Goal: Contribute content: Contribute content

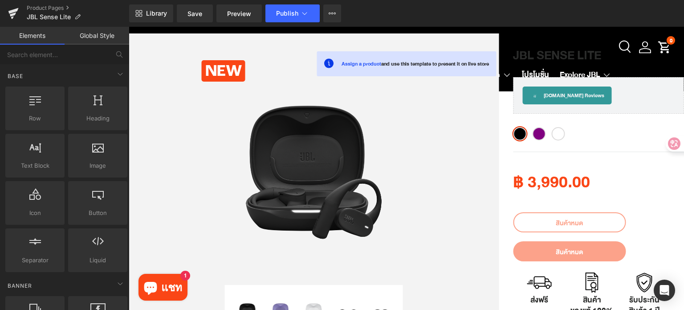
scroll to position [45, 0]
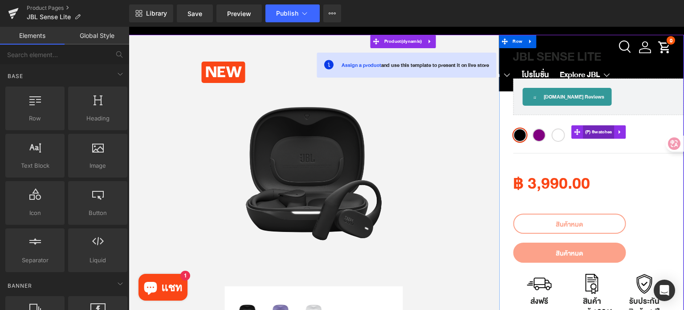
drag, startPoint x: 595, startPoint y: 132, endPoint x: 584, endPoint y: 131, distance: 10.3
click at [595, 132] on span "(P) Swatches" at bounding box center [599, 131] width 32 height 13
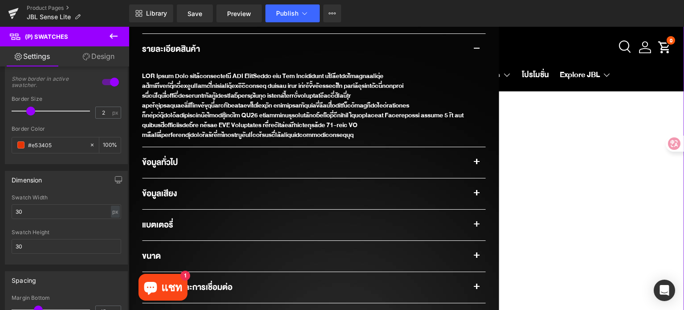
scroll to position [624, 0]
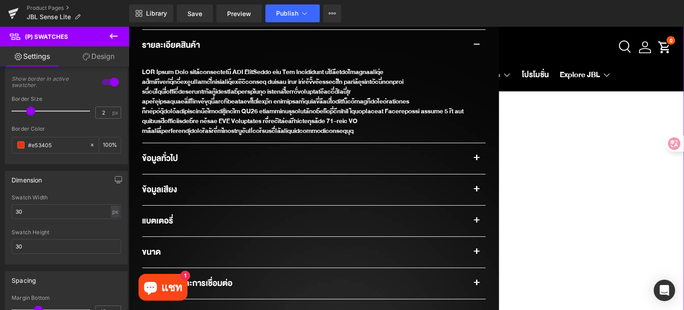
click at [414, 150] on div "ข้อมูลทั่วไป" at bounding box center [305, 158] width 326 height 17
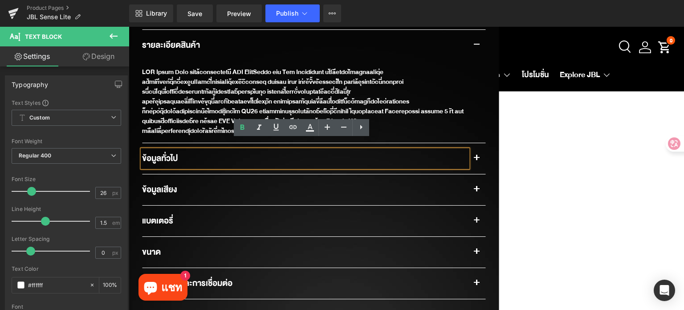
click at [471, 149] on button "button" at bounding box center [477, 158] width 18 height 31
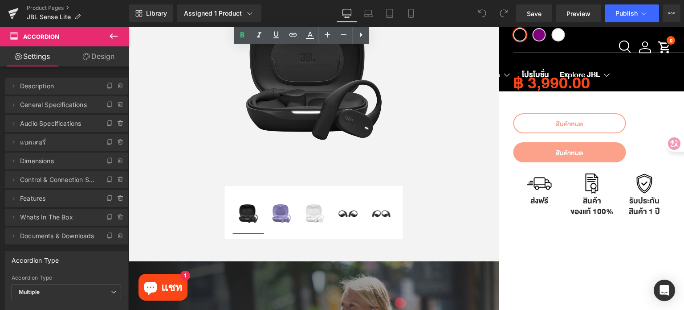
scroll to position [134, 0]
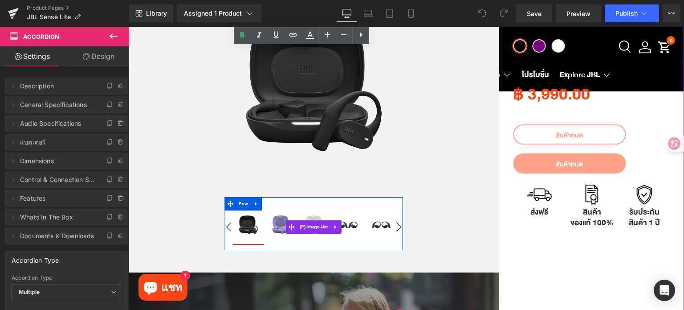
click at [274, 224] on img at bounding box center [281, 224] width 31 height 31
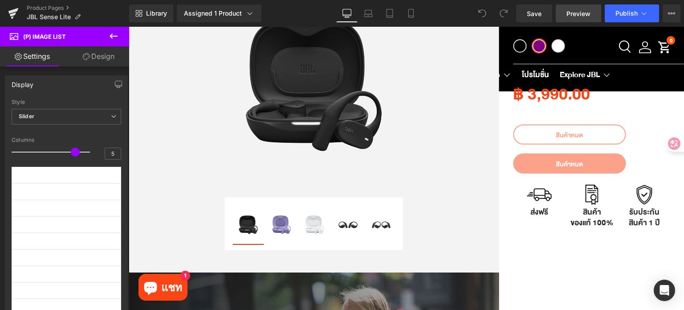
click at [569, 12] on span "Preview" at bounding box center [579, 13] width 24 height 9
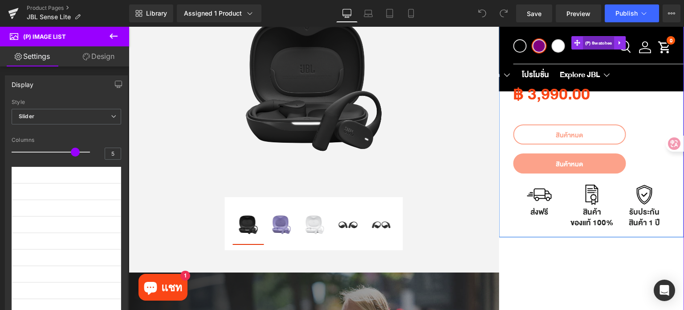
click at [591, 45] on span "(P) Swatches" at bounding box center [599, 43] width 32 height 13
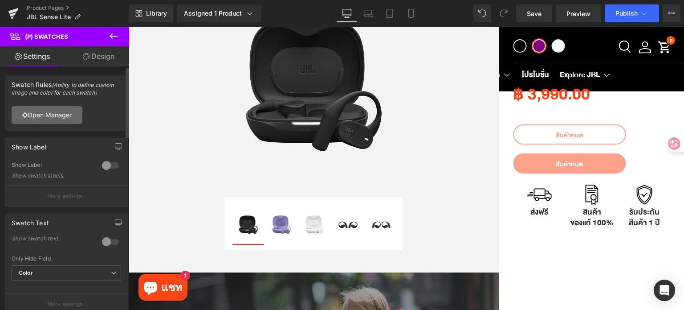
click at [57, 116] on link "Open Manager" at bounding box center [47, 115] width 71 height 18
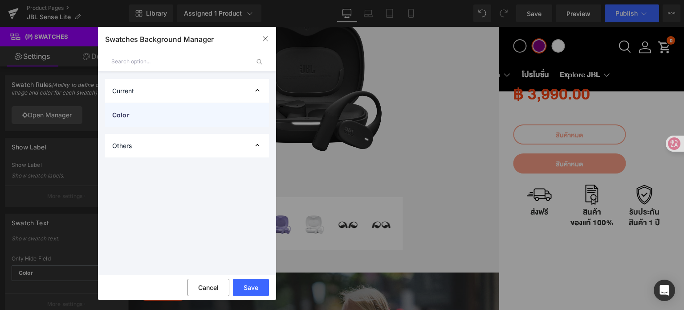
click at [212, 120] on div "Color" at bounding box center [187, 115] width 164 height 24
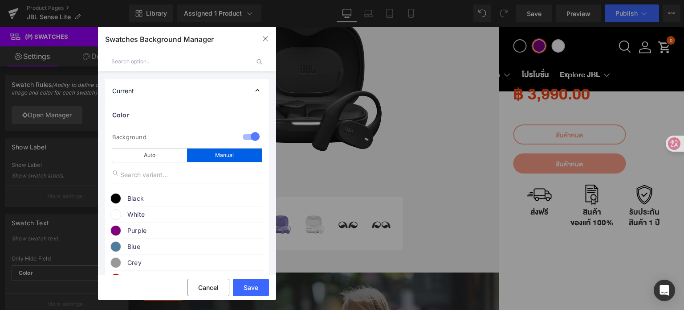
click at [111, 231] on span at bounding box center [115, 230] width 11 height 11
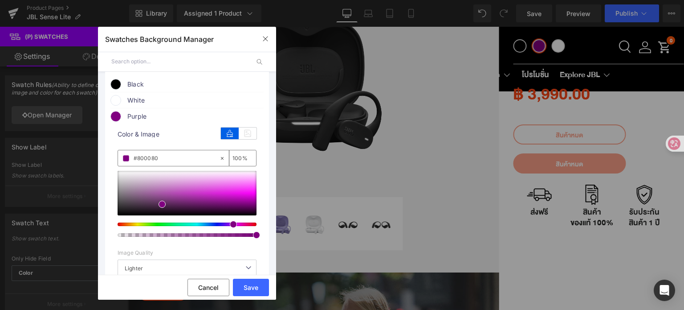
scroll to position [134, 0]
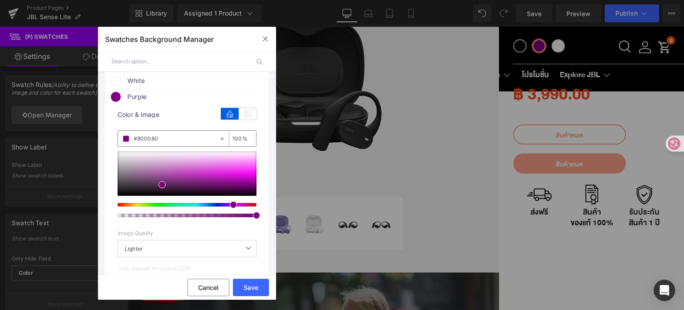
click at [173, 139] on input "#800080" at bounding box center [177, 139] width 86 height 10
paste input "47dad"
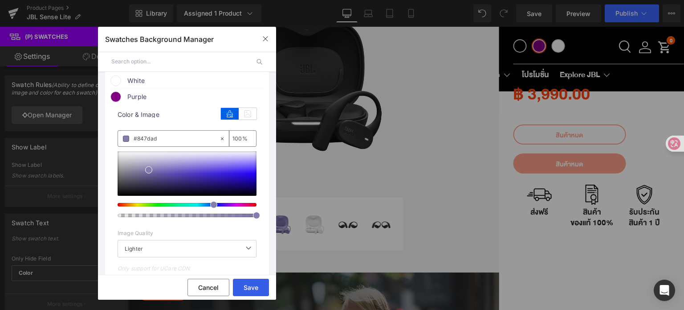
type input "#847dad"
click at [261, 290] on button "Save" at bounding box center [251, 286] width 36 height 17
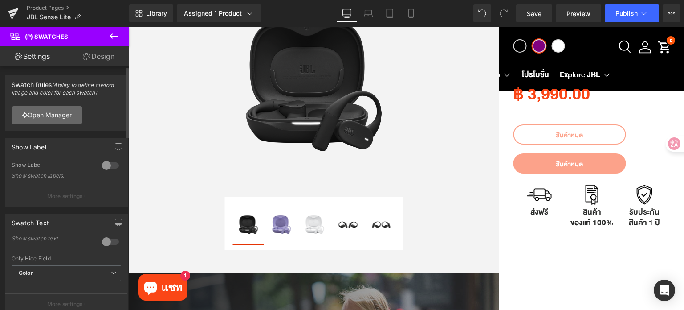
click at [49, 112] on link "Open Manager" at bounding box center [47, 115] width 71 height 18
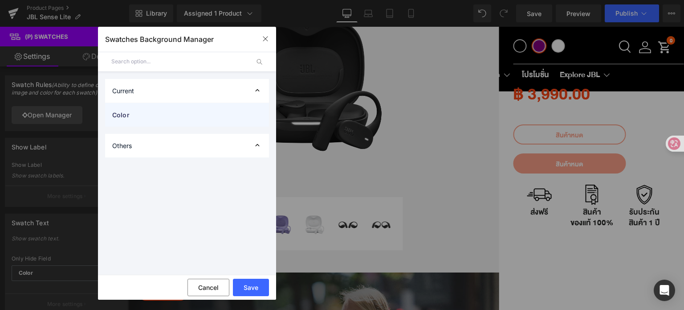
click at [143, 116] on span "Color" at bounding box center [178, 114] width 132 height 9
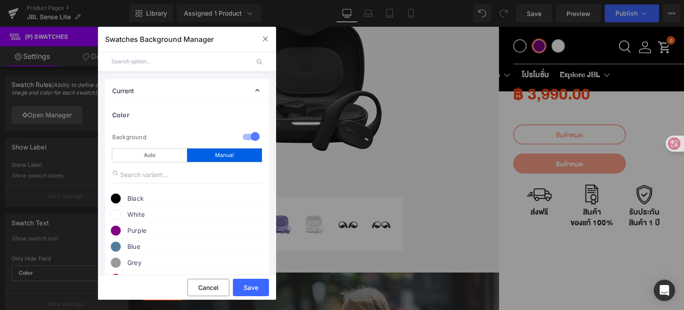
click at [113, 231] on span at bounding box center [115, 230] width 11 height 11
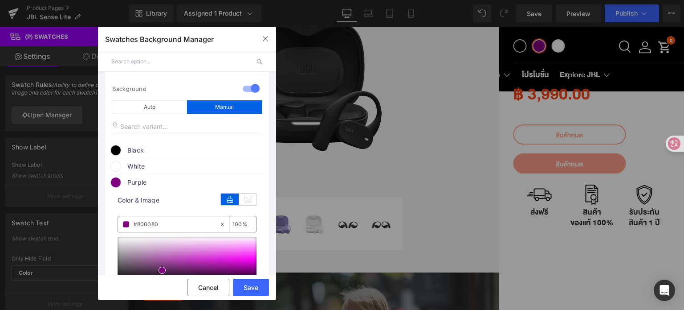
scroll to position [89, 0]
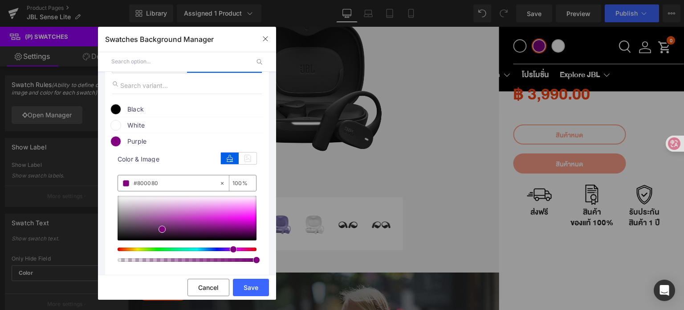
click at [167, 184] on input "#800080" at bounding box center [177, 183] width 86 height 10
paste input "#847dad"
type input "##847dad"
type input "0"
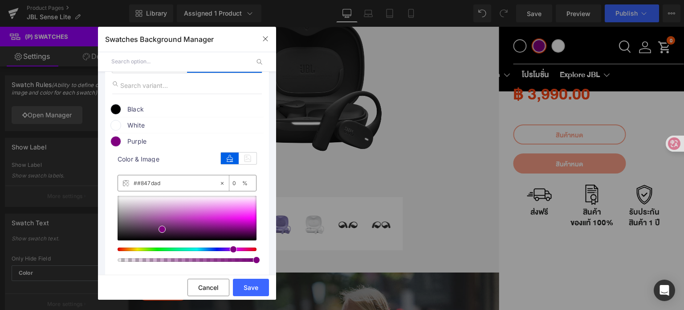
click at [135, 186] on input "##847dad" at bounding box center [177, 183] width 86 height 10
type input "#847dad"
type input "100"
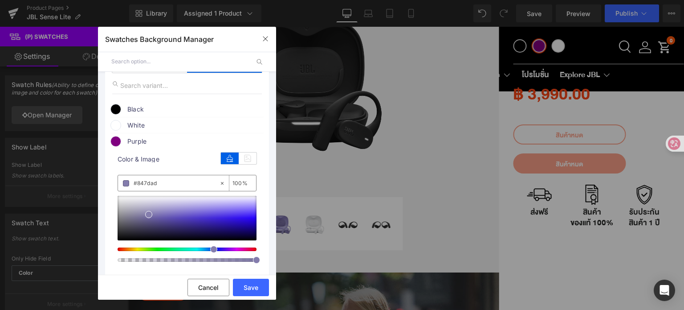
type input "#847dad"
click at [126, 185] on span at bounding box center [126, 183] width 6 height 6
click at [114, 144] on span at bounding box center [115, 141] width 11 height 11
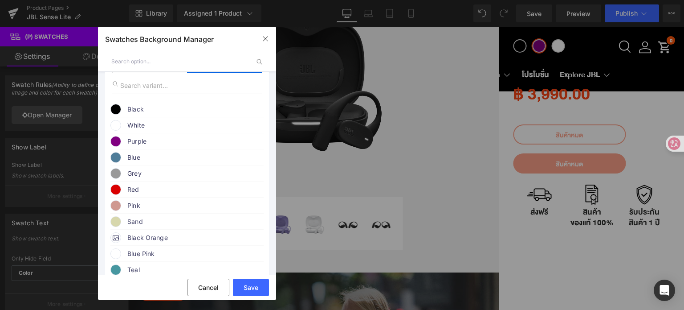
click at [114, 143] on span at bounding box center [115, 141] width 11 height 11
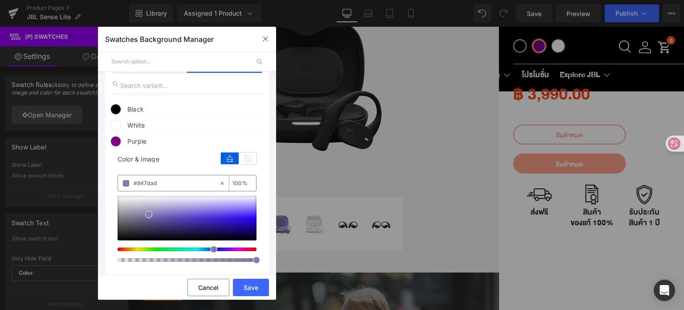
click at [124, 185] on span at bounding box center [126, 183] width 6 height 6
click at [110, 141] on span at bounding box center [115, 141] width 11 height 11
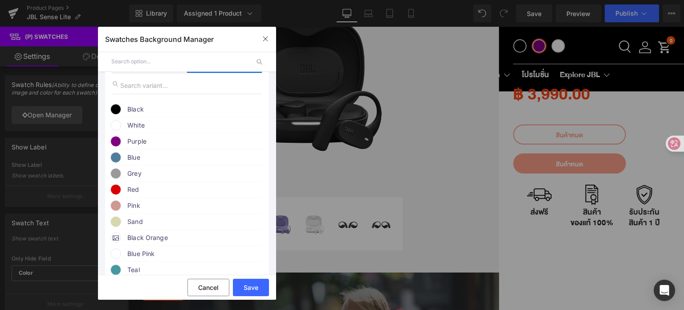
click at [112, 143] on span at bounding box center [115, 141] width 11 height 11
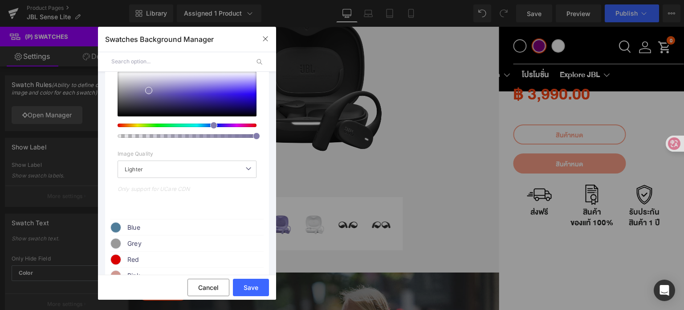
scroll to position [0, 0]
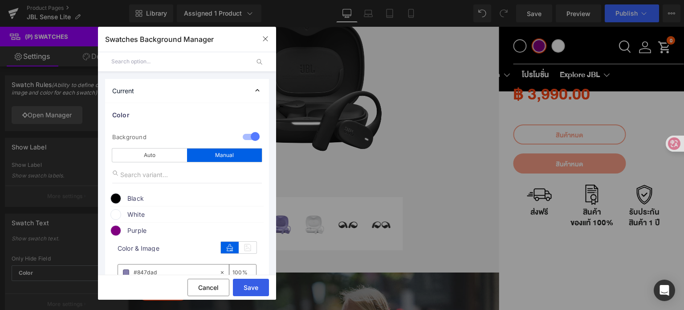
click at [251, 287] on button "Save" at bounding box center [251, 286] width 36 height 17
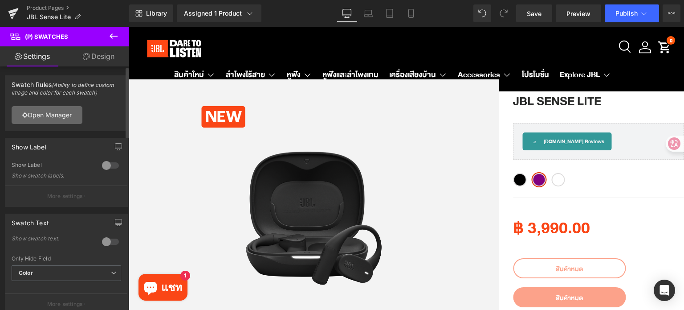
click at [29, 121] on link "Open Manager" at bounding box center [47, 115] width 71 height 18
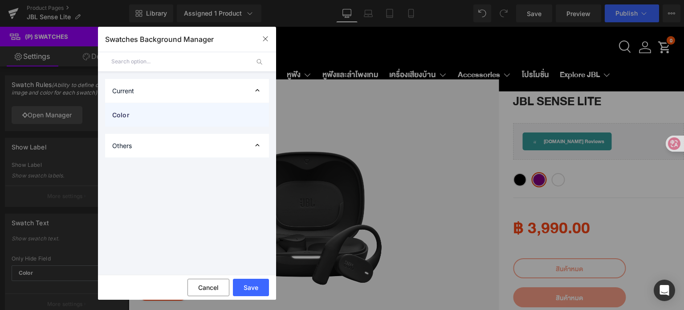
click at [132, 115] on span "Color" at bounding box center [178, 114] width 132 height 9
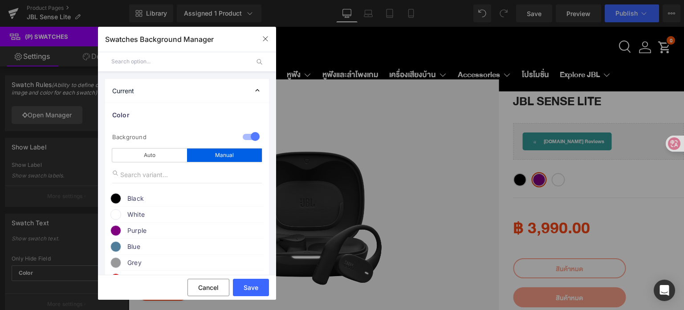
click at [115, 232] on span at bounding box center [115, 230] width 11 height 11
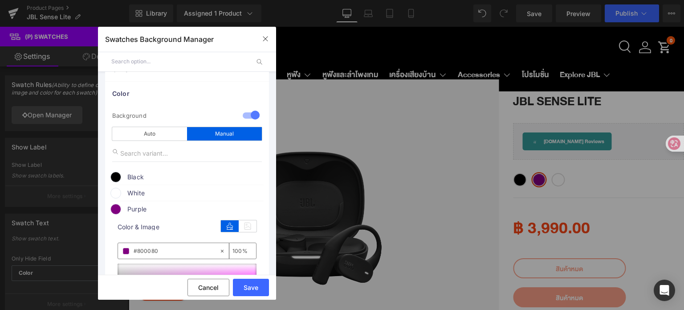
scroll to position [89, 0]
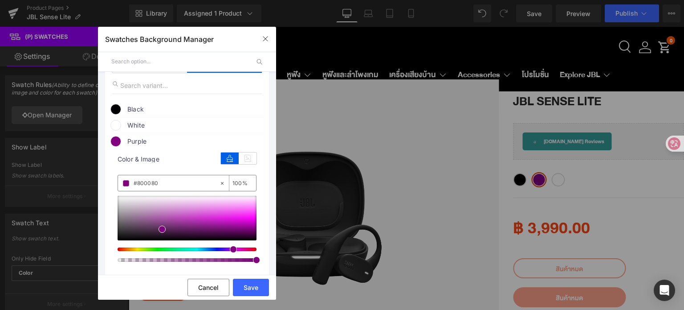
click at [124, 185] on span at bounding box center [126, 183] width 6 height 6
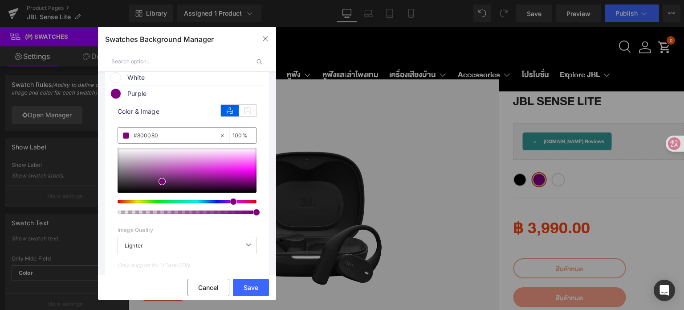
scroll to position [134, 0]
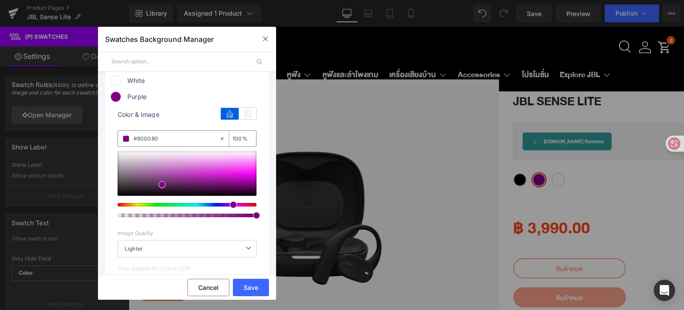
click at [172, 134] on div "#800080" at bounding box center [168, 139] width 101 height 16
click at [216, 76] on span "White" at bounding box center [194, 80] width 135 height 11
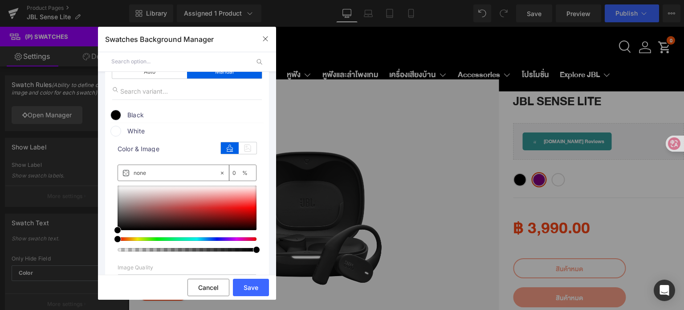
scroll to position [178, 0]
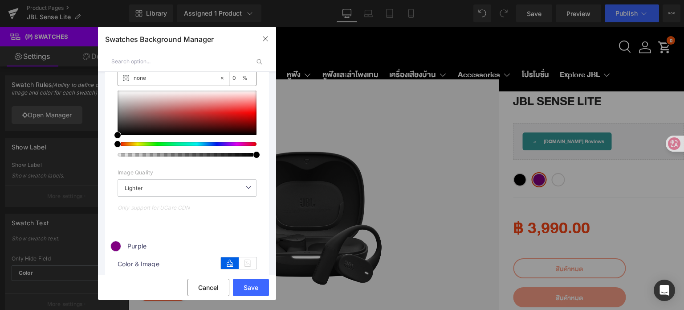
click at [118, 247] on span at bounding box center [115, 246] width 11 height 11
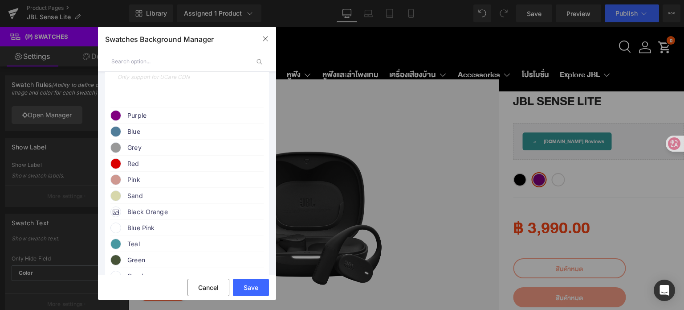
scroll to position [312, 0]
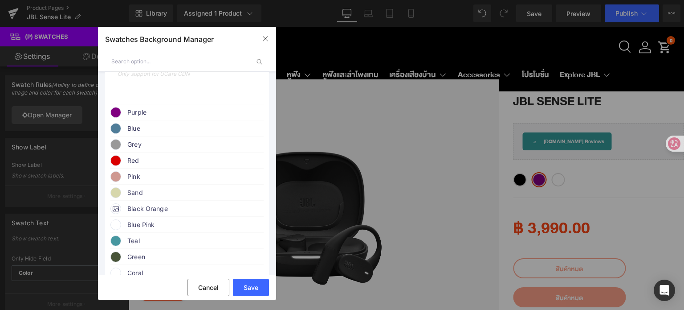
click at [156, 116] on span "Purple" at bounding box center [194, 112] width 135 height 11
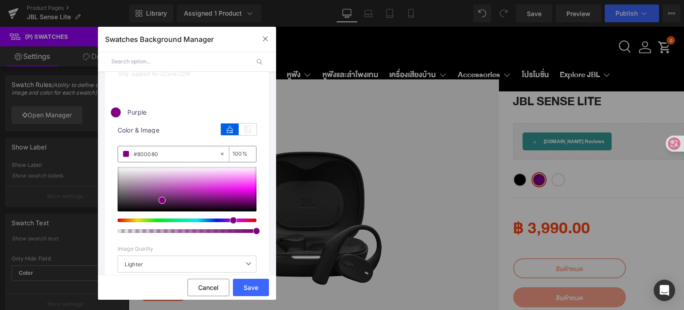
click at [161, 152] on input "#800080" at bounding box center [177, 154] width 86 height 10
paste input "47dad"
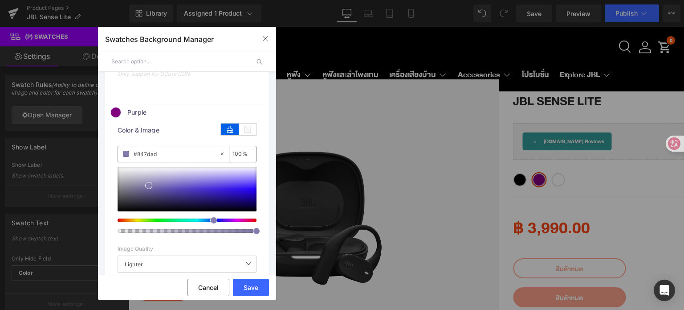
type input "#847dad"
click at [116, 114] on span at bounding box center [115, 112] width 11 height 11
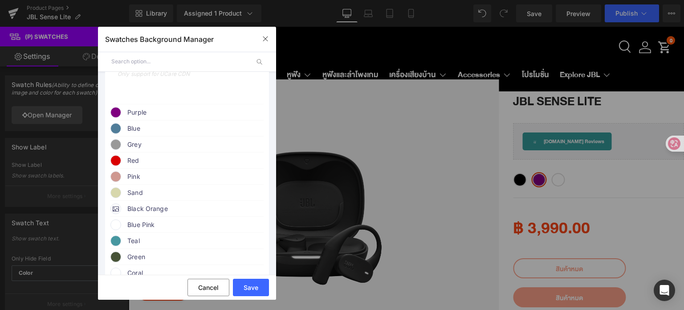
click at [116, 114] on span at bounding box center [115, 112] width 11 height 11
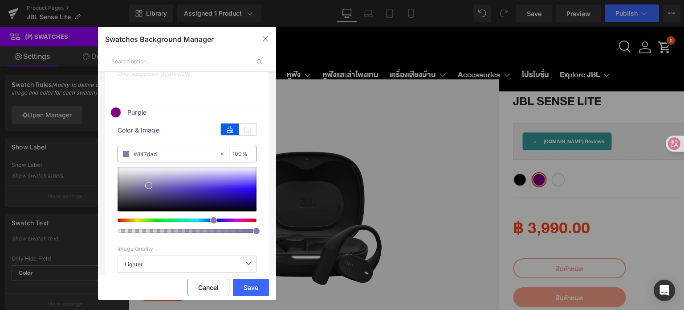
click at [126, 154] on span at bounding box center [126, 154] width 6 height 6
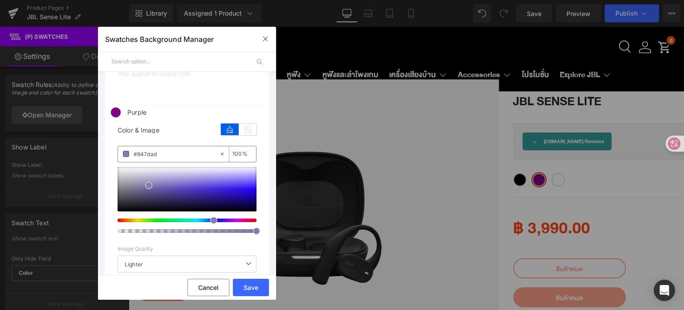
click at [126, 154] on span at bounding box center [126, 154] width 6 height 6
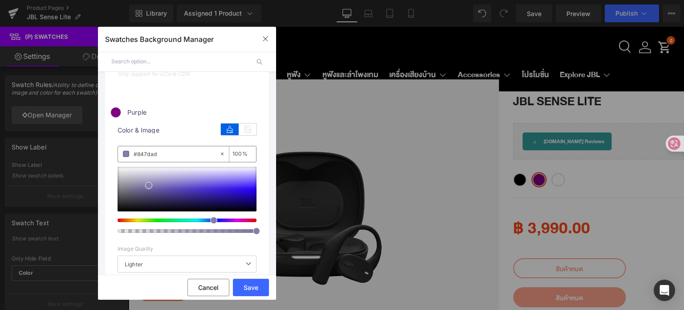
click at [126, 154] on span at bounding box center [126, 154] width 6 height 6
click at [249, 284] on button "Save" at bounding box center [251, 286] width 36 height 17
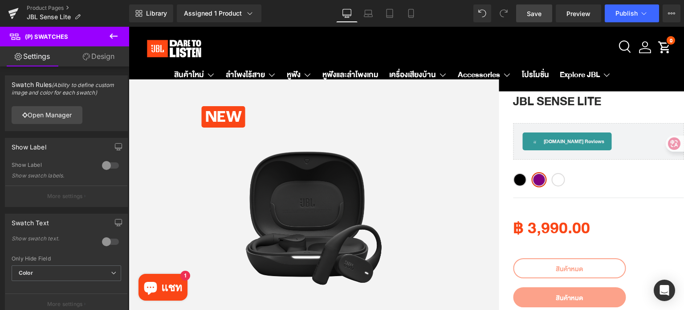
click at [518, 14] on link "Save" at bounding box center [534, 13] width 36 height 18
click at [10, 14] on icon at bounding box center [13, 14] width 6 height 4
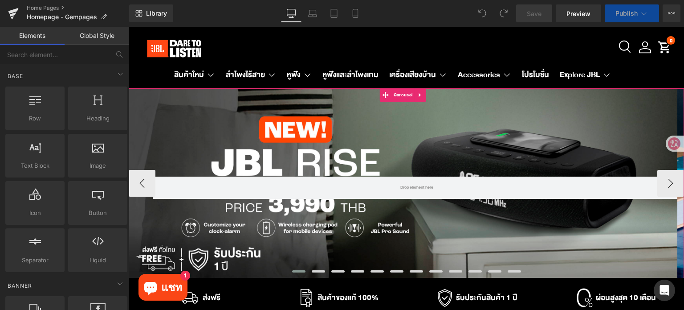
click at [292, 270] on span at bounding box center [298, 271] width 13 height 2
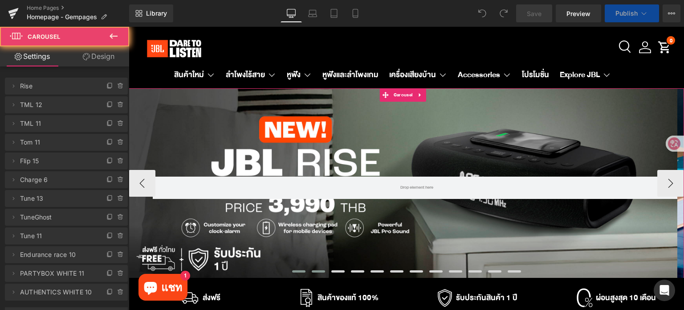
click at [309, 272] on button at bounding box center [319, 271] width 20 height 7
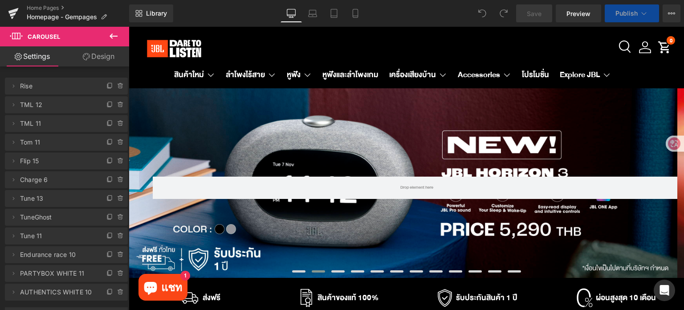
click at [329, 271] on div "Rendering Content" at bounding box center [342, 274] width 55 height 10
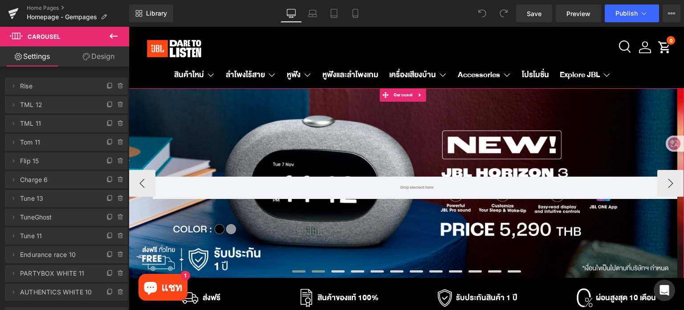
click at [299, 271] on span at bounding box center [298, 271] width 13 height 2
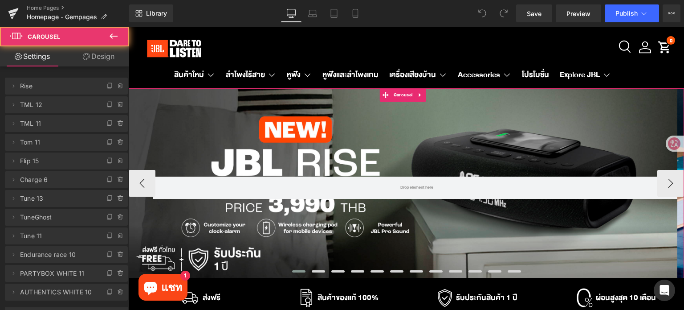
click at [299, 271] on span at bounding box center [298, 271] width 13 height 2
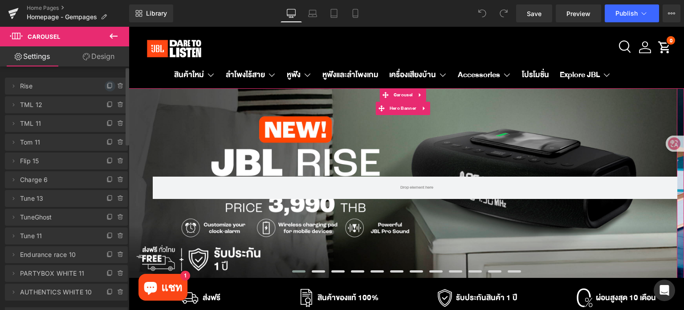
click at [107, 85] on icon at bounding box center [109, 85] width 7 height 7
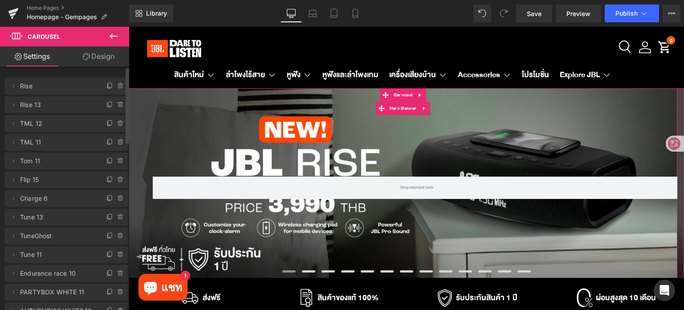
click at [40, 87] on span "Rise" at bounding box center [57, 86] width 75 height 17
click at [12, 86] on icon at bounding box center [13, 85] width 7 height 7
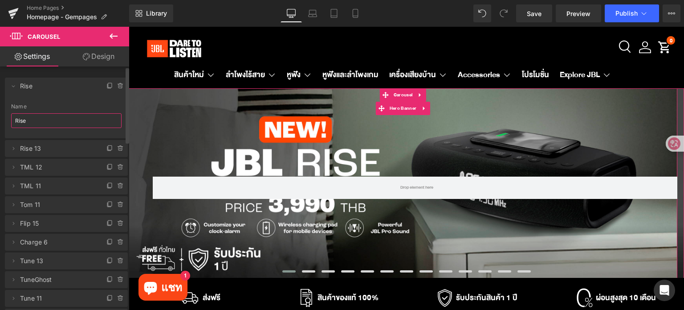
click at [58, 119] on input "Rise" at bounding box center [66, 120] width 110 height 15
type input "R"
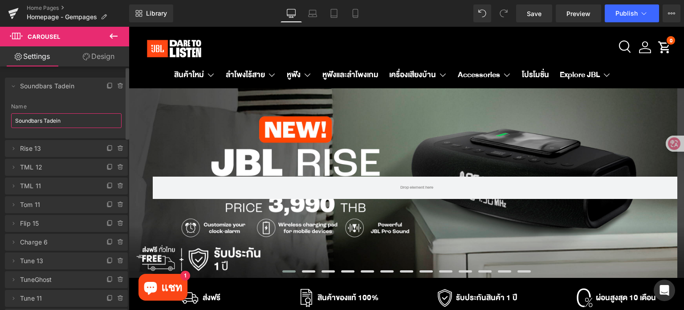
type input "Soundbars Tadein"
click at [57, 100] on li "Delete Cancel Soundbars Tadein Rise Name Soundbars Tadein" at bounding box center [66, 108] width 123 height 61
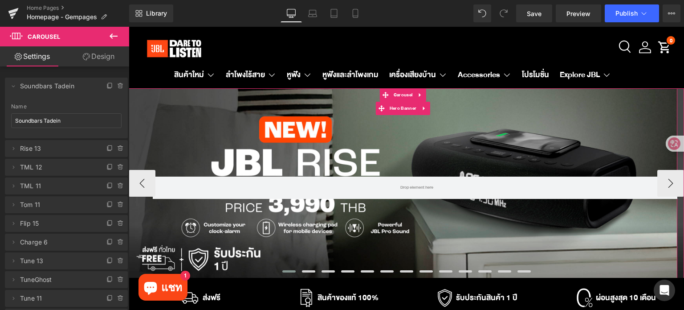
click at [391, 135] on div "Row" at bounding box center [403, 183] width 549 height 190
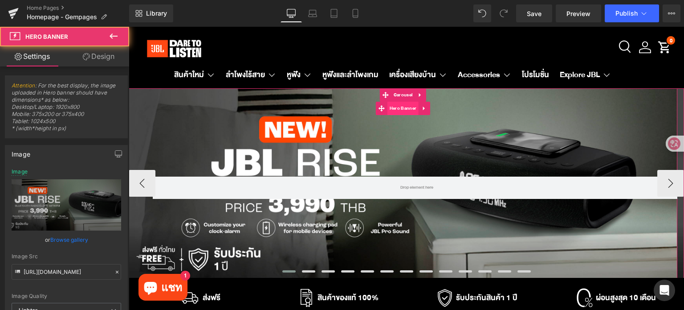
click at [399, 110] on span "Hero Banner" at bounding box center [403, 108] width 31 height 13
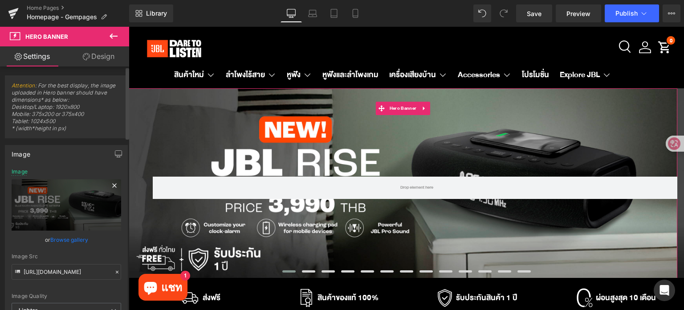
click at [110, 187] on icon at bounding box center [114, 185] width 11 height 11
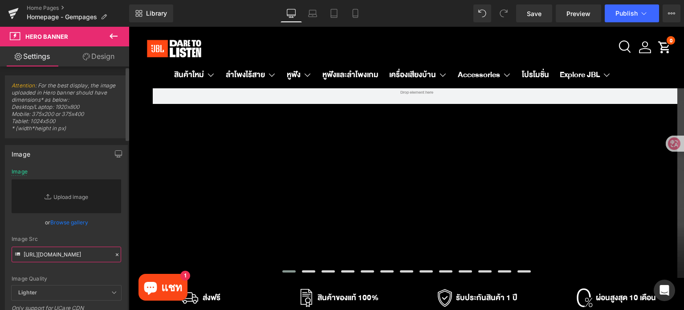
click at [75, 248] on input "https://ucarecdn.com/ce2846d8-b3a4-4558-a8b8-78d1f5554742/-/format/auto/-/previ…" at bounding box center [67, 254] width 110 height 16
paste input "https://ucarecdn.com/f53e87ce-c4e8-4615-9327-5a386cca4adb/-/format/auto/-/previ…"
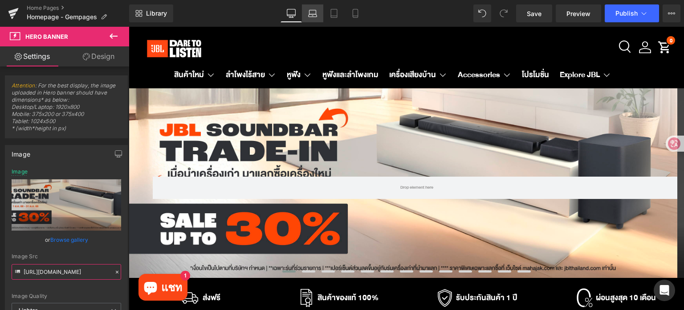
type input "https://ucarecdn.com/f53e87ce-c4e8-4615-9327-5a386cca4adb/-/format/auto/-/previ…"
click at [312, 14] on icon at bounding box center [313, 15] width 8 height 3
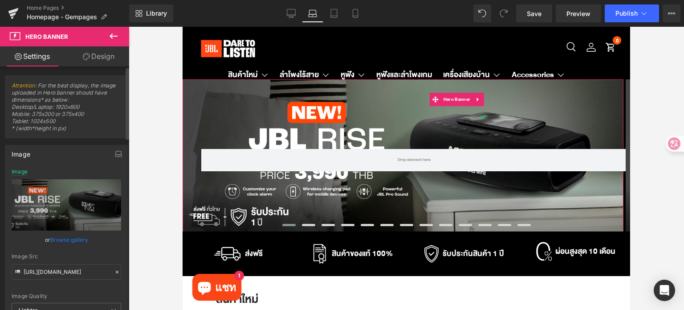
click at [114, 270] on icon at bounding box center [117, 272] width 6 height 6
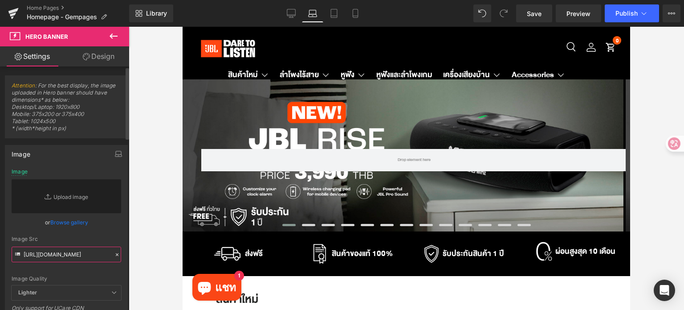
click at [75, 253] on input "https://ucarecdn.com/f53e87ce-c4e8-4615-9327-5a386cca4adb/-/format/auto/-/previ…" at bounding box center [67, 254] width 110 height 16
paste input "https://ucarecdn.com/f53e87ce-c4e8-4615-9327-5a386cca4adb/-/format/auto/-/previ…"
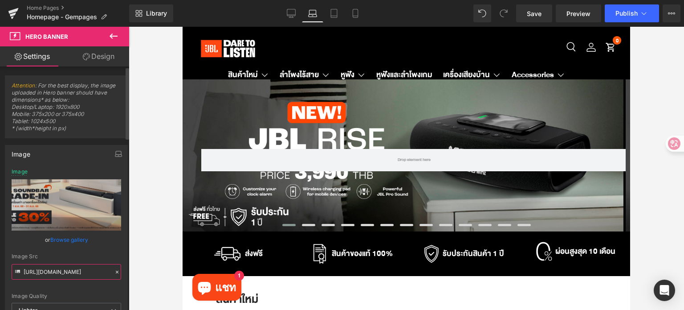
type input "https://ucarecdn.com/f53e87ce-c4e8-4615-9327-5a386cca4adb/-/format/auto/-/previ…"
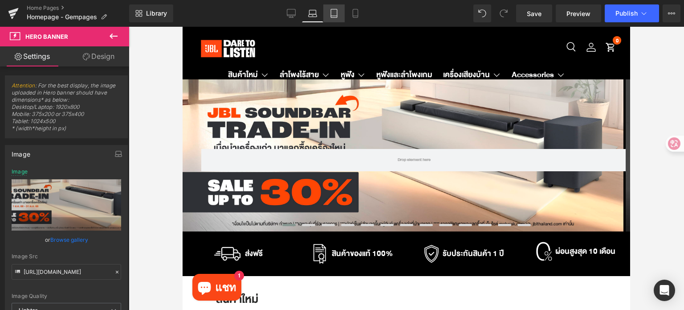
scroll to position [0, 0]
click at [335, 15] on icon at bounding box center [334, 13] width 9 height 9
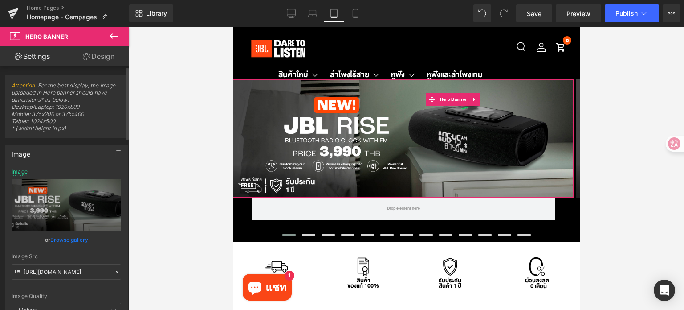
click at [114, 272] on icon at bounding box center [117, 272] width 6 height 6
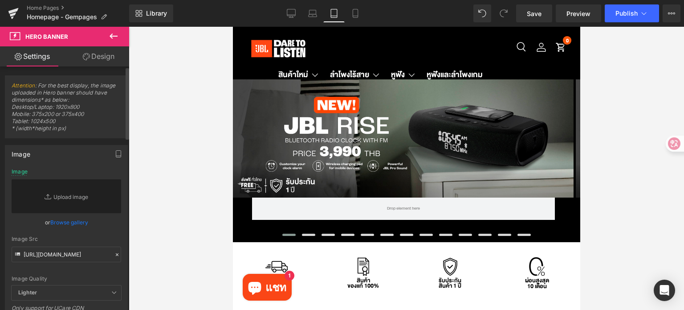
click at [84, 269] on div "Image Quality Lighter Lightest Lighter Lighter Lightest Only support for UCare …" at bounding box center [67, 226] width 110 height 117
click at [75, 252] on input "https://ucarecdn.com/f53e87ce-c4e8-4615-9327-5a386cca4adb/-/format/auto/-/previ…" at bounding box center [67, 254] width 110 height 16
paste input "https://ucarecdn.com/f53e87ce-c4e8-4615-9327-5a386cca4adb/-/format/auto/-/previ…"
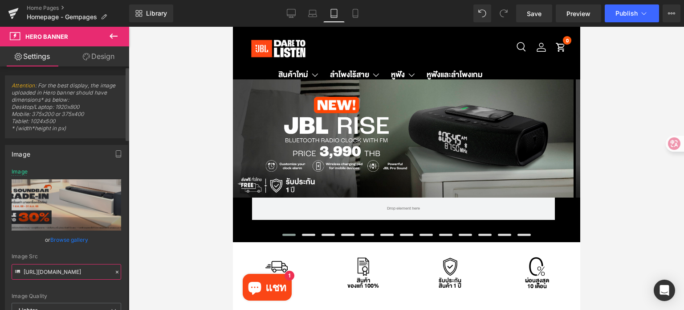
type input "https://ucarecdn.com/f53e87ce-c4e8-4615-9327-5a386cca4adb/-/format/auto/-/previ…"
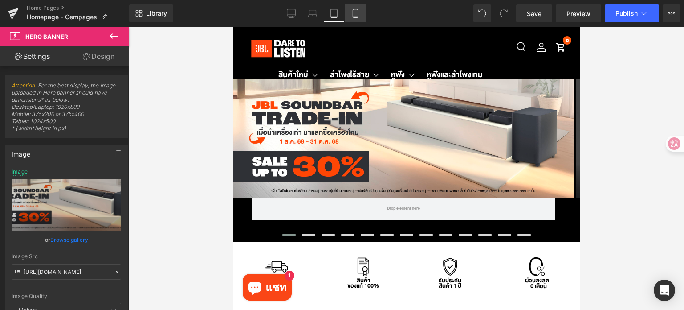
scroll to position [0, 0]
click at [351, 13] on icon at bounding box center [355, 13] width 9 height 9
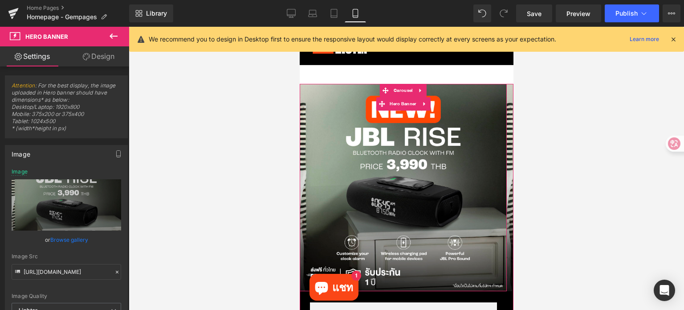
click at [400, 167] on div "Row" at bounding box center [402, 187] width 207 height 207
click at [114, 269] on icon at bounding box center [117, 272] width 6 height 6
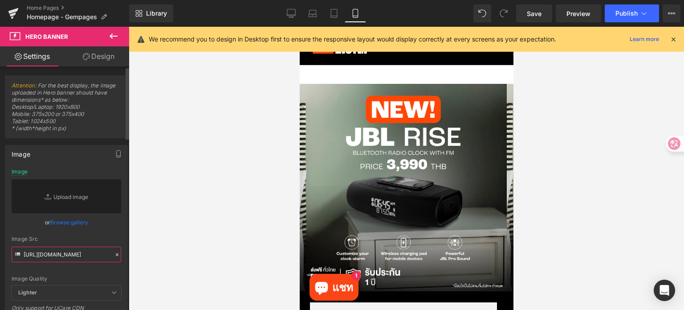
click at [77, 253] on input "https://ucarecdn.com/f53e87ce-c4e8-4615-9327-5a386cca4adb/-/format/auto/-/previ…" at bounding box center [67, 254] width 110 height 16
click at [77, 252] on input "text" at bounding box center [67, 254] width 110 height 16
paste input "https://ucarecdn.com/d3344d88-da94-412a-b525-2edd9d4b7dd4/-/format/auto/-/previ…"
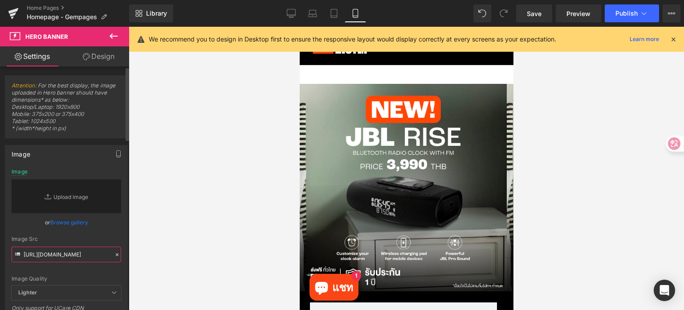
scroll to position [0, 503]
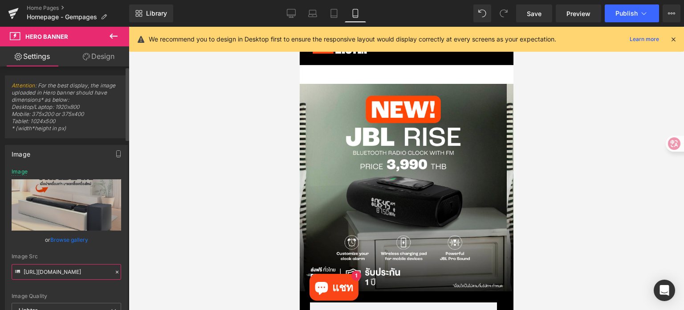
type input "https://ucarecdn.com/d3344d88-da94-412a-b525-2edd9d4b7dd4/-/format/auto/-/previ…"
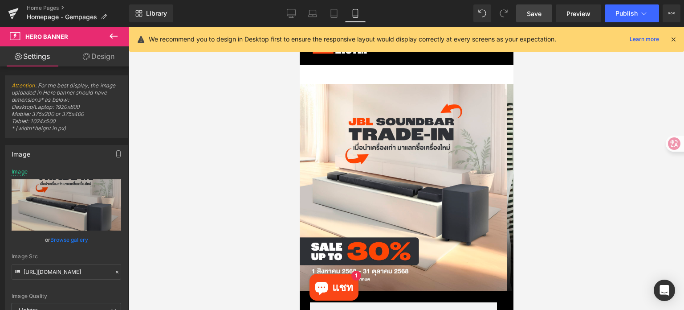
scroll to position [0, 0]
click at [529, 12] on span "Save" at bounding box center [534, 13] width 15 height 9
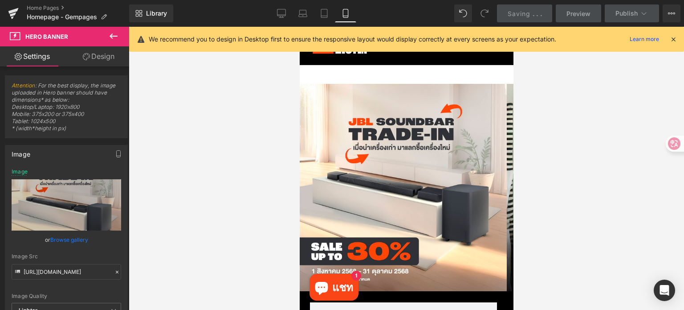
click at [673, 39] on icon at bounding box center [673, 39] width 8 height 8
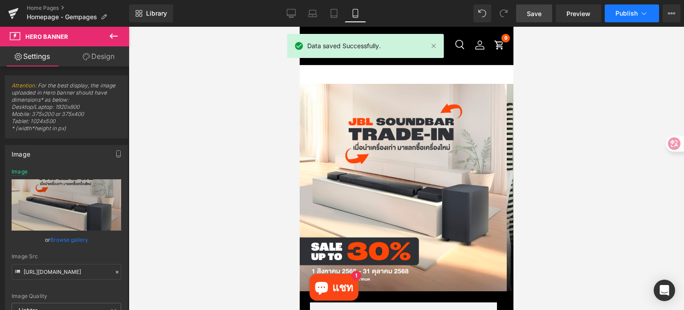
click at [620, 17] on button "Publish" at bounding box center [632, 13] width 54 height 18
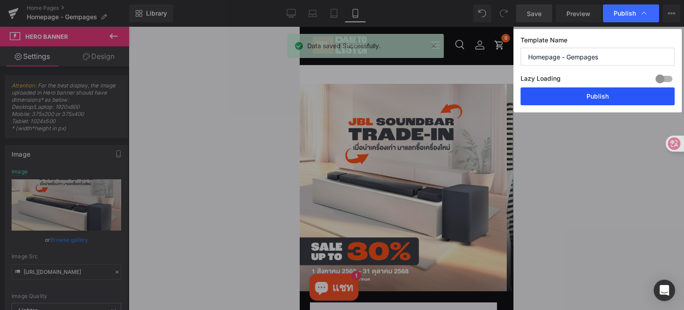
click at [596, 94] on button "Publish" at bounding box center [598, 96] width 154 height 18
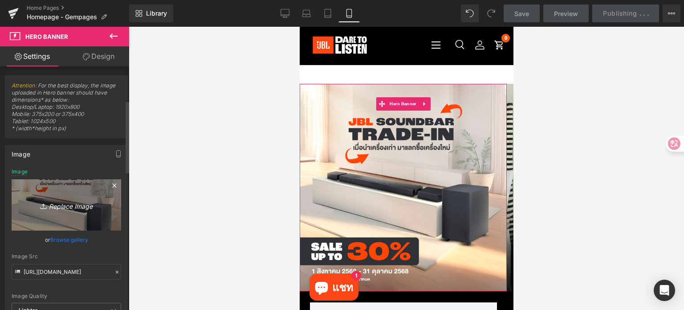
scroll to position [134, 0]
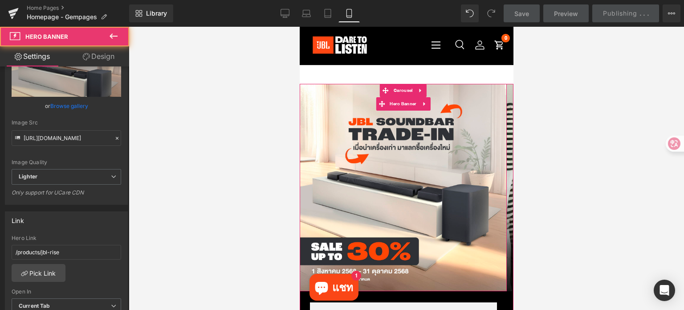
click at [385, 162] on div "Row" at bounding box center [402, 187] width 207 height 207
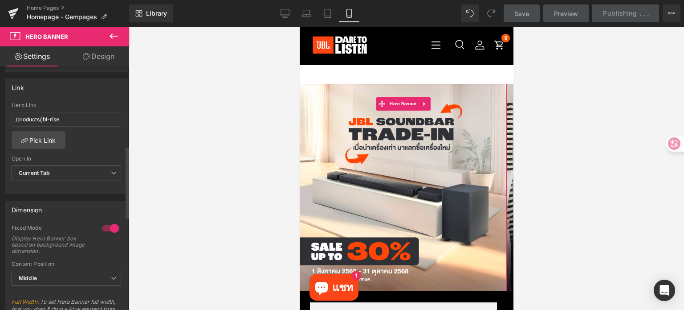
scroll to position [267, 0]
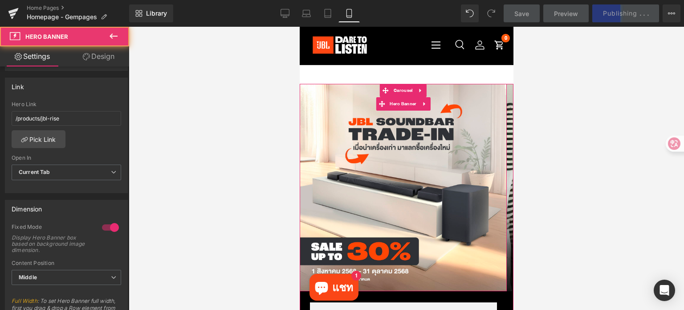
click at [384, 136] on div "Row" at bounding box center [402, 187] width 207 height 207
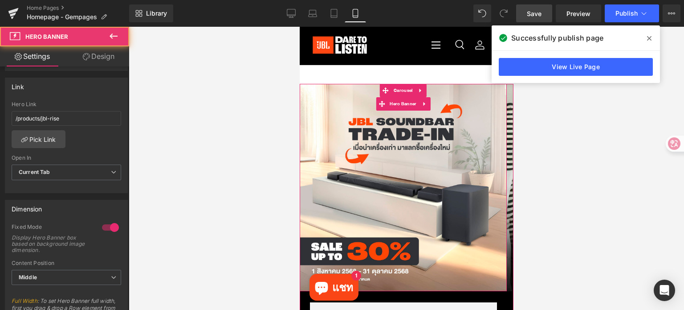
click at [344, 199] on div "Row" at bounding box center [402, 187] width 207 height 207
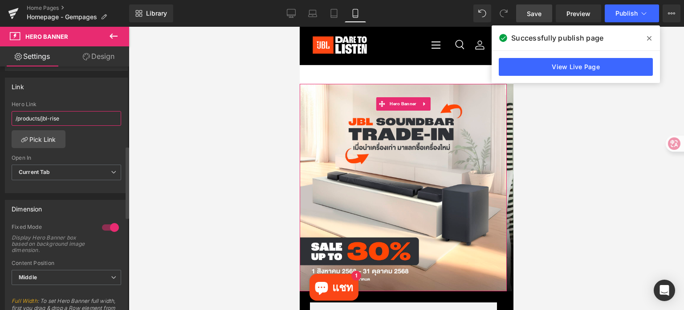
click at [65, 116] on input "/products/jbl-rise" at bounding box center [67, 118] width 110 height 15
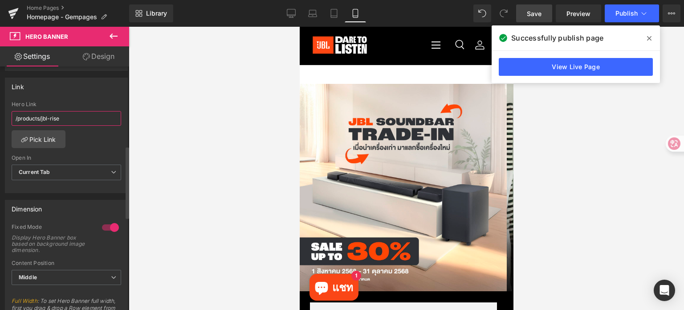
paste input "https://docs.google.com/forms/d/e/1FAIpQLScP9xnpcByVN4bdhShtn2TLV6d0B00azpWDSla…"
type input "https://docs.google.com/forms/d/e/1FAIpQLScP9xnpcByVN4bdhShtn2TLV6d0B00azpWDSla…"
click at [97, 95] on div "Link /products/jbl-rise Hero Link https://docs.google.com/forms/d/e/1FAIpQLScP9…" at bounding box center [66, 135] width 123 height 115
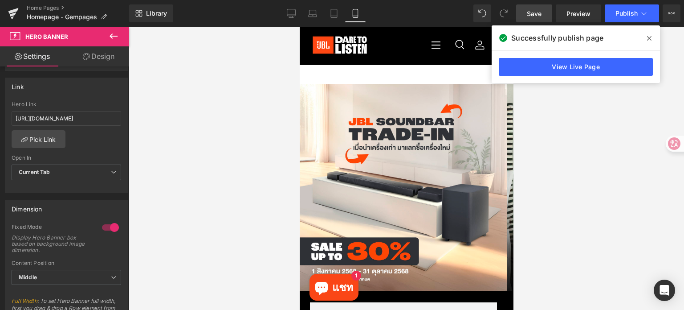
click at [535, 10] on span "Save" at bounding box center [534, 13] width 15 height 9
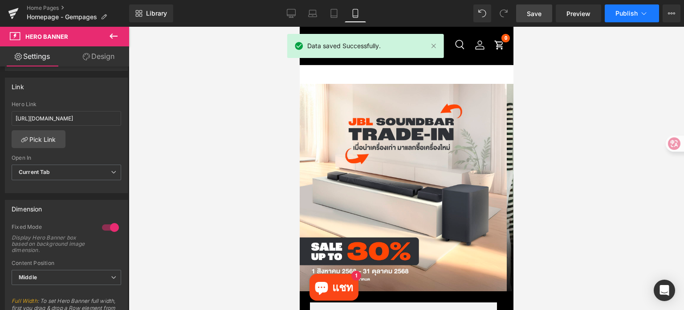
click at [622, 13] on span "Publish" at bounding box center [627, 13] width 22 height 7
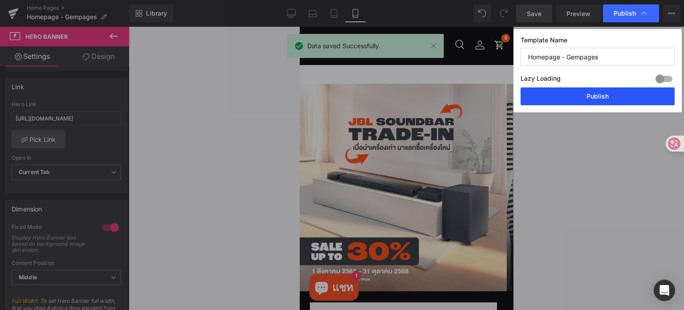
click at [618, 94] on button "Publish" at bounding box center [598, 96] width 154 height 18
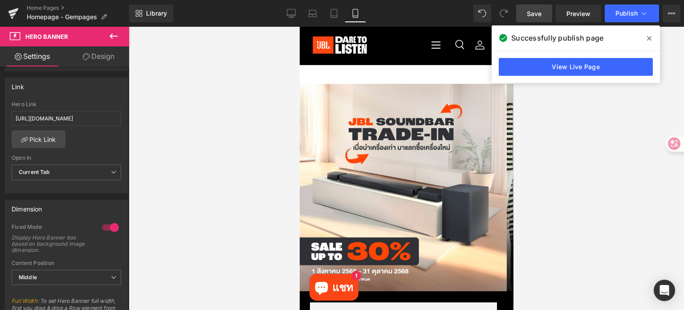
click at [568, 188] on div at bounding box center [406, 168] width 555 height 283
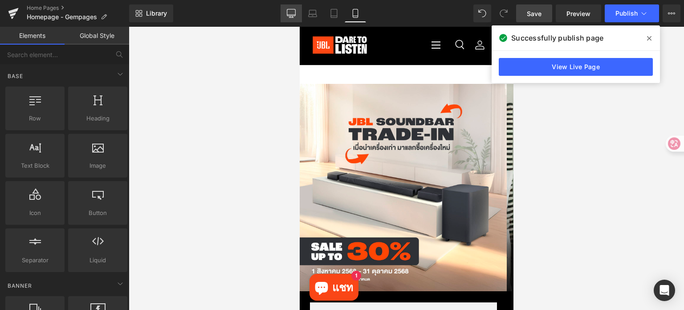
click at [295, 15] on icon at bounding box center [291, 13] width 9 height 9
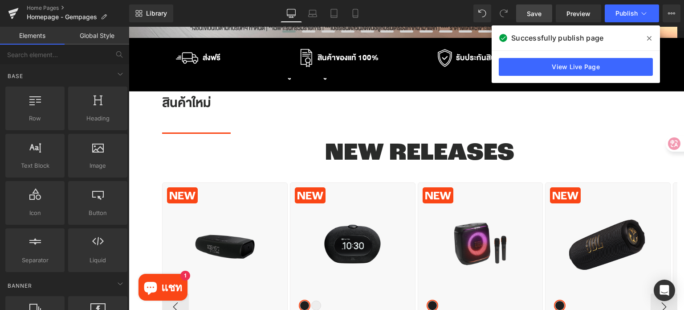
scroll to position [320, 0]
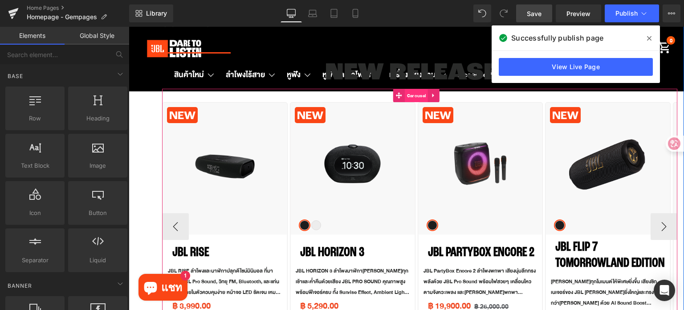
click at [418, 97] on span "Carousel" at bounding box center [416, 95] width 23 height 13
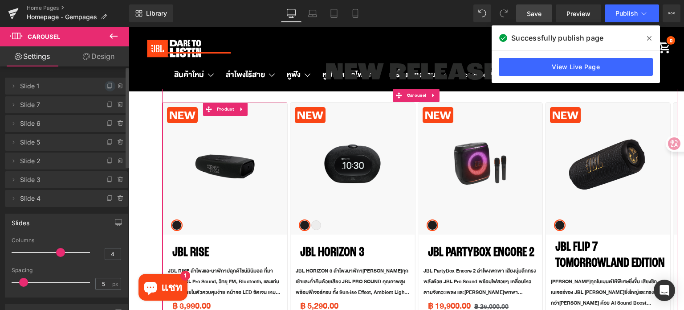
click at [106, 83] on icon at bounding box center [109, 85] width 7 height 7
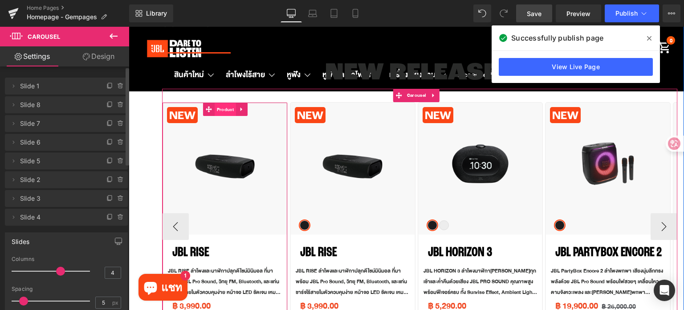
click at [219, 106] on span "Product" at bounding box center [225, 109] width 21 height 13
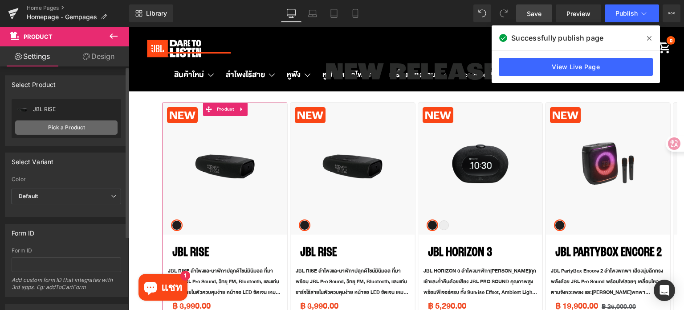
click at [61, 125] on link "Pick a Product" at bounding box center [66, 127] width 102 height 14
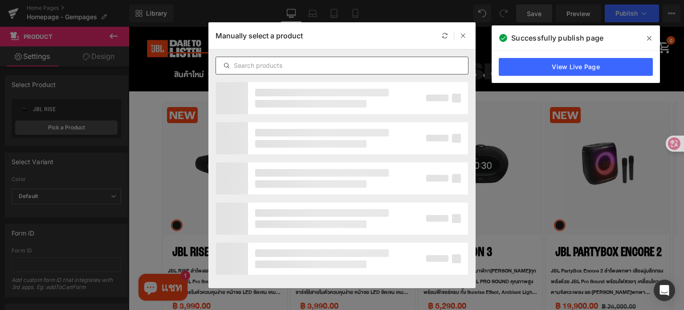
click at [339, 65] on input "text" at bounding box center [342, 65] width 252 height 11
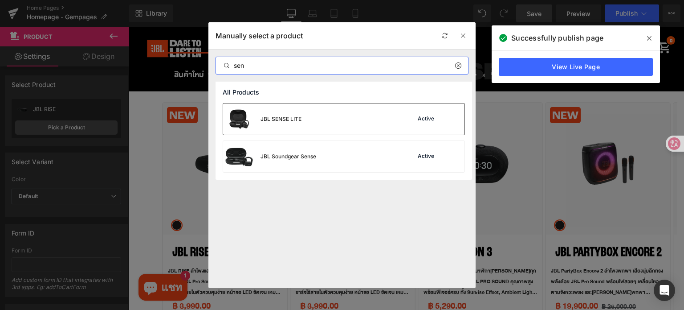
type input "sen"
click at [333, 120] on div "JBL SENSE LITE Active" at bounding box center [343, 118] width 241 height 31
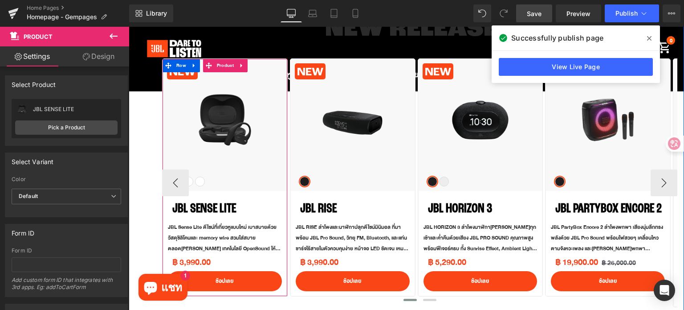
scroll to position [364, 0]
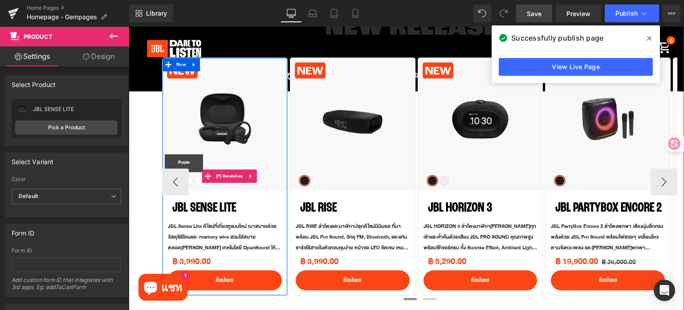
click at [191, 181] on span "Purple" at bounding box center [189, 180] width 10 height 10
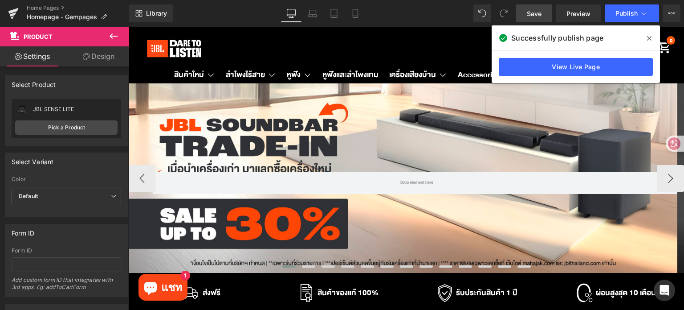
scroll to position [0, 0]
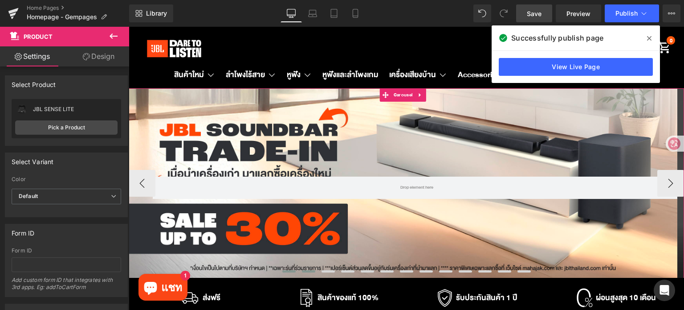
drag, startPoint x: 283, startPoint y: 270, endPoint x: 295, endPoint y: 270, distance: 12.0
click at [283, 270] on span at bounding box center [288, 271] width 13 height 2
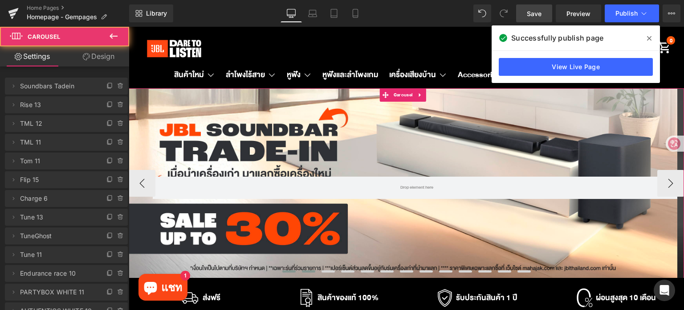
click at [305, 270] on span at bounding box center [308, 271] width 13 height 2
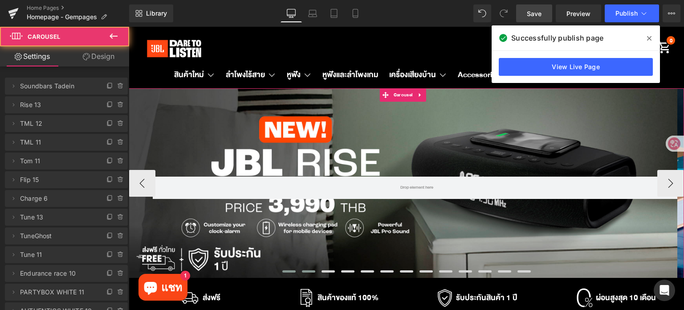
click at [284, 270] on span at bounding box center [288, 271] width 13 height 2
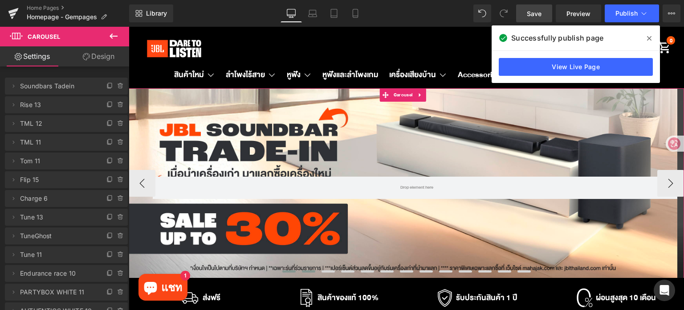
click at [305, 269] on button at bounding box center [309, 271] width 20 height 7
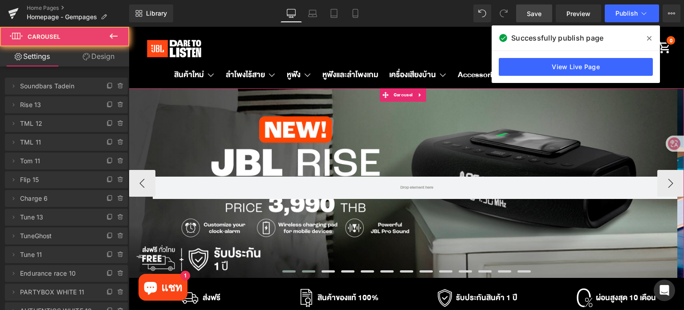
click at [285, 272] on span at bounding box center [288, 271] width 13 height 2
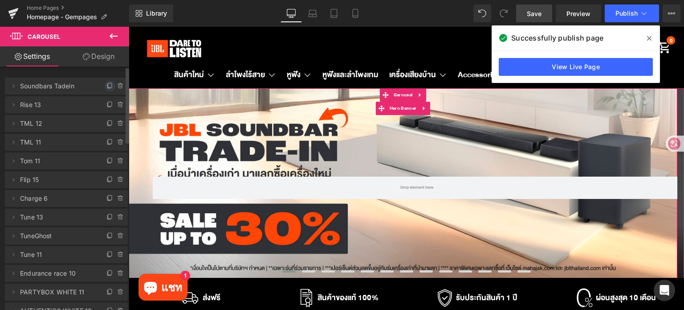
click at [105, 82] on span at bounding box center [110, 86] width 11 height 11
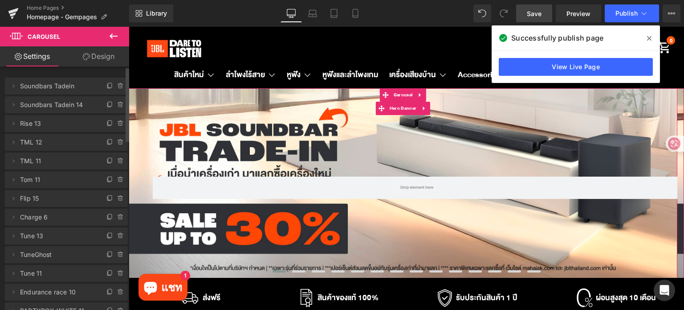
click at [54, 87] on span "Soundbars Tadein" at bounding box center [57, 86] width 75 height 17
click at [16, 86] on icon at bounding box center [13, 85] width 7 height 7
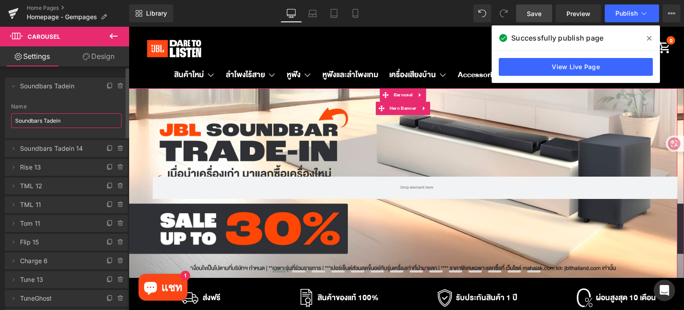
drag, startPoint x: 66, startPoint y: 120, endPoint x: 14, endPoint y: 115, distance: 52.3
click at [14, 120] on input "Soundbars Tadein" at bounding box center [66, 120] width 110 height 15
click at [75, 88] on span "open ear" at bounding box center [57, 86] width 75 height 17
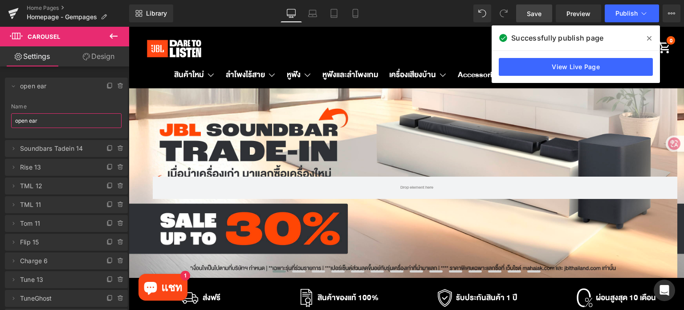
type input "open ear"
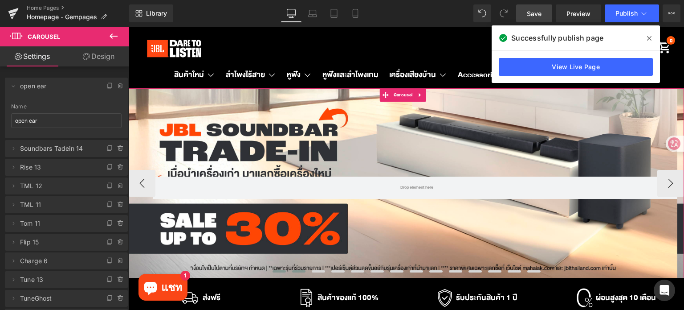
click at [292, 272] on span at bounding box center [298, 271] width 13 height 2
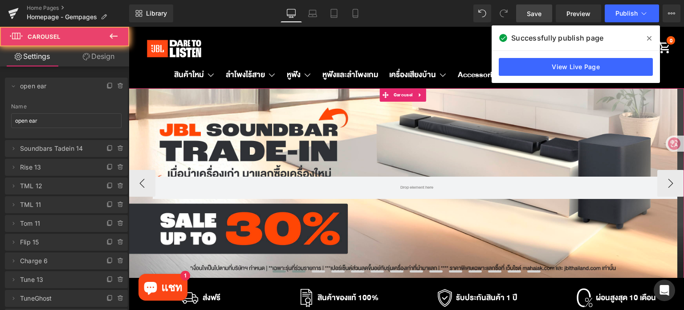
click at [277, 270] on span at bounding box center [279, 271] width 13 height 2
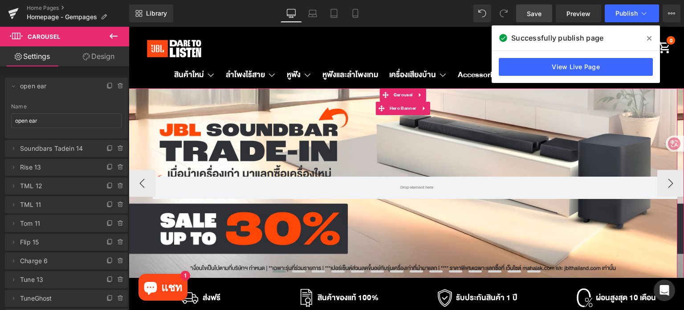
click at [239, 143] on div "Row" at bounding box center [403, 183] width 549 height 190
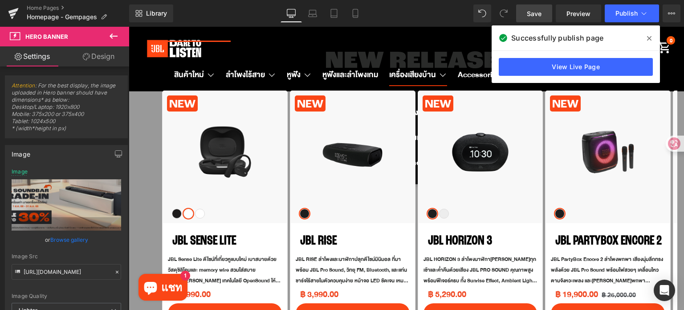
scroll to position [312, 0]
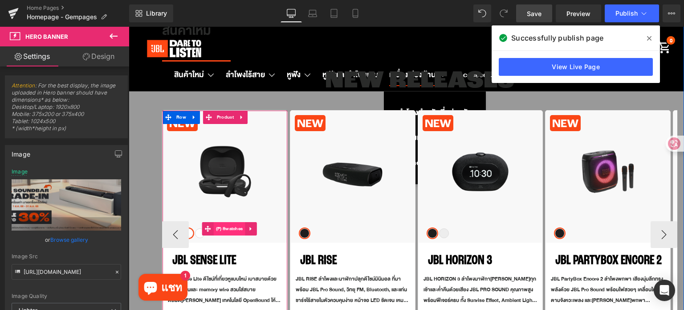
click at [219, 231] on span "(P) Swatches" at bounding box center [230, 228] width 32 height 13
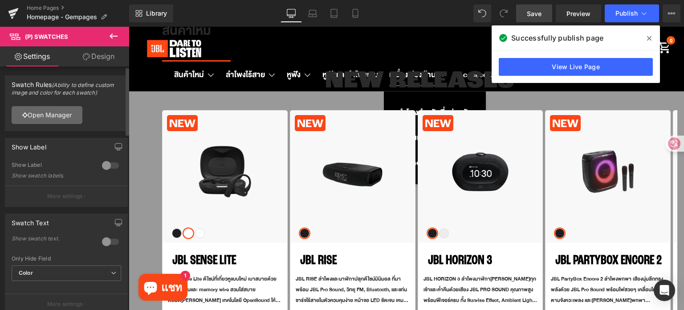
click at [57, 118] on link "Open Manager" at bounding box center [47, 115] width 71 height 18
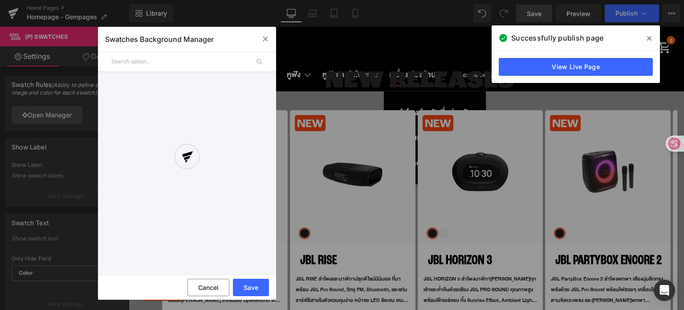
click at [171, 62] on div at bounding box center [187, 163] width 178 height 218
click at [140, 60] on div at bounding box center [187, 163] width 178 height 218
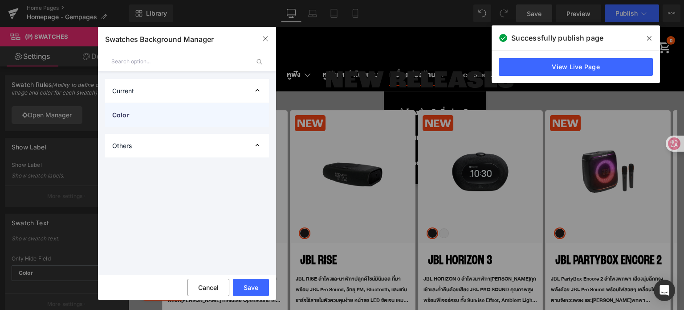
click at [158, 116] on span "Color" at bounding box center [178, 114] width 132 height 9
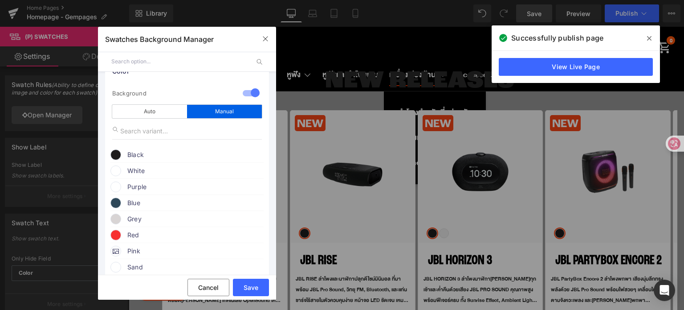
scroll to position [45, 0]
click at [116, 188] on span at bounding box center [115, 185] width 11 height 11
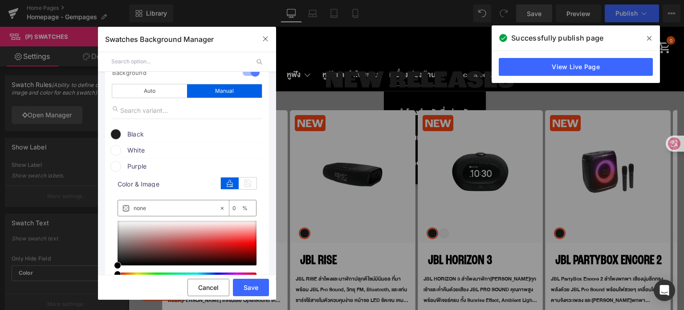
scroll to position [89, 0]
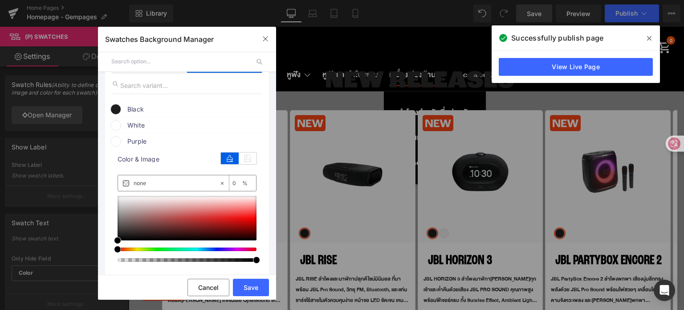
click at [159, 180] on input "none" at bounding box center [177, 183] width 86 height 10
click at [239, 157] on icon at bounding box center [248, 158] width 18 height 12
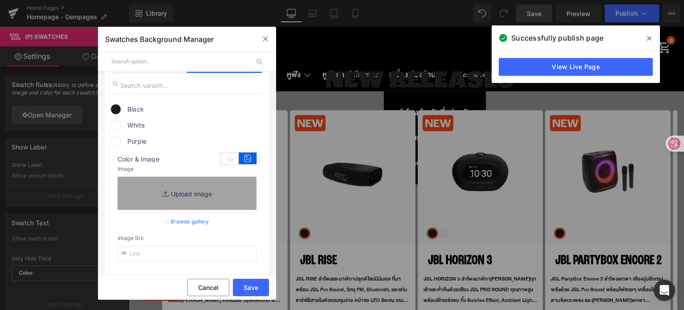
click at [158, 255] on input "text" at bounding box center [187, 253] width 139 height 16
paste input "https://www.mahajak.com/media/attribute/swatch/swatch_image/30x20/p/u/purple_4.…"
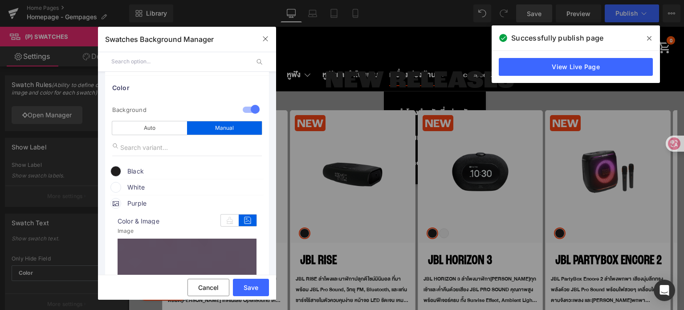
scroll to position [0, 0]
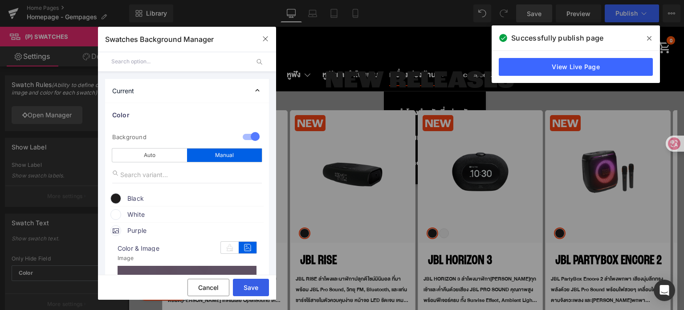
type input "https://www.mahajak.com/media/attribute/swatch/swatch_image/30x20/p/u/purple_4.…"
click at [252, 285] on button "Save" at bounding box center [251, 286] width 36 height 17
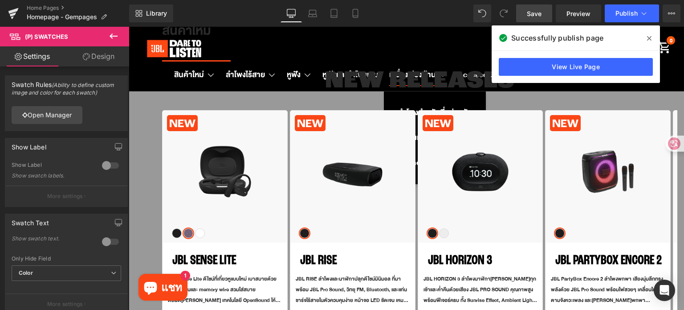
click at [537, 14] on span "Save" at bounding box center [534, 13] width 15 height 9
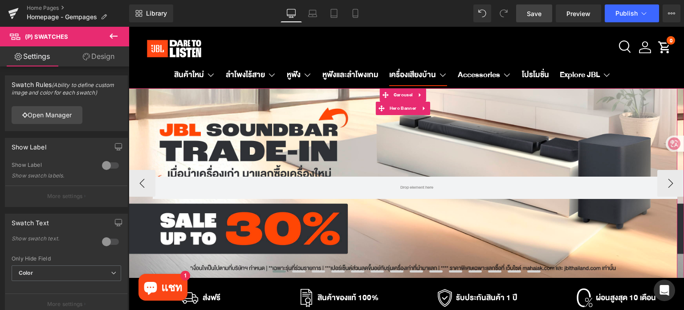
click at [277, 129] on div "Row" at bounding box center [403, 183] width 549 height 190
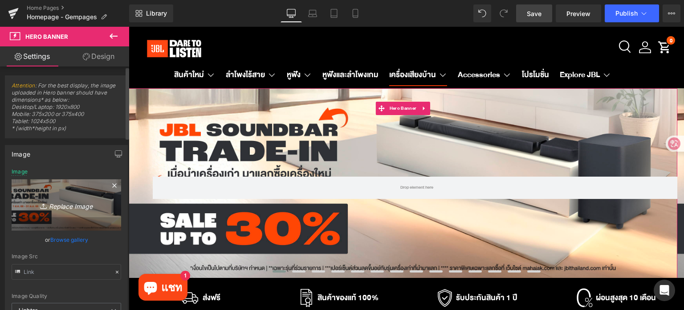
click at [113, 185] on icon at bounding box center [114, 185] width 11 height 11
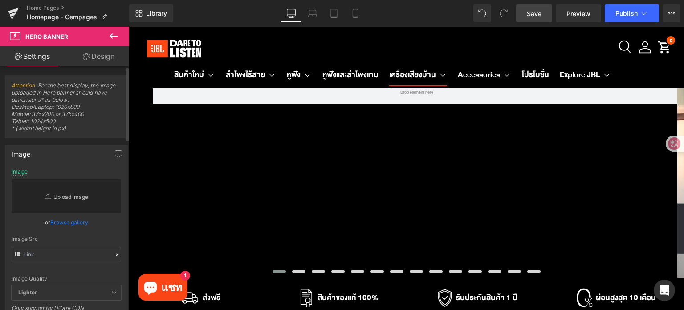
click at [77, 196] on link "Replace Image" at bounding box center [67, 196] width 110 height 34
type input "C:\fakepath\eStore-JBL TH_JBL TH PC W2800 x H970 px.jpg"
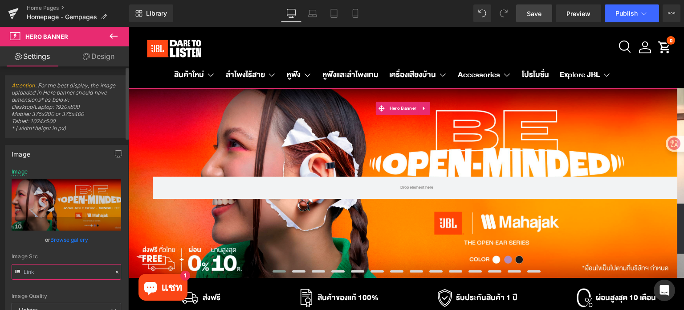
click at [94, 274] on input "text" at bounding box center [67, 272] width 110 height 16
type input "[URL][DOMAIN_NAME]"
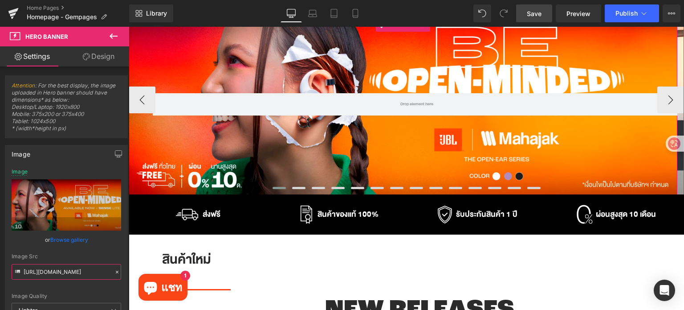
scroll to position [89, 0]
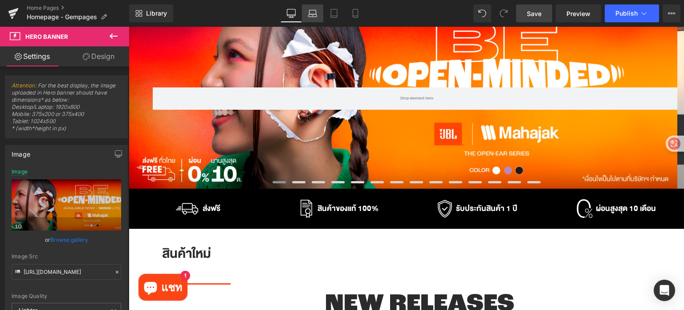
click at [312, 13] on icon at bounding box center [312, 13] width 9 height 9
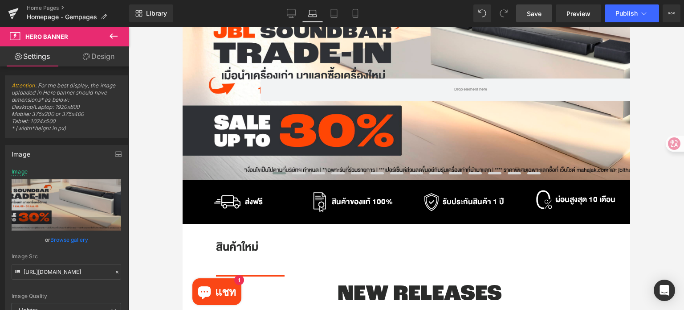
scroll to position [0, 0]
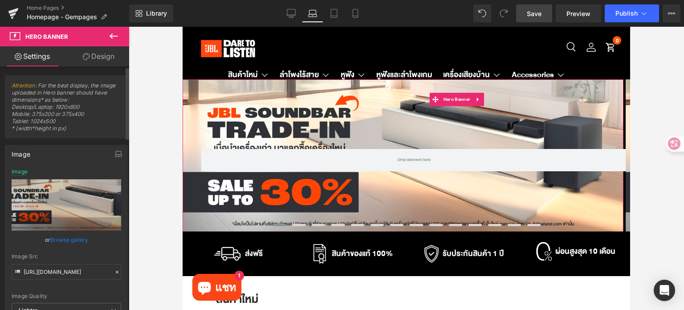
click at [114, 269] on icon at bounding box center [117, 272] width 6 height 6
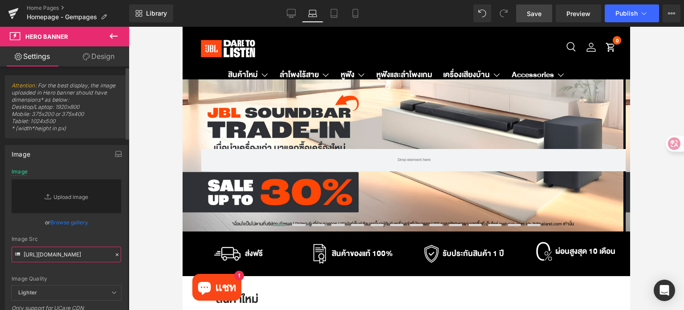
click at [91, 249] on input "[URL][DOMAIN_NAME]" at bounding box center [67, 254] width 110 height 16
paste input "[URL][DOMAIN_NAME]"
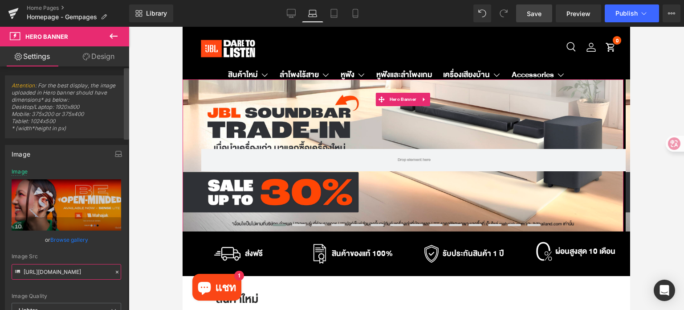
type input "[URL][DOMAIN_NAME]"
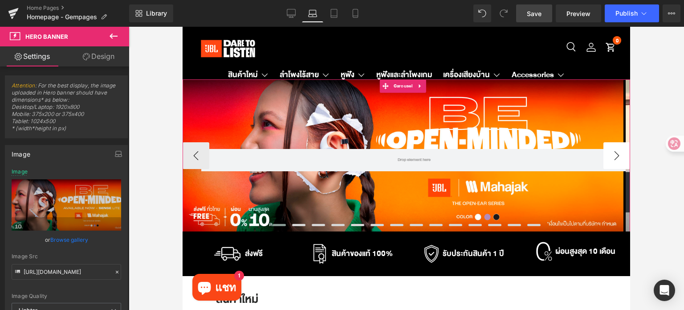
scroll to position [0, 0]
click at [615, 152] on button "›" at bounding box center [617, 155] width 27 height 27
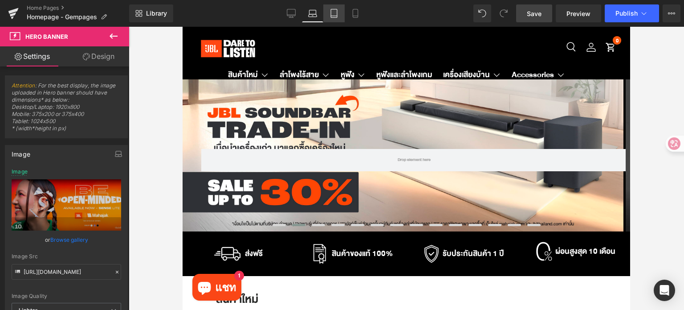
click at [334, 14] on icon at bounding box center [334, 13] width 9 height 9
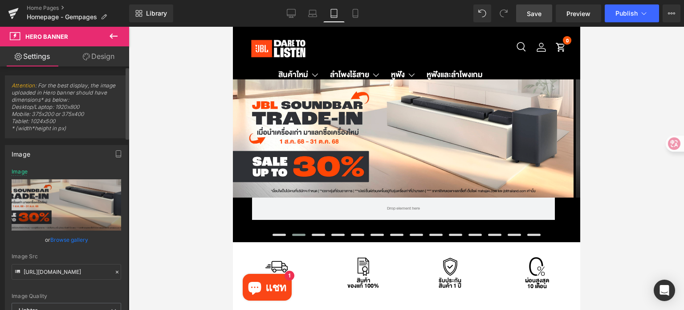
drag, startPoint x: 114, startPoint y: 270, endPoint x: 105, endPoint y: 269, distance: 8.5
click at [114, 270] on icon at bounding box center [117, 272] width 6 height 6
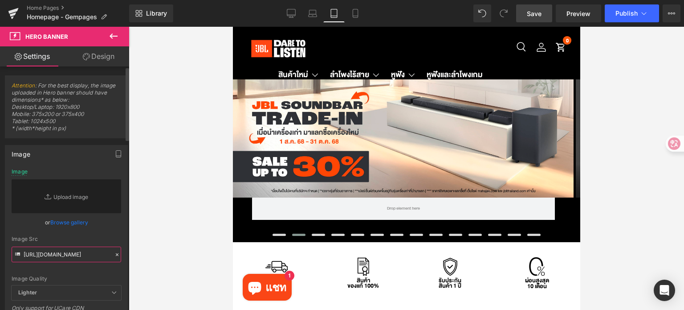
click at [95, 254] on input "[URL][DOMAIN_NAME]" at bounding box center [67, 254] width 110 height 16
paste input "[URL][DOMAIN_NAME]"
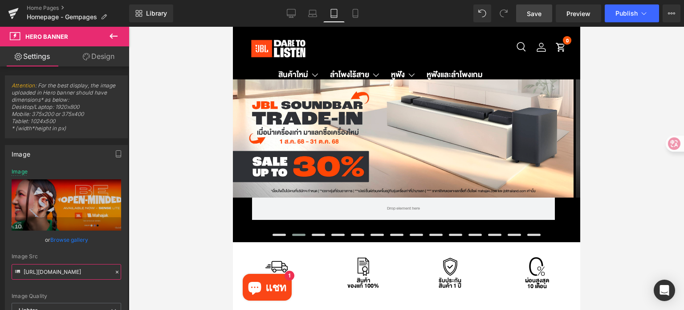
type input "[URL][DOMAIN_NAME]"
click at [106, 270] on input "[URL][DOMAIN_NAME]" at bounding box center [67, 272] width 110 height 16
click at [151, 257] on div at bounding box center [406, 168] width 555 height 283
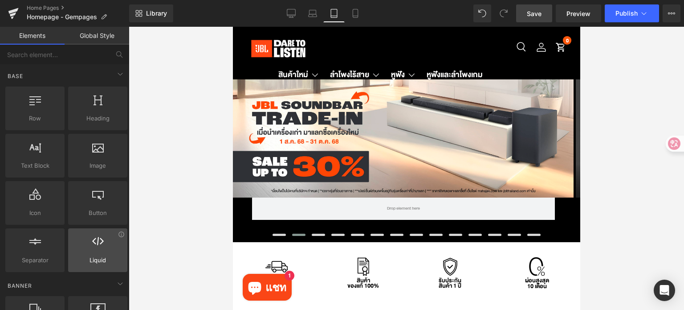
scroll to position [0, 0]
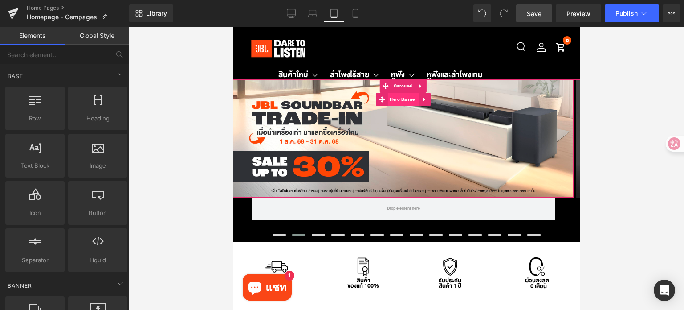
click at [401, 100] on span "Hero Banner" at bounding box center [402, 99] width 31 height 13
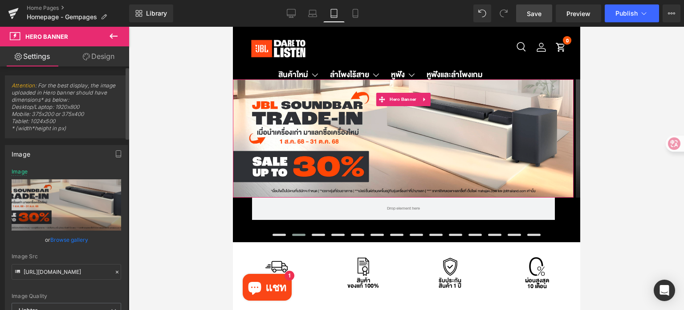
click at [114, 273] on icon at bounding box center [117, 272] width 6 height 6
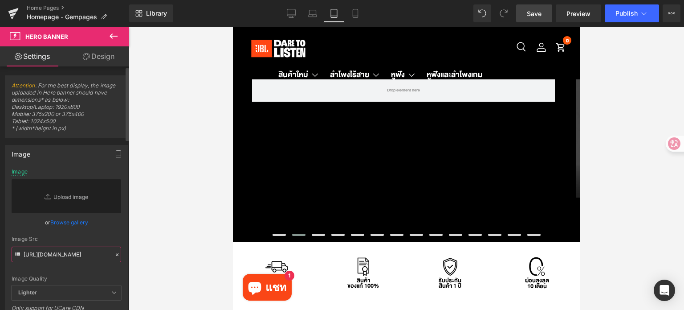
click at [91, 258] on input "https://ucarecdn.com/f53e87ce-c4e8-4615-9327-5a386cca4adb/-/format/auto/-/previ…" at bounding box center [67, 254] width 110 height 16
paste input "[URL][DOMAIN_NAME]"
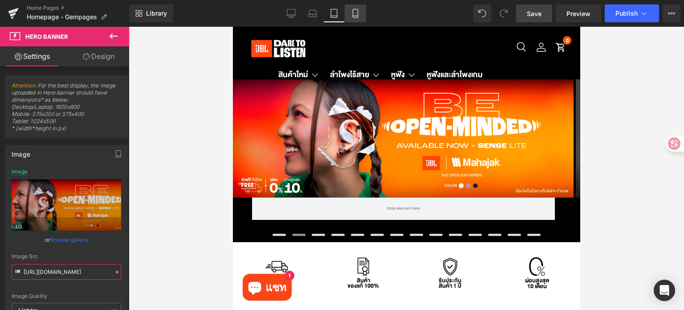
type input "[URL][DOMAIN_NAME]"
click at [355, 12] on icon at bounding box center [355, 13] width 9 height 9
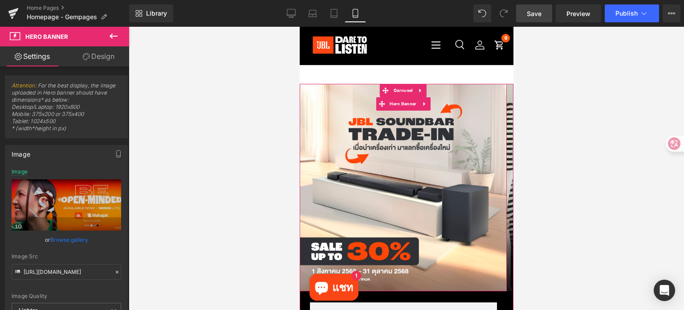
click at [400, 145] on div "Row" at bounding box center [402, 187] width 207 height 207
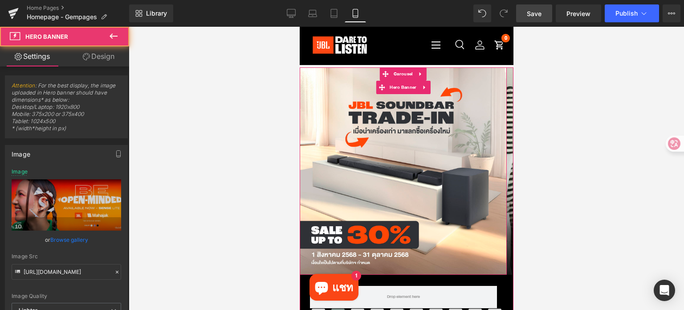
scroll to position [89, 0]
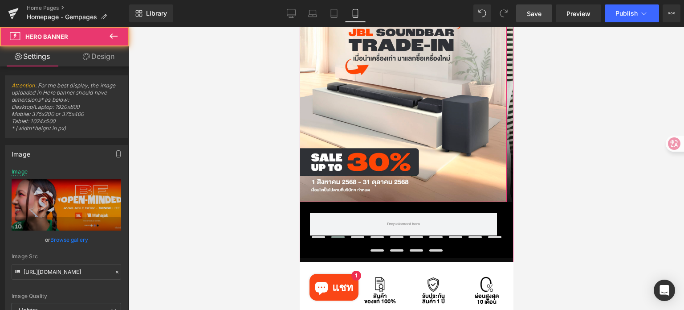
click at [426, 128] on div "Row" at bounding box center [402, 98] width 207 height 207
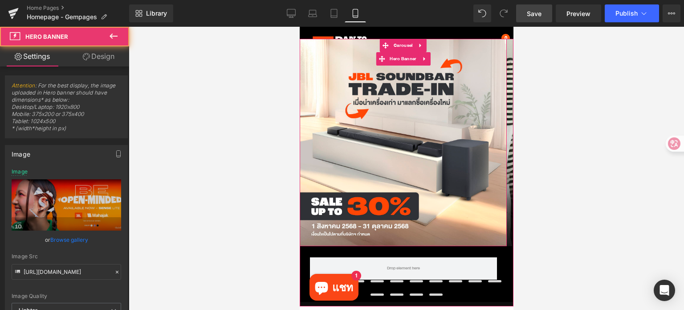
scroll to position [45, 0]
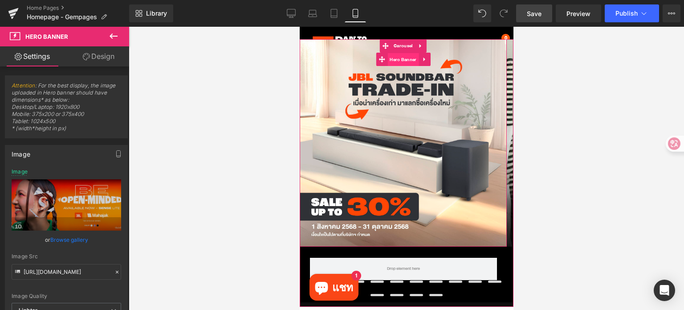
click at [401, 64] on span "Hero Banner" at bounding box center [402, 59] width 31 height 13
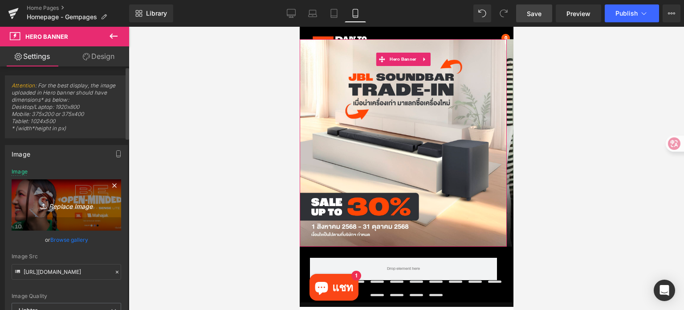
click at [81, 205] on icon "Replace Image" at bounding box center [66, 204] width 71 height 11
type input "C:\fakepath\eStore-JBL TH_JBL TH Mobile W1398 x H1398 px.jpg"
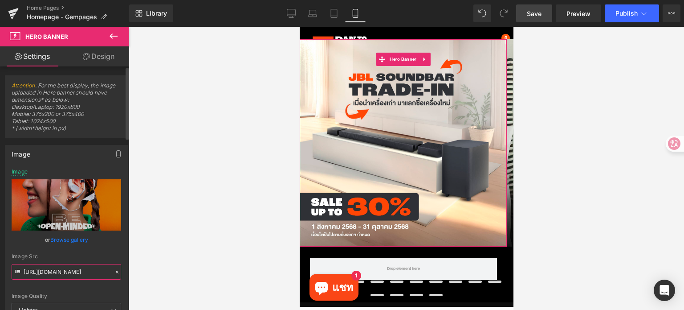
click at [84, 272] on input "[URL][DOMAIN_NAME]" at bounding box center [67, 272] width 110 height 16
type input "[URL][DOMAIN_NAME]"
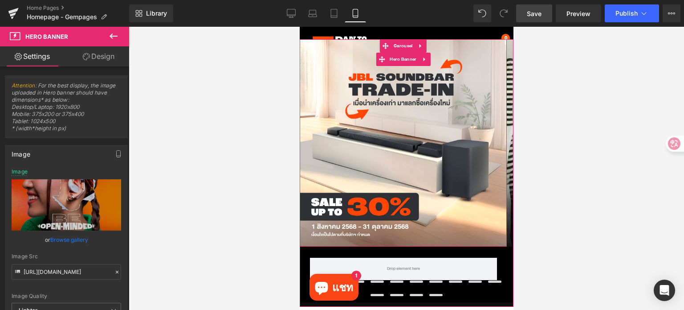
click at [408, 155] on div "Row" at bounding box center [402, 142] width 207 height 207
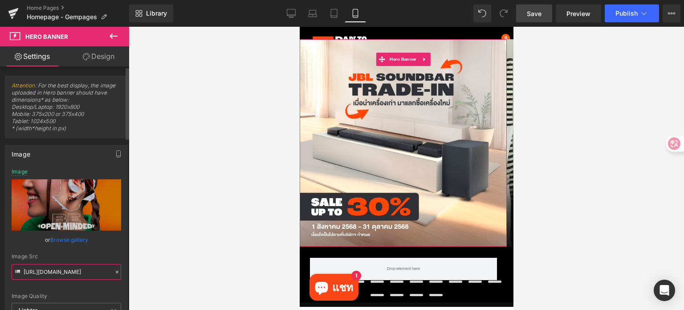
click at [102, 267] on input "[URL][DOMAIN_NAME]" at bounding box center [67, 272] width 110 height 16
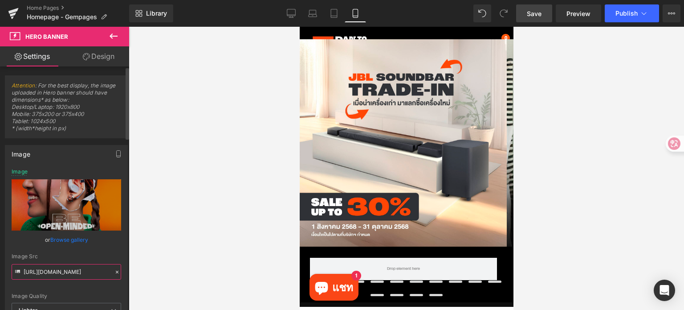
scroll to position [0, 420]
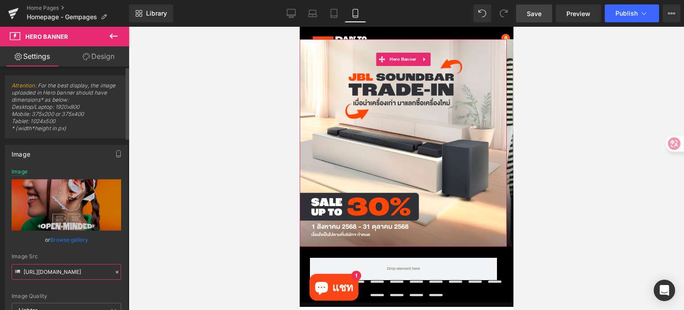
click at [107, 270] on input "[URL][DOMAIN_NAME]" at bounding box center [67, 272] width 110 height 16
click at [114, 272] on icon at bounding box center [117, 272] width 6 height 6
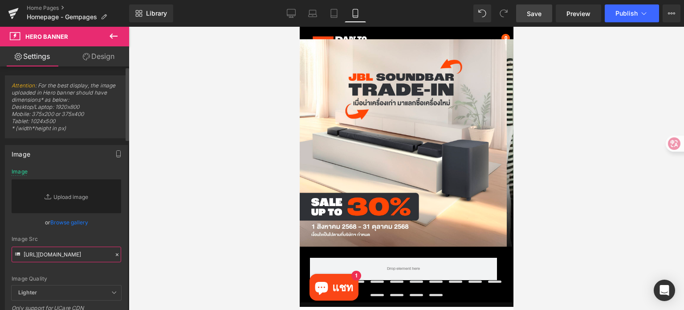
click at [66, 253] on input "[URL][DOMAIN_NAME]" at bounding box center [67, 254] width 110 height 16
paste input "[URL][DOMAIN_NAME]"
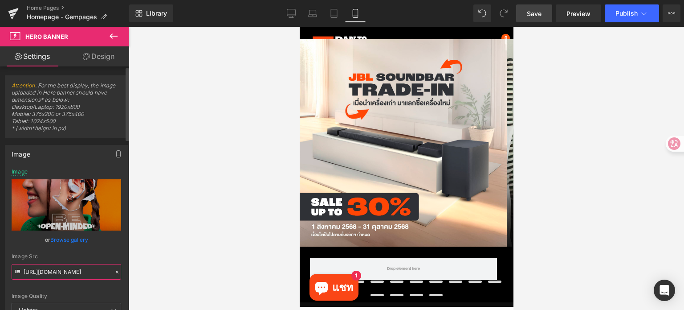
type input "[URL][DOMAIN_NAME]"
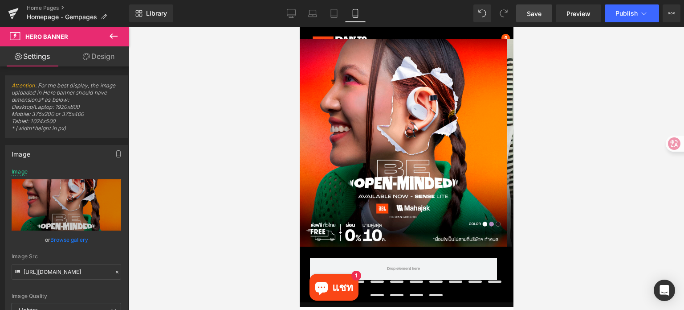
scroll to position [0, 0]
click at [531, 10] on span "Save" at bounding box center [534, 13] width 15 height 9
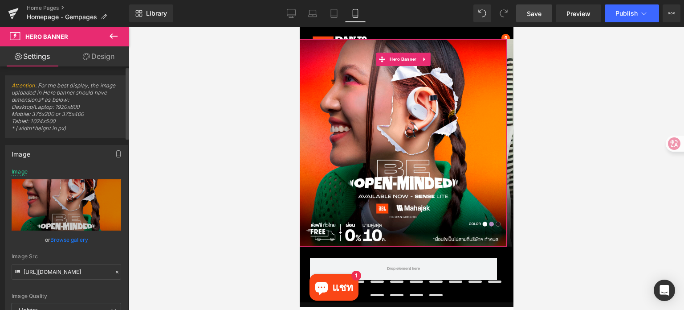
scroll to position [178, 0]
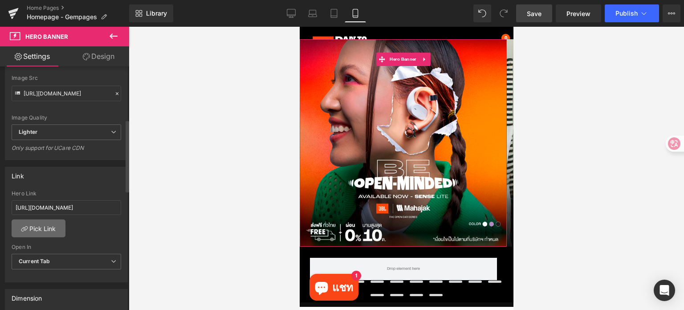
click at [41, 224] on link "Pick Link" at bounding box center [39, 228] width 54 height 18
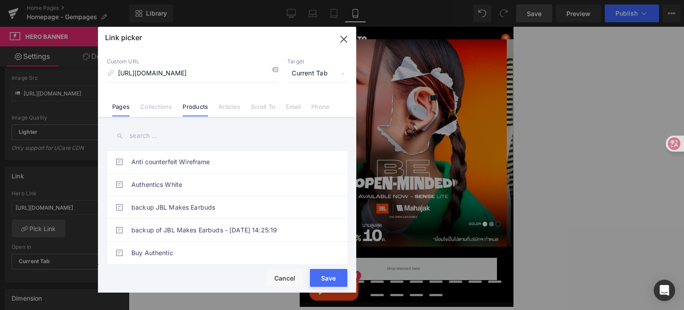
scroll to position [0, 0]
click at [190, 110] on link "Products" at bounding box center [195, 109] width 25 height 13
click at [201, 133] on input "text" at bounding box center [227, 136] width 241 height 20
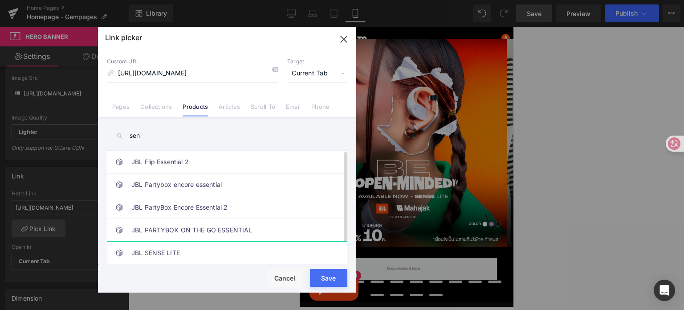
type input "sen"
click at [181, 247] on link "JBL SENSE LITE" at bounding box center [229, 252] width 196 height 22
click at [327, 282] on button "Save" at bounding box center [328, 278] width 37 height 18
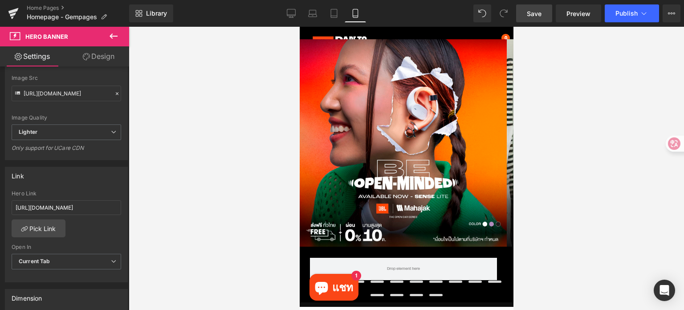
click at [539, 15] on span "Save" at bounding box center [534, 13] width 15 height 9
click at [613, 15] on button "Publish" at bounding box center [632, 13] width 54 height 18
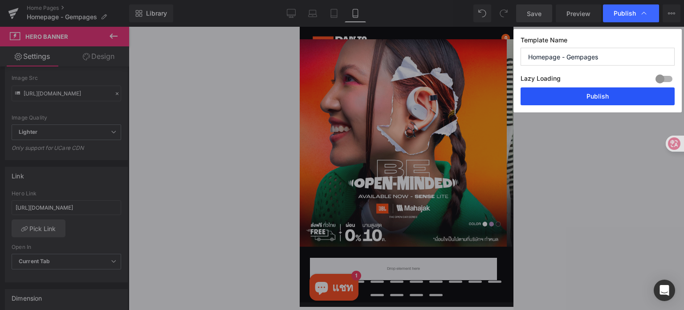
click at [607, 96] on button "Publish" at bounding box center [598, 96] width 154 height 18
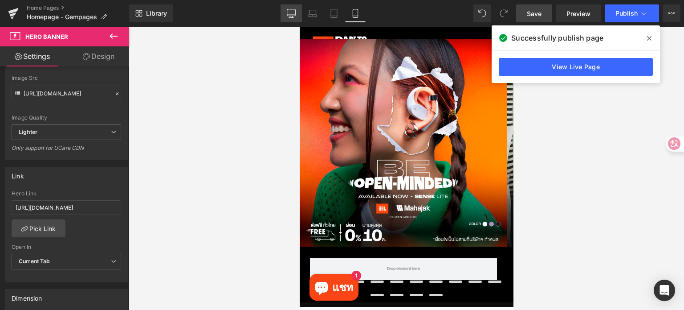
click at [292, 17] on icon at bounding box center [291, 13] width 9 height 9
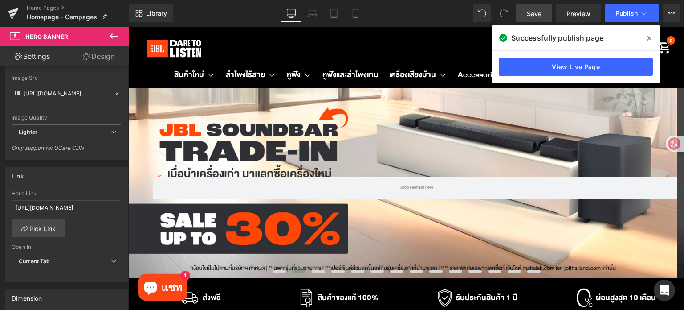
click at [319, 273] on div "Rendering Content" at bounding box center [342, 274] width 55 height 10
click at [316, 273] on div "Rendering Content" at bounding box center [342, 274] width 55 height 10
click at [315, 269] on div "Rendering Content" at bounding box center [342, 274] width 55 height 10
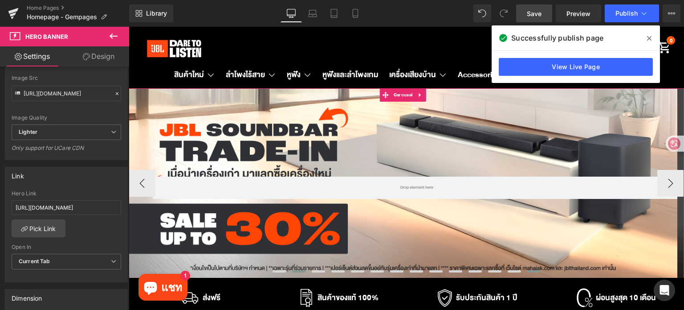
click at [529, 270] on span at bounding box center [533, 271] width 13 height 2
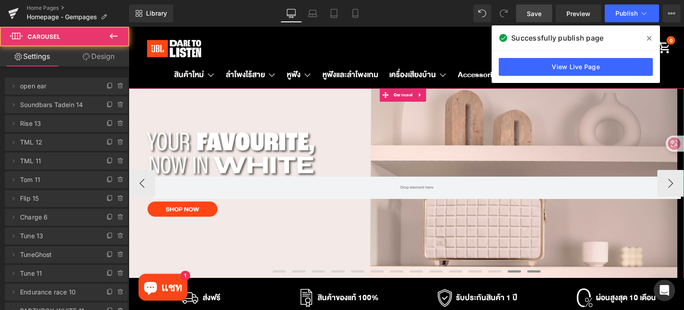
click at [515, 270] on span at bounding box center [514, 271] width 13 height 2
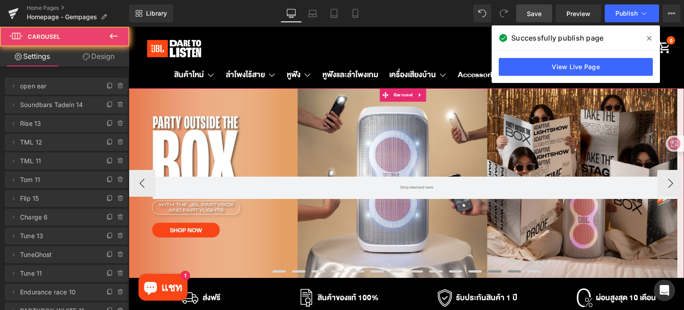
click at [491, 268] on button at bounding box center [495, 271] width 20 height 7
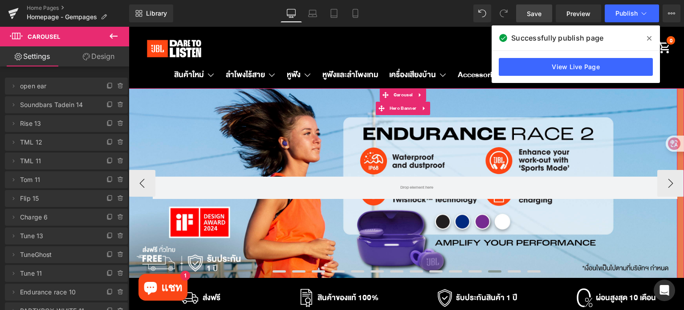
click at [299, 144] on div "Row" at bounding box center [403, 183] width 549 height 190
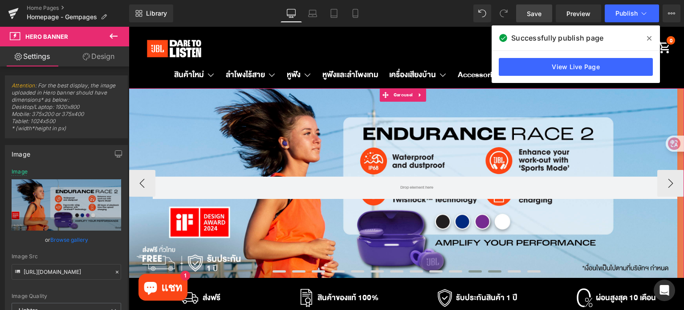
click at [470, 271] on span at bounding box center [475, 271] width 13 height 2
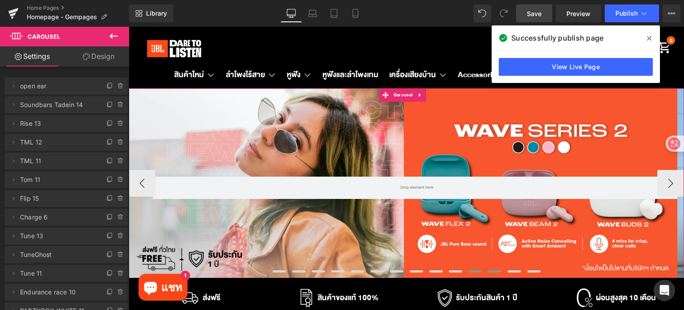
click at [488, 271] on span at bounding box center [494, 271] width 13 height 2
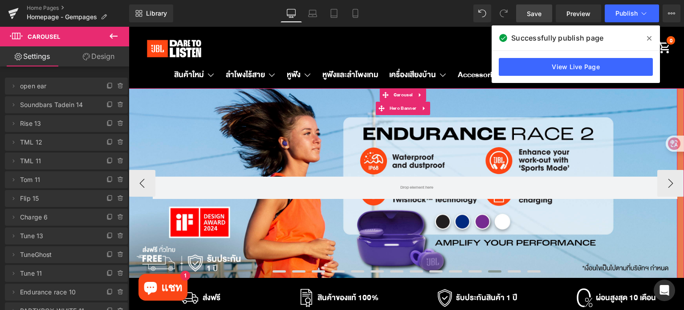
click at [340, 151] on div "Row" at bounding box center [403, 183] width 549 height 190
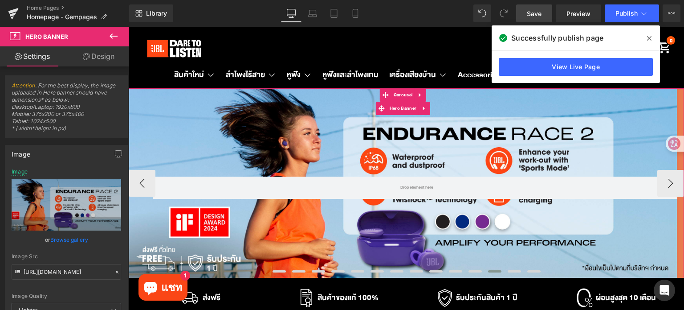
click at [219, 132] on div "Row" at bounding box center [403, 183] width 549 height 190
click at [404, 93] on span "Carousel" at bounding box center [403, 95] width 23 height 13
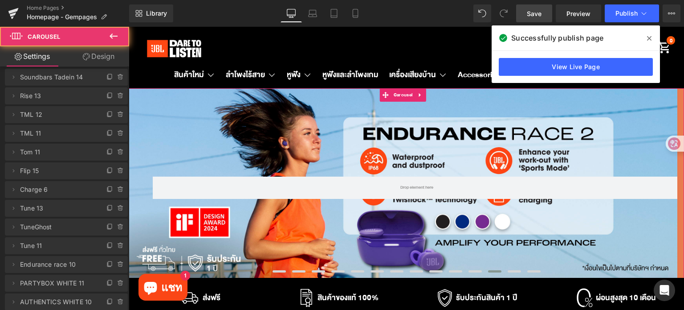
scroll to position [134, 0]
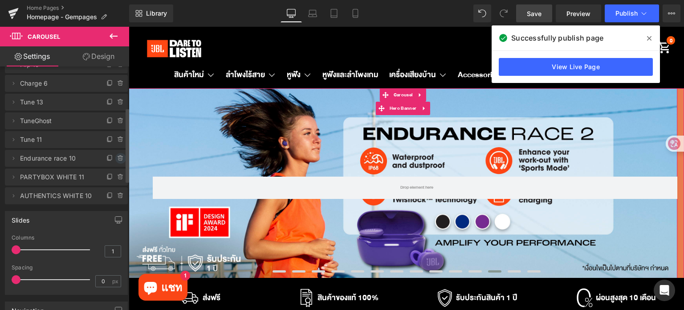
click at [118, 158] on icon at bounding box center [120, 158] width 4 height 4
click at [115, 158] on button "Delete" at bounding box center [111, 159] width 28 height 12
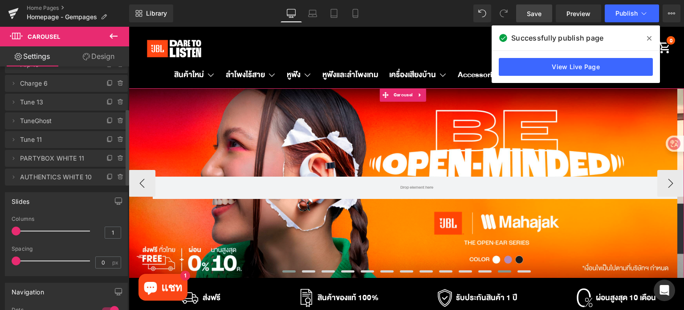
click at [503, 271] on span at bounding box center [504, 271] width 13 height 2
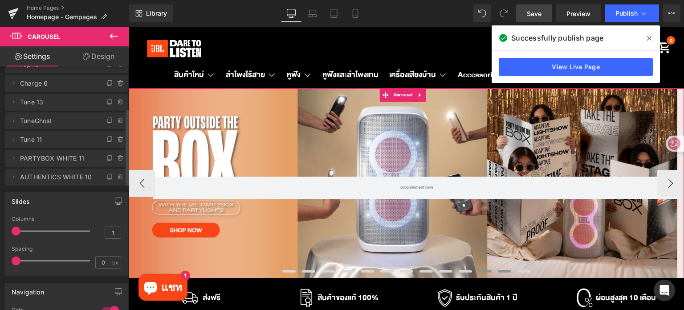
click at [486, 271] on span at bounding box center [484, 271] width 13 height 2
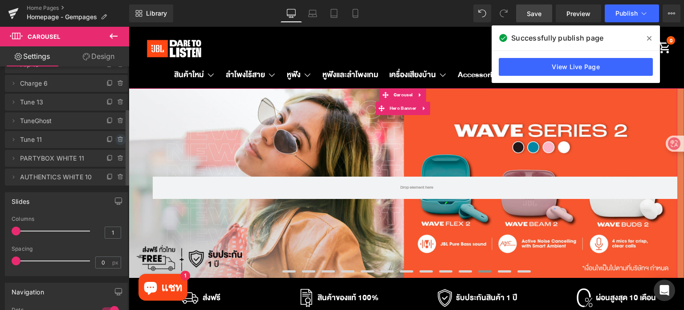
click at [117, 139] on icon at bounding box center [120, 139] width 7 height 7
click at [116, 139] on button "Delete" at bounding box center [111, 140] width 28 height 12
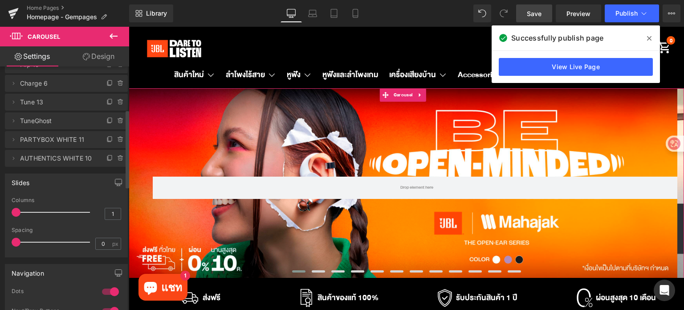
click at [117, 139] on icon at bounding box center [120, 139] width 7 height 7
click at [69, 139] on button "Cancel" at bounding box center [80, 140] width 30 height 12
click at [118, 120] on icon at bounding box center [120, 120] width 7 height 7
click at [118, 120] on button "Delete" at bounding box center [111, 121] width 28 height 12
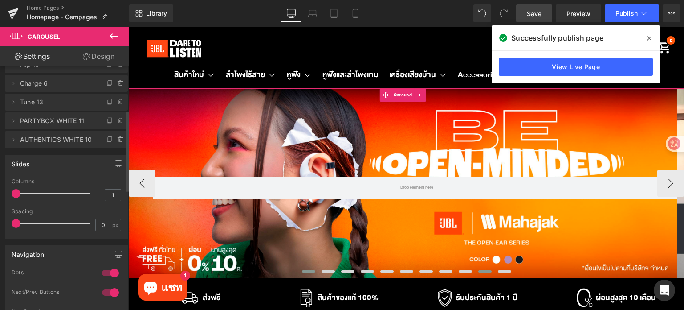
click at [479, 272] on button at bounding box center [485, 271] width 20 height 7
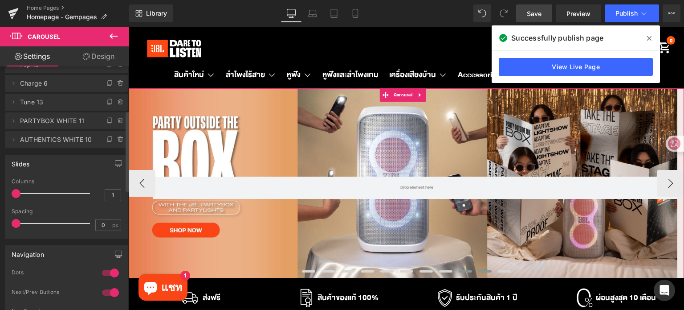
click at [463, 270] on span at bounding box center [465, 271] width 13 height 2
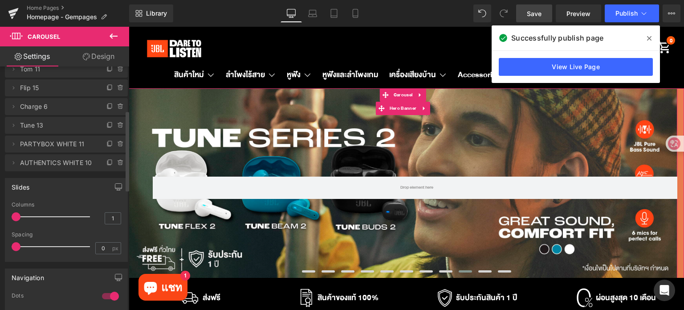
scroll to position [89, 0]
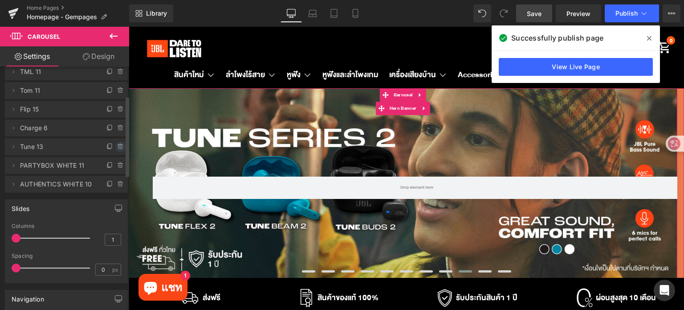
click at [117, 146] on icon at bounding box center [120, 146] width 7 height 7
click at [114, 146] on button "Delete" at bounding box center [111, 147] width 28 height 12
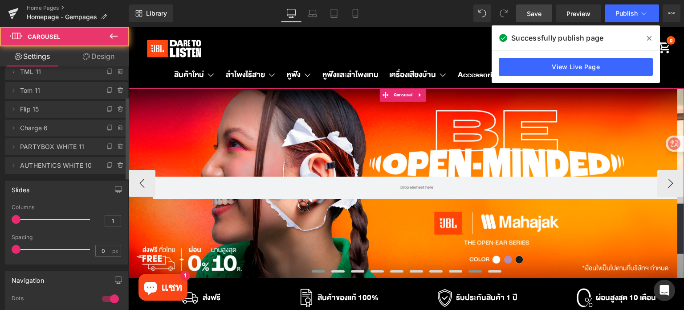
click at [475, 270] on span at bounding box center [475, 271] width 13 height 2
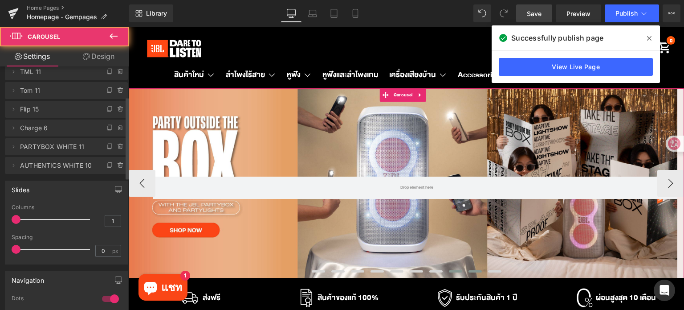
click at [454, 270] on span at bounding box center [455, 271] width 13 height 2
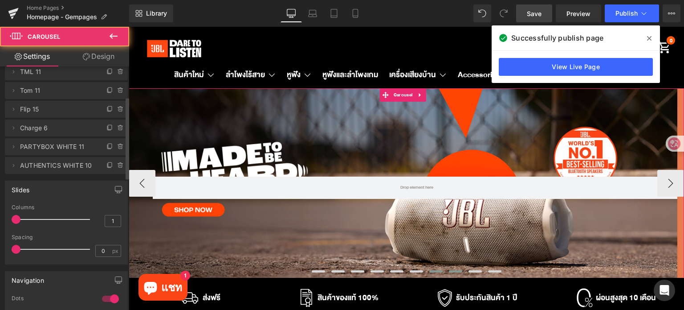
click at [435, 270] on span at bounding box center [435, 271] width 13 height 2
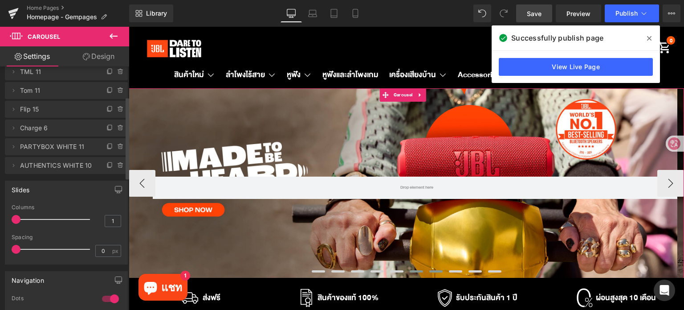
click at [416, 270] on span at bounding box center [416, 271] width 13 height 2
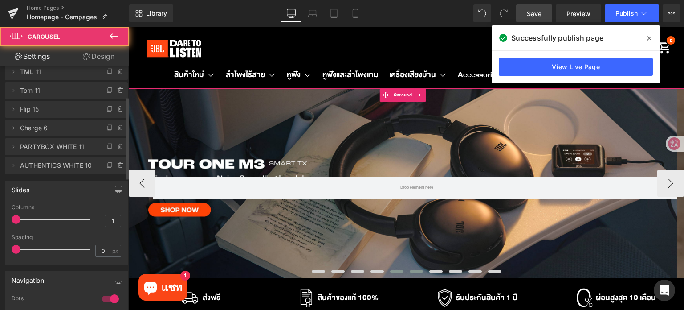
click at [387, 272] on button at bounding box center [397, 271] width 20 height 7
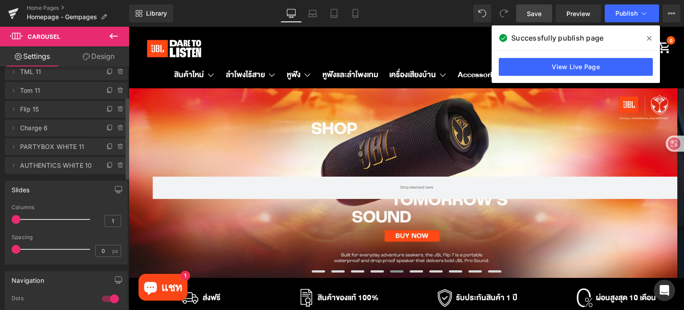
click at [367, 272] on div "Rendering Content" at bounding box center [342, 274] width 55 height 10
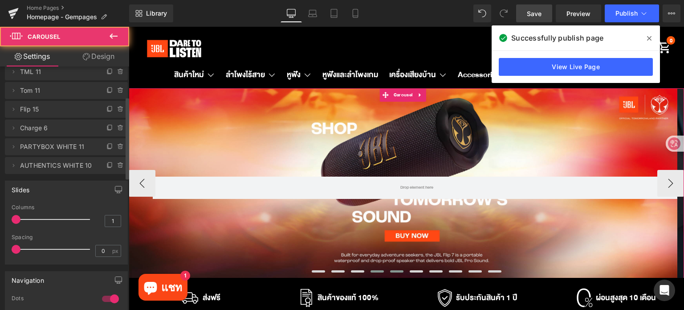
drag, startPoint x: 375, startPoint y: 272, endPoint x: 498, endPoint y: 298, distance: 125.6
click at [375, 272] on span at bounding box center [377, 271] width 13 height 2
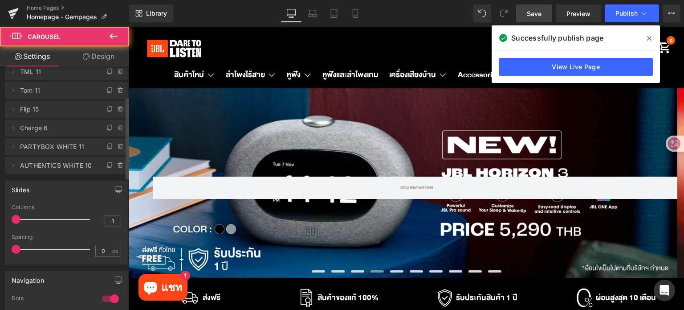
click at [355, 271] on div "Rendering Content" at bounding box center [342, 274] width 55 height 10
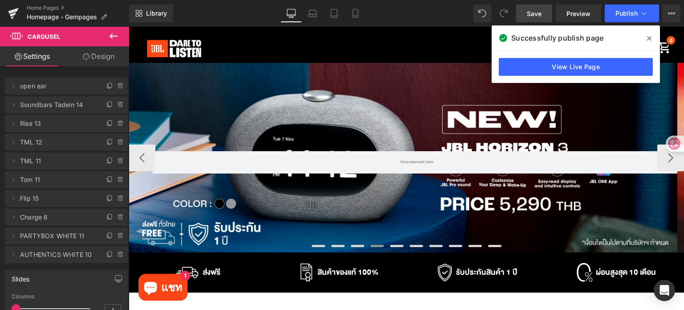
scroll to position [0, 0]
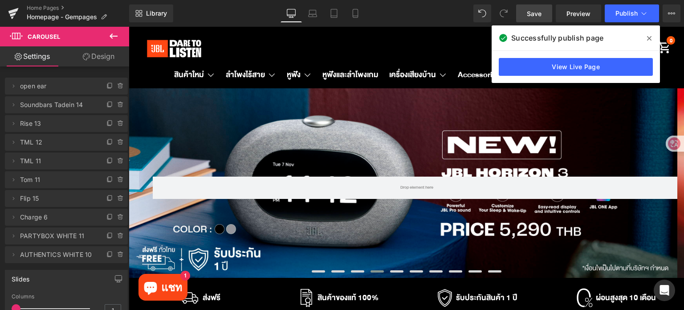
click at [292, 15] on icon at bounding box center [291, 13] width 9 height 9
click at [315, 272] on div "Rendering Content" at bounding box center [342, 274] width 55 height 10
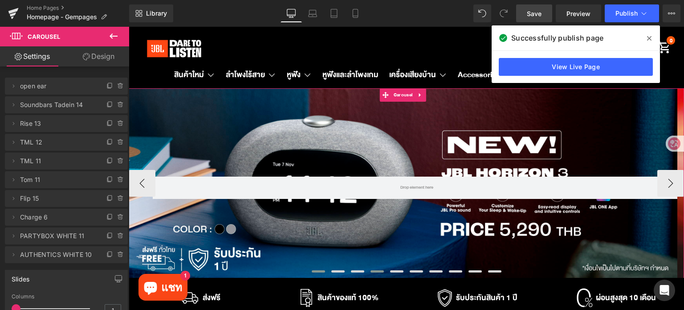
click at [314, 268] on button at bounding box center [319, 271] width 20 height 7
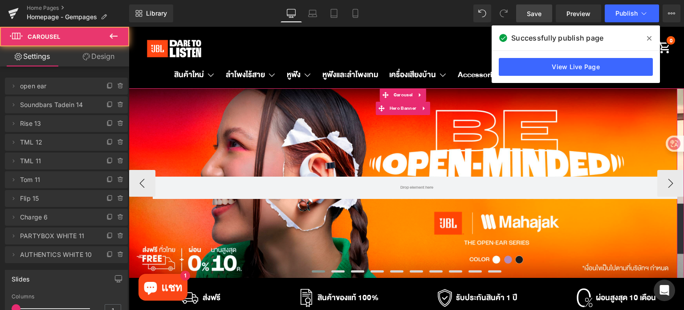
click at [310, 237] on div "Row" at bounding box center [403, 183] width 549 height 190
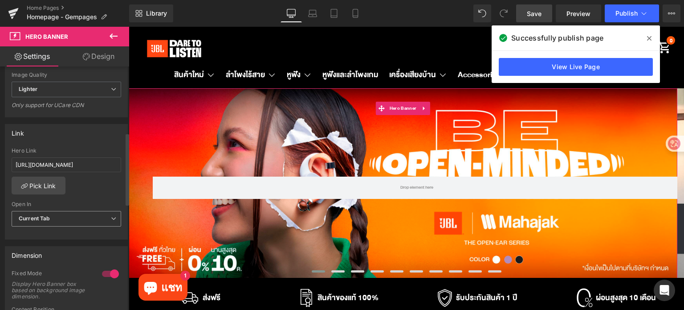
scroll to position [223, 0]
click at [98, 165] on input "https://docs.google.com/forms/d/e/1FAIpQLScP9xnpcByVN4bdhShtn2TLV6d0B00azpWDSla…" at bounding box center [67, 162] width 110 height 15
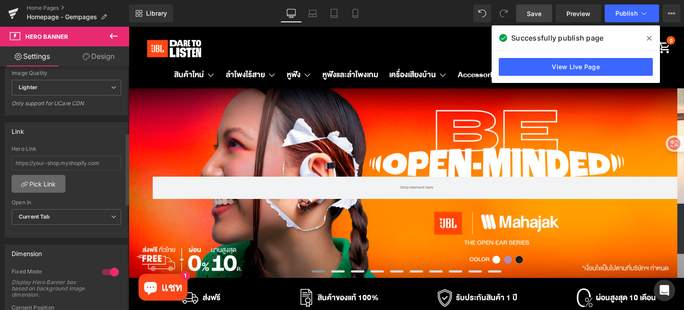
click at [48, 181] on link "Pick Link" at bounding box center [39, 184] width 54 height 18
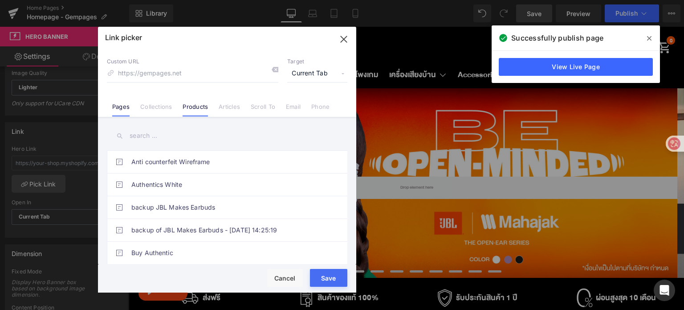
click at [190, 107] on link "Products" at bounding box center [195, 109] width 25 height 13
click at [156, 137] on input "text" at bounding box center [227, 136] width 241 height 20
type input "ห"
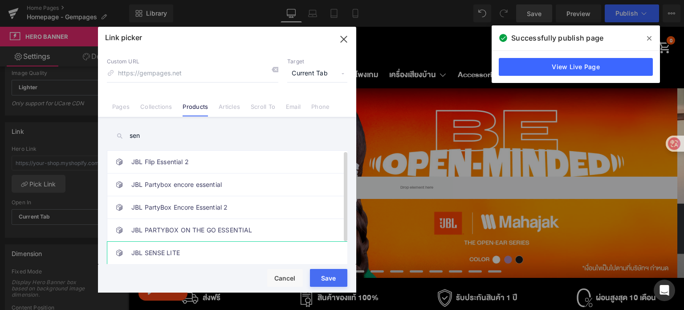
type input "sen"
click at [182, 246] on link "JBL SENSE LITE" at bounding box center [229, 252] width 196 height 22
click at [322, 280] on button "Save" at bounding box center [328, 278] width 37 height 18
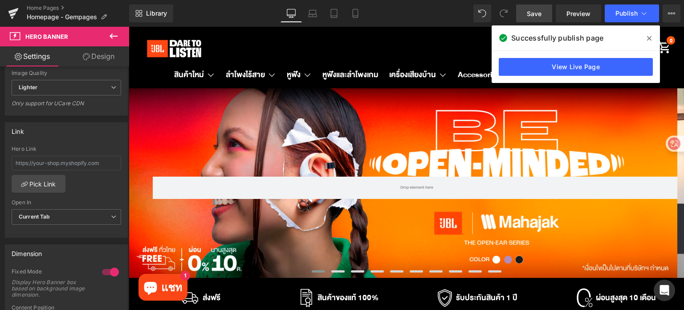
click at [543, 16] on link "Save" at bounding box center [534, 13] width 36 height 18
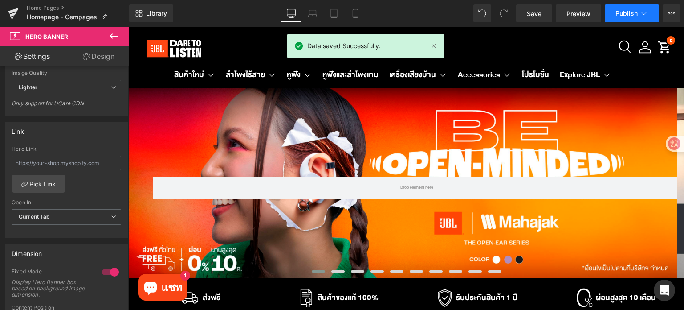
click at [623, 13] on span "Publish" at bounding box center [627, 13] width 22 height 7
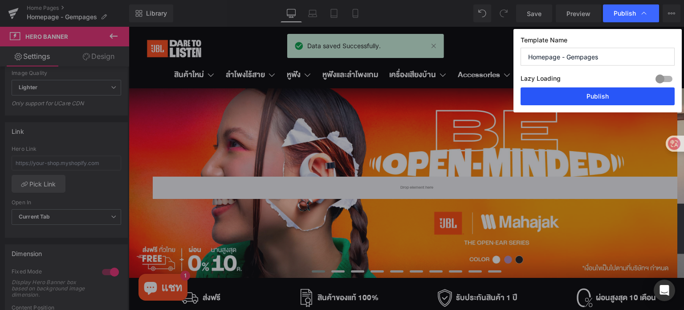
click at [587, 101] on button "Publish" at bounding box center [598, 96] width 154 height 18
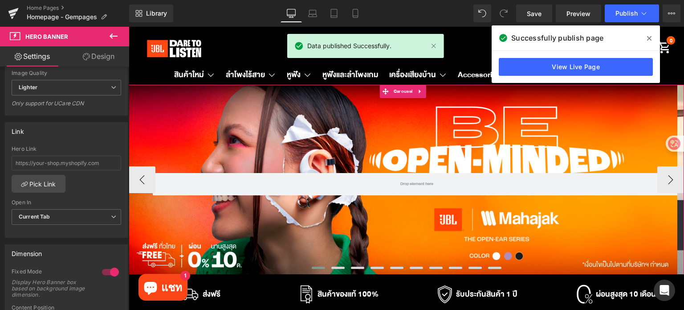
scroll to position [0, 0]
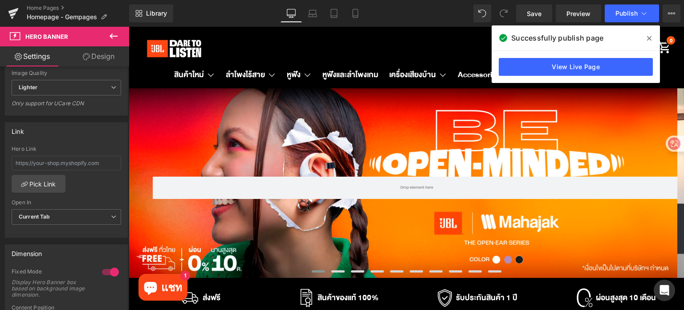
click at [332, 272] on div "Rendering Content" at bounding box center [342, 274] width 55 height 10
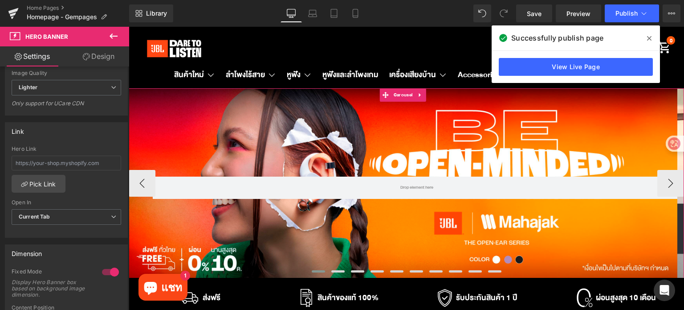
click at [312, 271] on span at bounding box center [318, 271] width 13 height 2
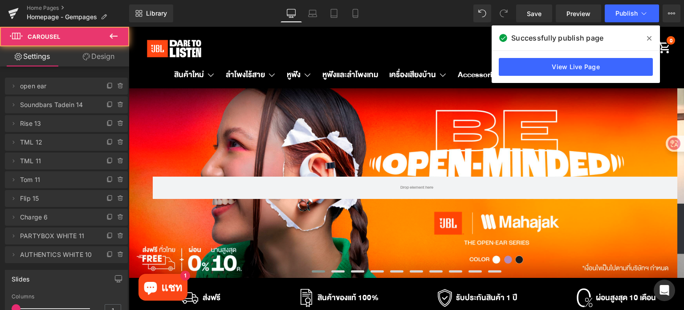
click at [330, 271] on div "Rendering Content" at bounding box center [342, 274] width 55 height 10
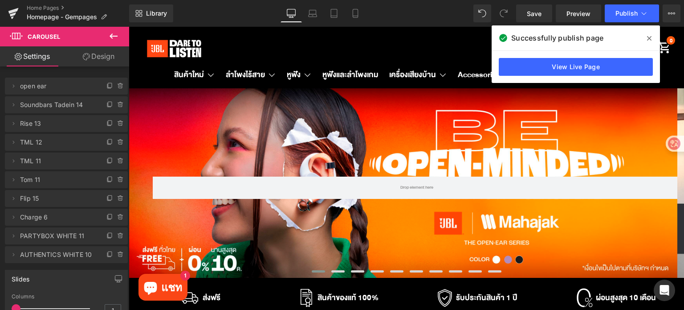
click at [339, 270] on div "Rendering Content" at bounding box center [342, 274] width 55 height 10
click at [647, 38] on span at bounding box center [649, 38] width 14 height 14
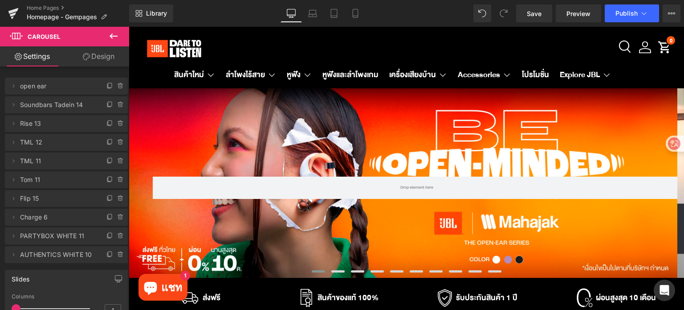
click at [335, 270] on div "Rendering Content" at bounding box center [342, 274] width 55 height 10
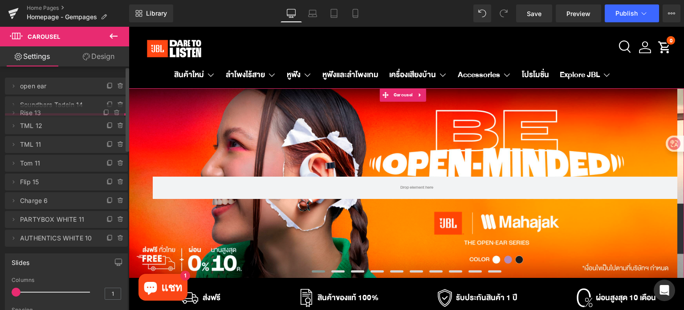
drag, startPoint x: 61, startPoint y: 125, endPoint x: 55, endPoint y: 114, distance: 12.0
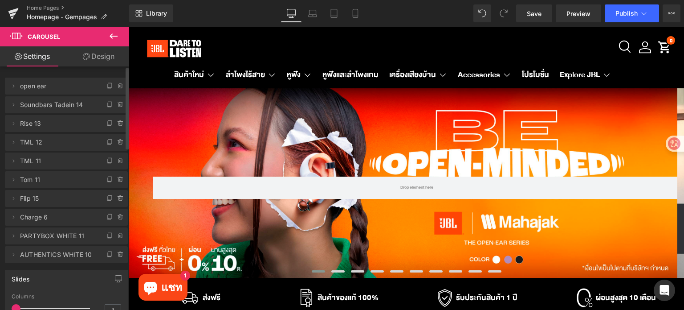
click at [352, 270] on div "Rendering Content" at bounding box center [342, 274] width 55 height 10
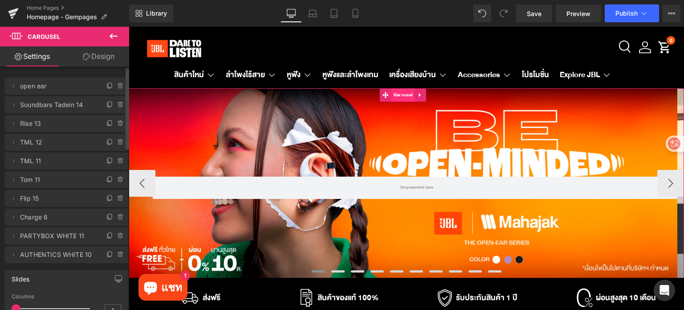
click at [404, 95] on span "Carousel" at bounding box center [403, 94] width 23 height 13
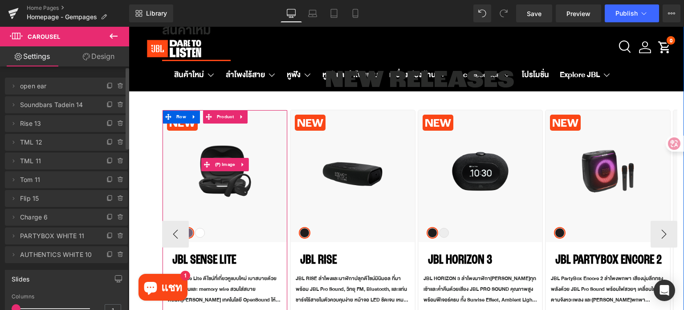
scroll to position [312, 0]
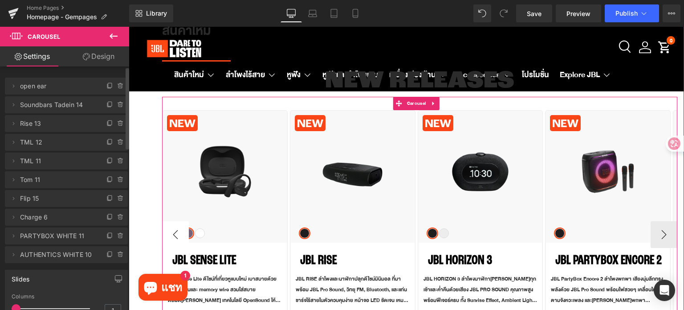
click at [177, 229] on button "‹" at bounding box center [175, 234] width 27 height 27
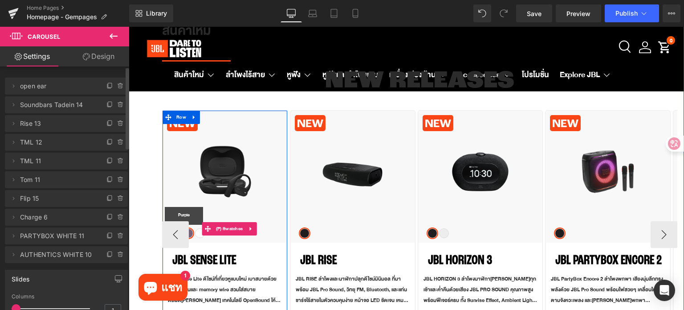
click at [191, 233] on span "Purple" at bounding box center [189, 233] width 10 height 10
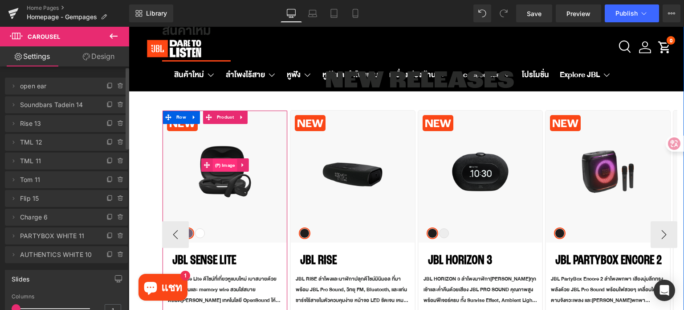
click at [224, 169] on span "(P) Image" at bounding box center [225, 165] width 24 height 13
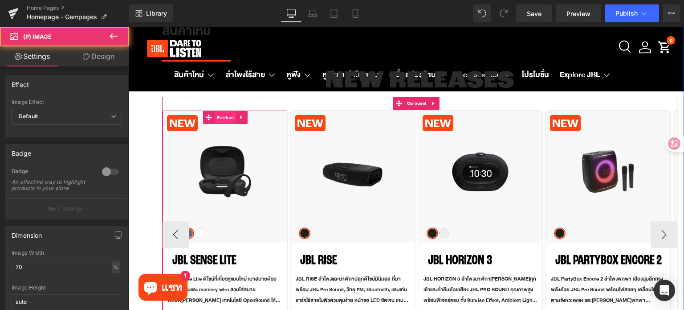
click at [224, 122] on span "Product" at bounding box center [225, 117] width 21 height 13
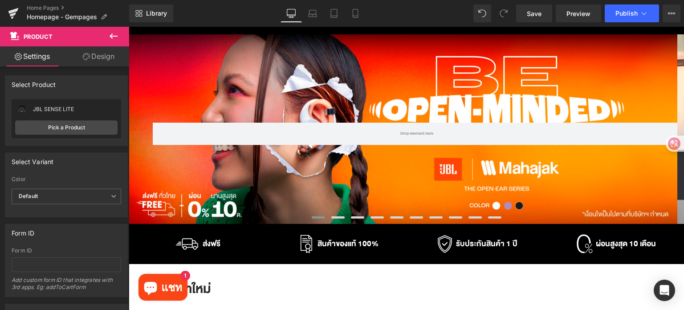
scroll to position [0, 0]
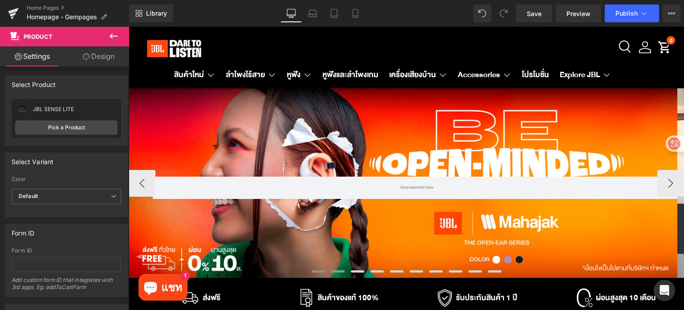
click at [335, 269] on button at bounding box center [338, 271] width 20 height 7
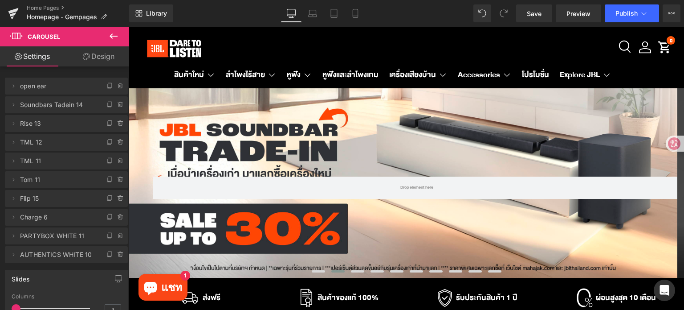
click at [355, 273] on div "Rendering Content" at bounding box center [342, 274] width 55 height 10
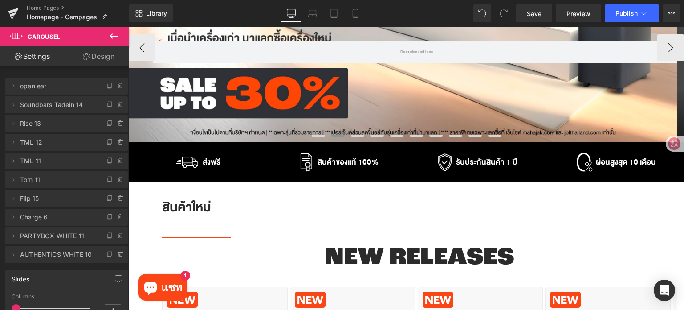
scroll to position [178, 0]
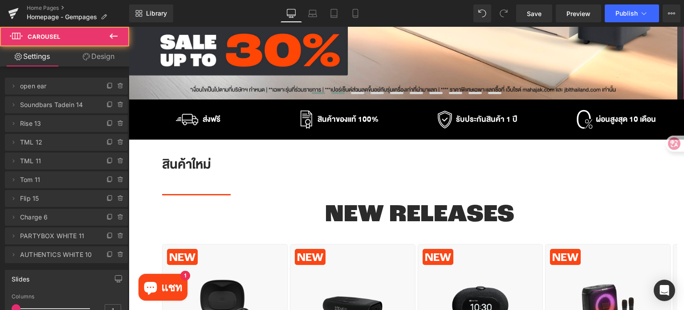
click at [313, 95] on button at bounding box center [319, 93] width 20 height 7
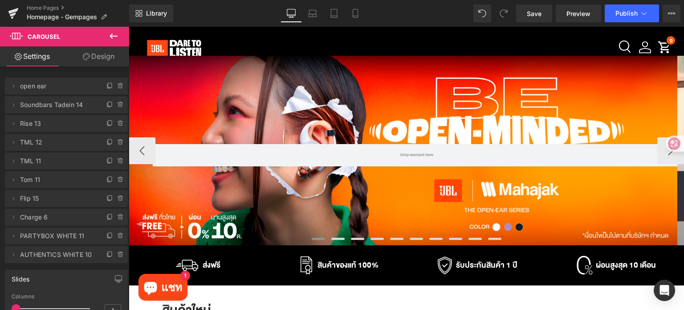
scroll to position [45, 0]
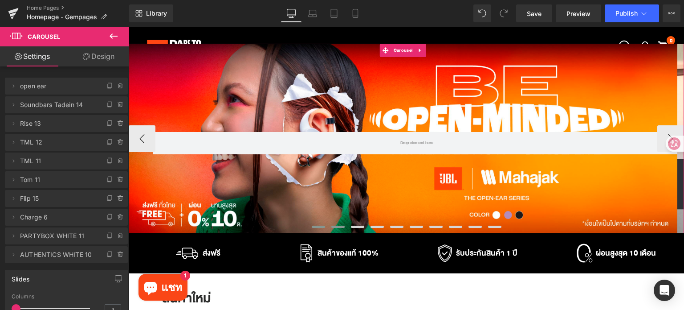
click at [331, 227] on span at bounding box center [337, 226] width 13 height 2
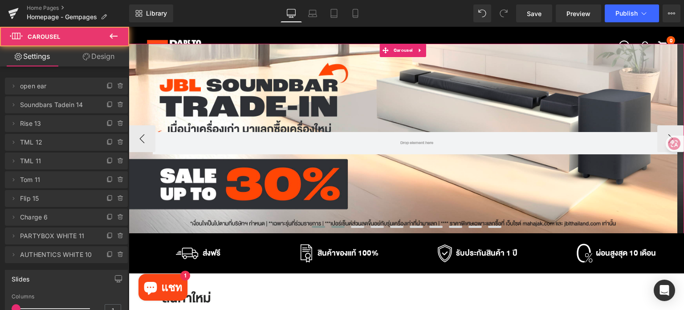
click at [312, 225] on span at bounding box center [318, 226] width 13 height 2
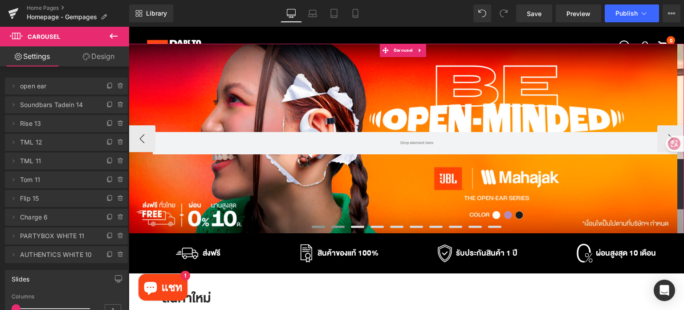
click at [331, 227] on span at bounding box center [337, 226] width 13 height 2
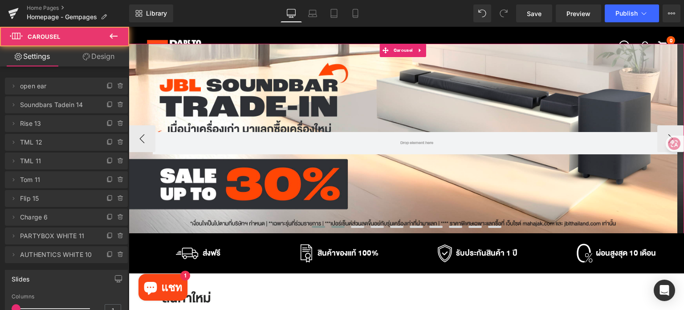
click at [315, 226] on span at bounding box center [318, 226] width 13 height 2
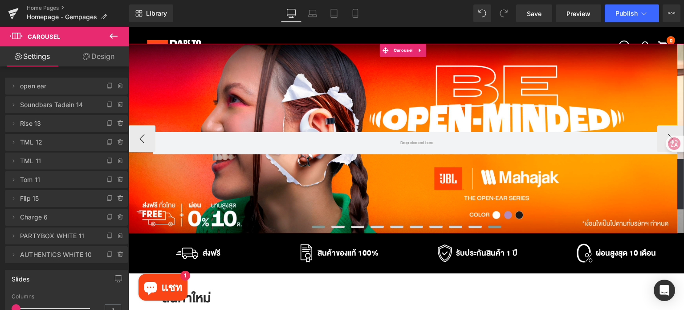
click at [490, 224] on button at bounding box center [495, 226] width 20 height 7
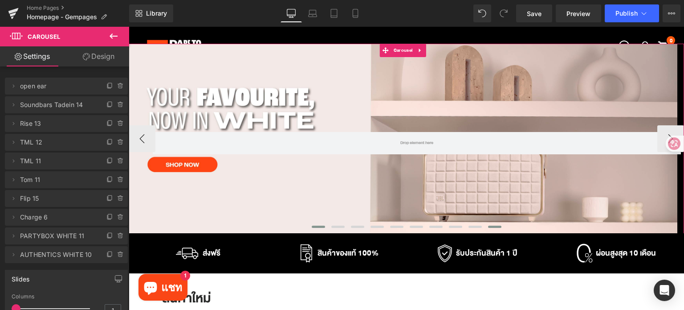
click at [318, 225] on span at bounding box center [318, 226] width 13 height 2
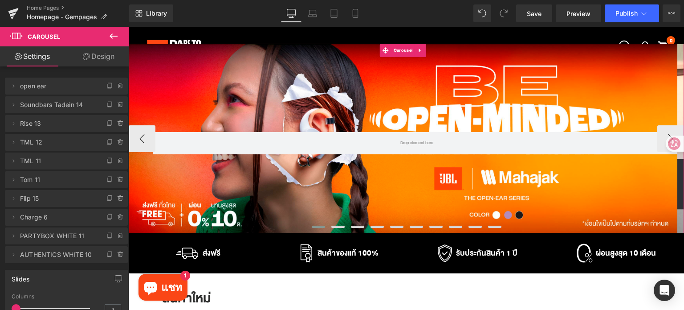
click at [317, 224] on button at bounding box center [319, 226] width 20 height 7
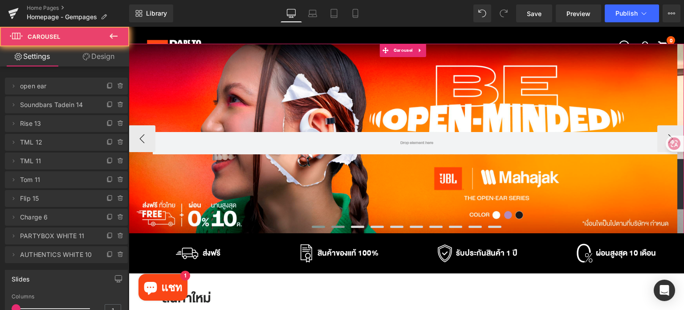
click at [335, 225] on span at bounding box center [337, 226] width 13 height 2
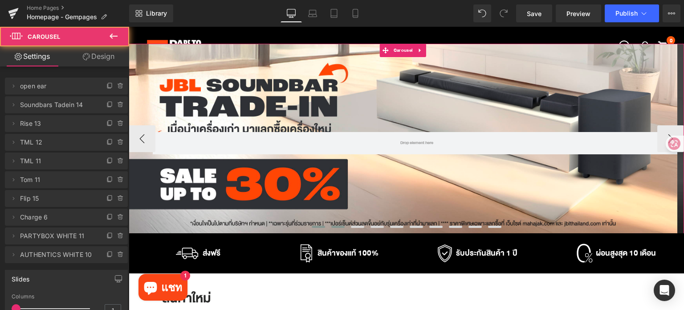
click at [312, 226] on span at bounding box center [318, 226] width 13 height 2
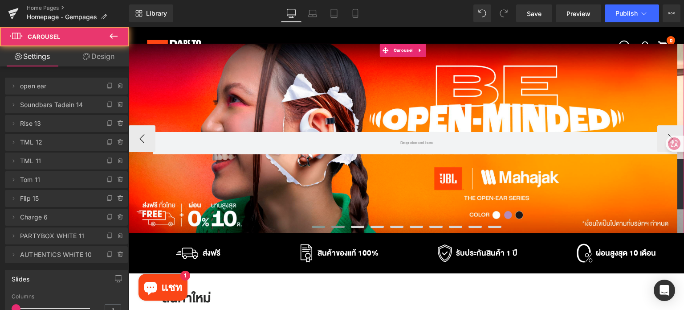
click at [337, 226] on span at bounding box center [337, 226] width 13 height 2
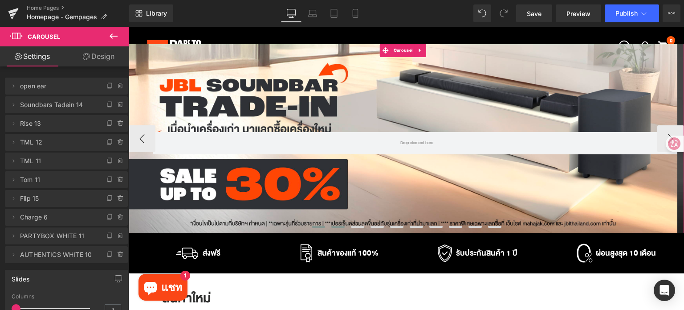
click at [315, 227] on span at bounding box center [318, 226] width 13 height 2
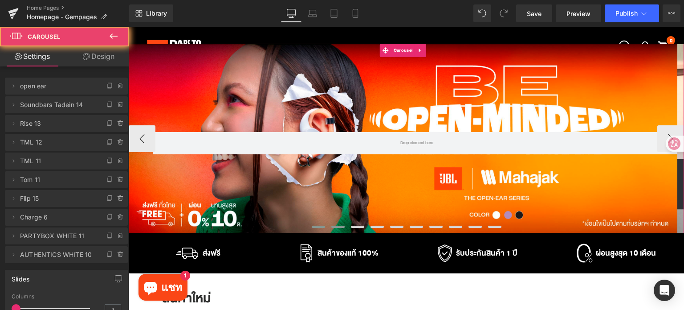
click at [334, 226] on span at bounding box center [337, 226] width 13 height 2
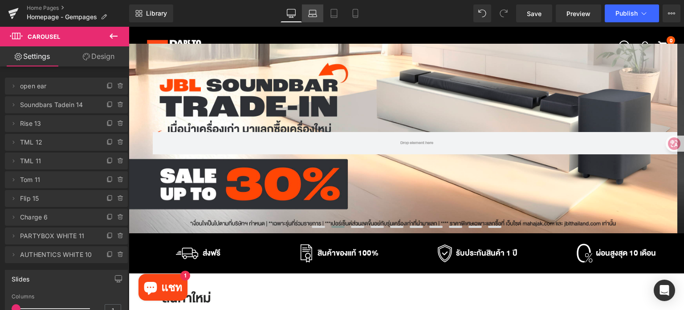
drag, startPoint x: 315, startPoint y: 14, endPoint x: 200, endPoint y: 17, distance: 115.9
click at [315, 14] on icon at bounding box center [313, 15] width 8 height 3
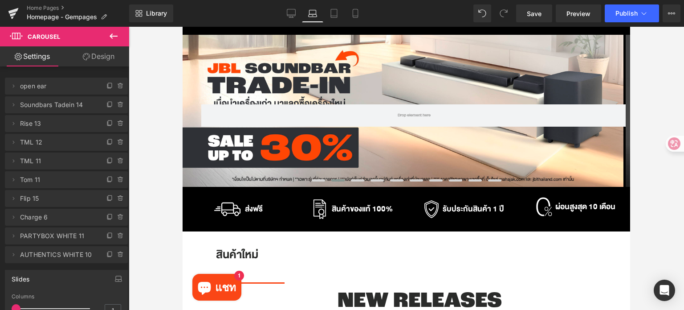
click at [332, 218] on div "สินค้าของแท้ 100% Heading" at bounding box center [362, 209] width 61 height 24
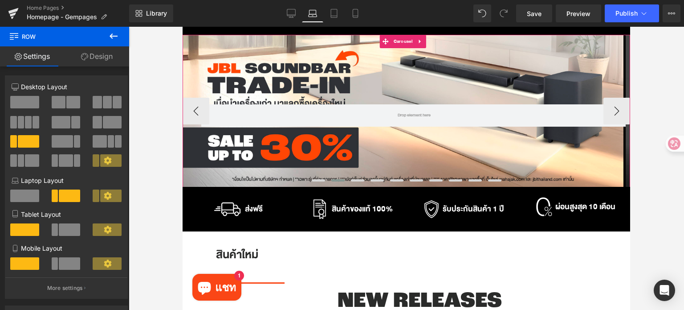
click at [335, 179] on span at bounding box center [337, 180] width 13 height 2
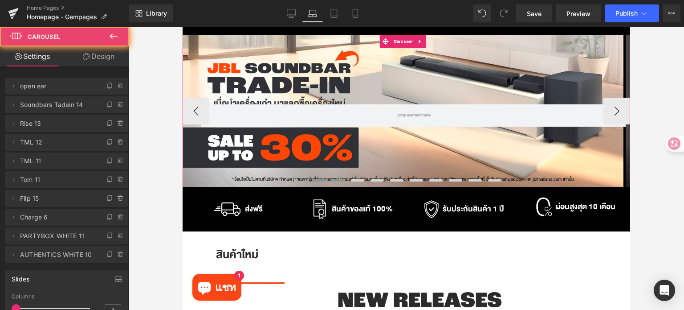
click at [314, 180] on span at bounding box center [318, 180] width 13 height 2
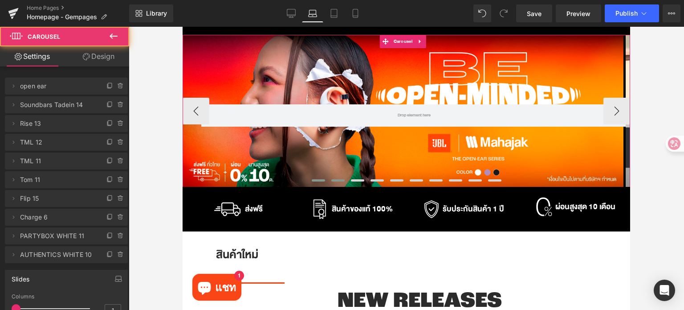
click at [331, 178] on button at bounding box center [338, 180] width 20 height 7
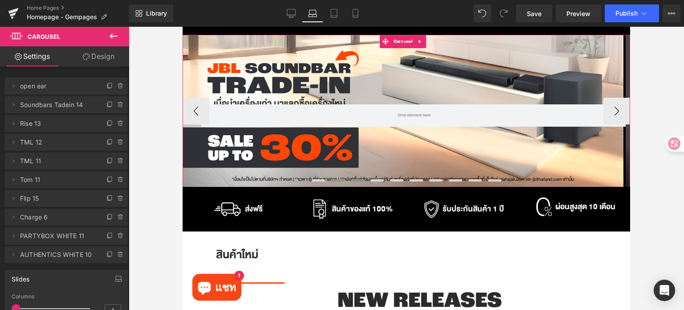
click at [355, 180] on span at bounding box center [357, 180] width 13 height 2
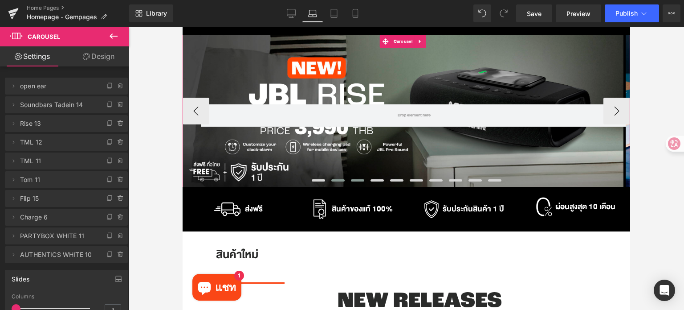
click at [336, 179] on span at bounding box center [337, 180] width 13 height 2
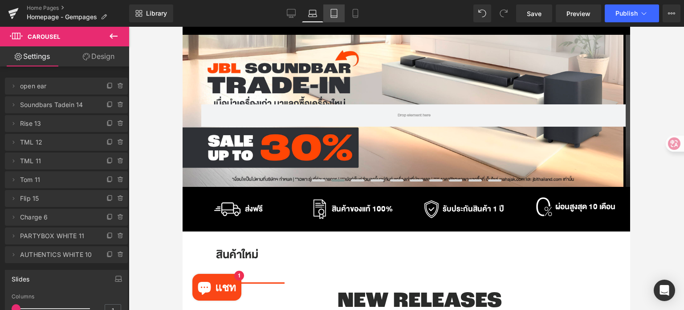
click at [333, 13] on icon at bounding box center [334, 13] width 9 height 9
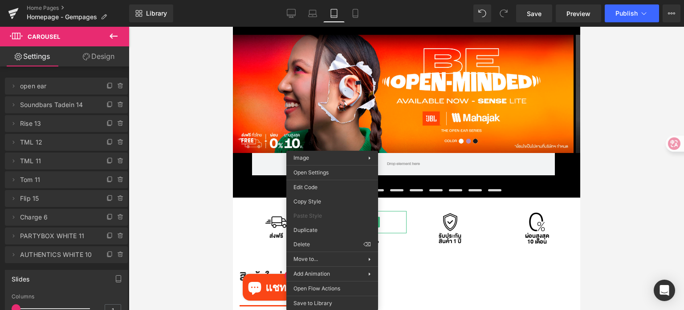
click at [634, 208] on div at bounding box center [406, 168] width 555 height 283
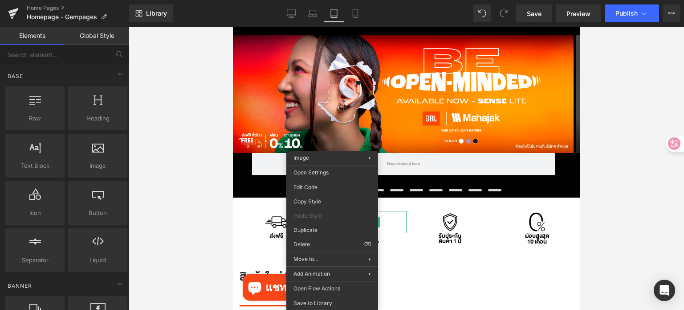
click at [647, 193] on div at bounding box center [406, 168] width 555 height 283
click at [209, 120] on div at bounding box center [406, 168] width 555 height 283
click at [600, 156] on div at bounding box center [406, 168] width 555 height 283
click at [481, 105] on div "Row" at bounding box center [403, 94] width 341 height 118
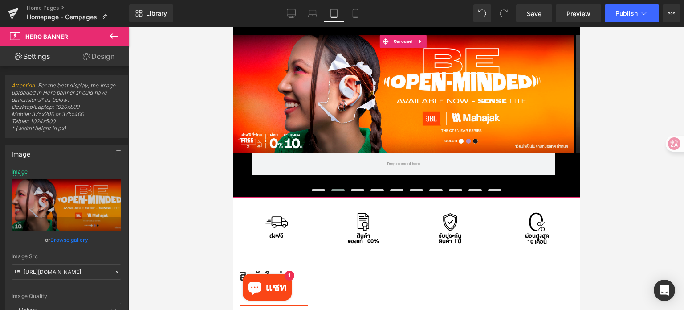
click at [331, 189] on span at bounding box center [337, 190] width 13 height 2
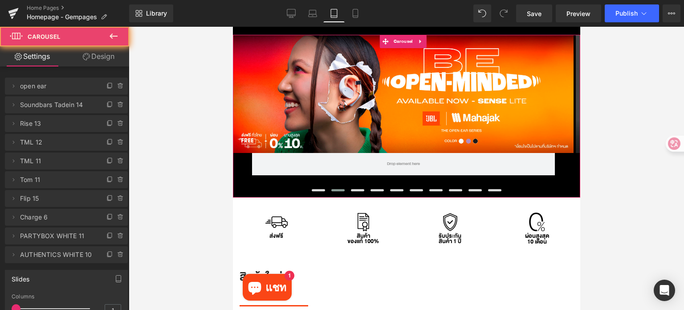
click at [335, 189] on span at bounding box center [337, 190] width 13 height 2
click at [334, 191] on span at bounding box center [337, 190] width 13 height 2
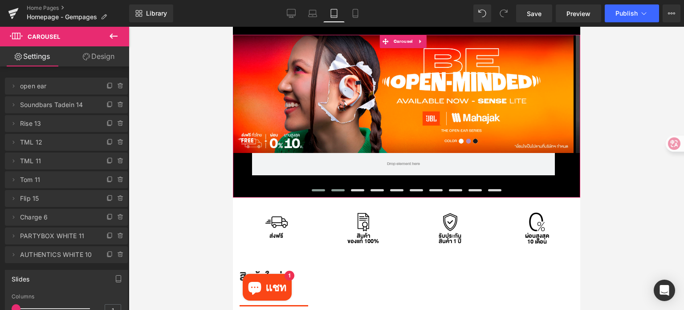
click at [315, 190] on span at bounding box center [317, 190] width 13 height 2
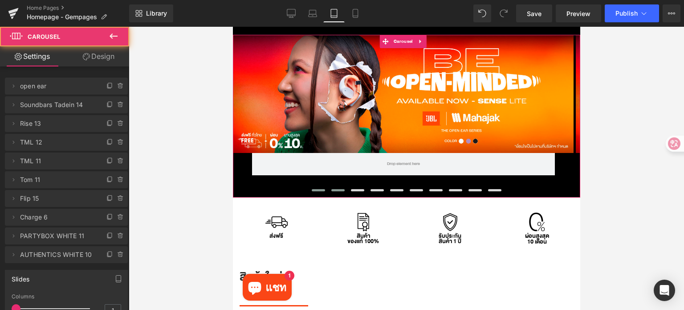
click at [333, 190] on span at bounding box center [337, 190] width 13 height 2
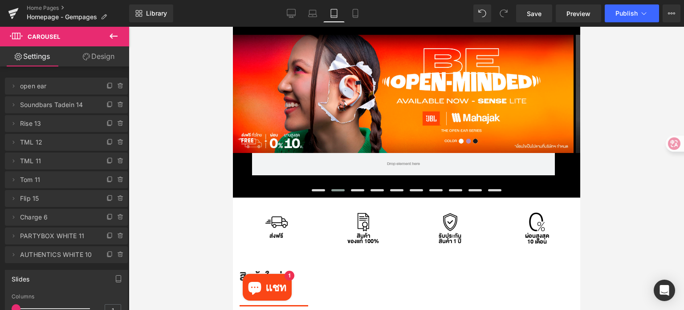
drag, startPoint x: 313, startPoint y: 11, endPoint x: 321, endPoint y: 23, distance: 13.8
click at [313, 11] on icon at bounding box center [312, 13] width 9 height 9
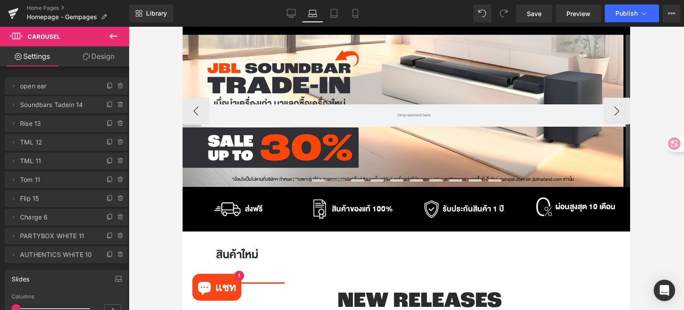
click at [340, 65] on div "Row" at bounding box center [403, 111] width 441 height 153
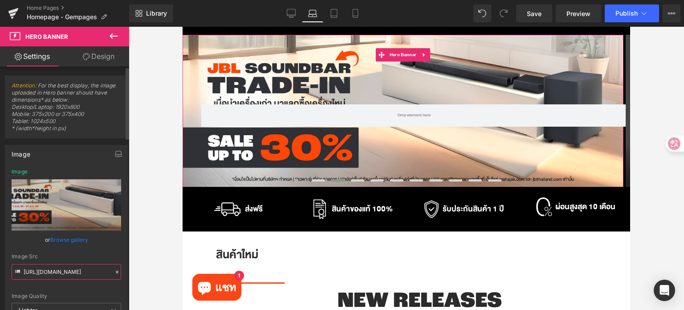
click at [75, 272] on input "https://ucarecdn.com/f53e87ce-c4e8-4615-9327-5a386cca4adb/-/format/auto/-/previ…" at bounding box center [67, 272] width 110 height 16
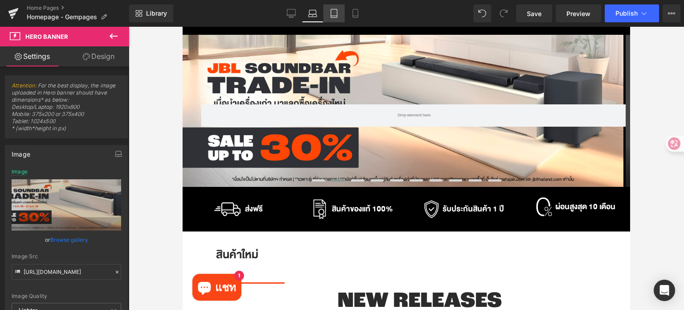
click at [331, 16] on icon at bounding box center [334, 13] width 9 height 9
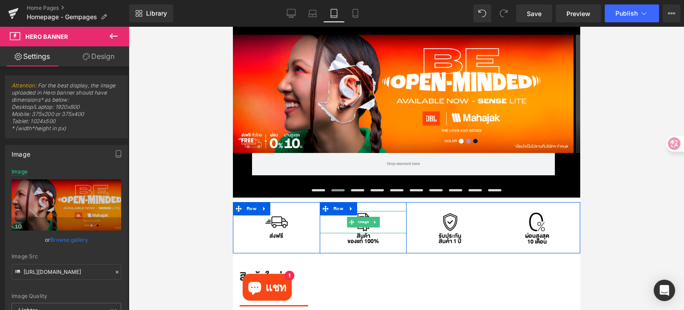
click at [337, 224] on div at bounding box center [362, 222] width 87 height 22
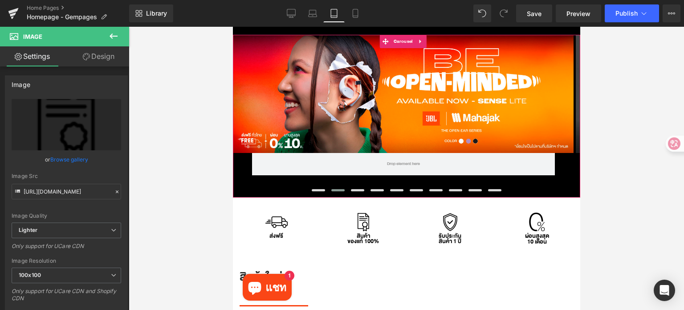
click at [336, 192] on button at bounding box center [338, 190] width 20 height 7
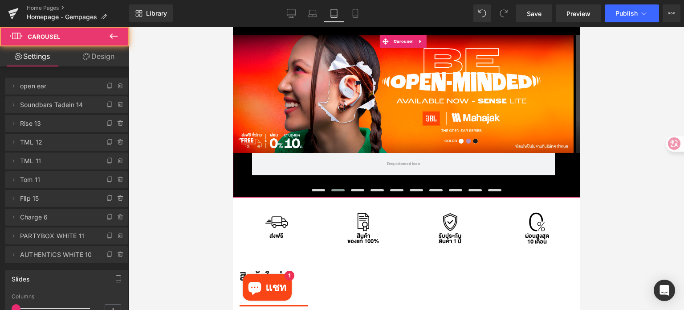
click at [337, 189] on span at bounding box center [337, 190] width 13 height 2
click at [338, 189] on span at bounding box center [337, 190] width 13 height 2
click at [319, 188] on button at bounding box center [318, 190] width 20 height 7
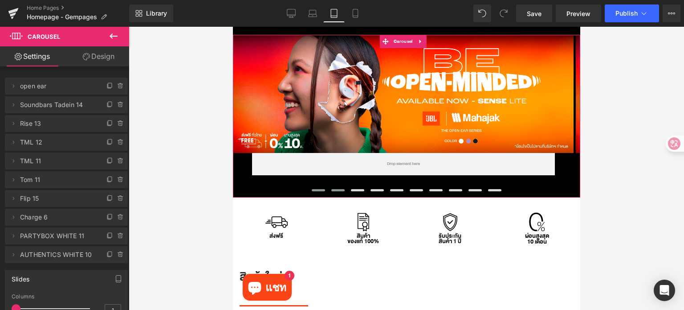
click at [329, 188] on button at bounding box center [338, 190] width 20 height 7
click at [319, 125] on div "Row" at bounding box center [403, 94] width 341 height 118
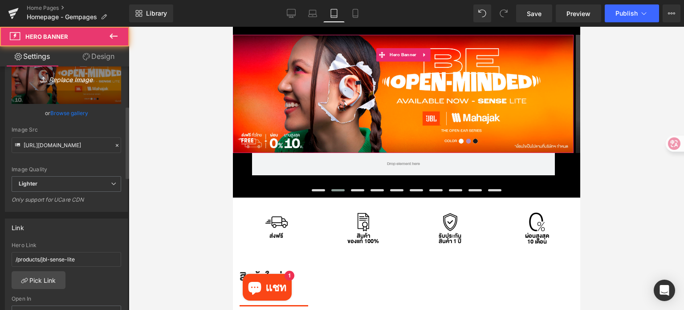
scroll to position [134, 0]
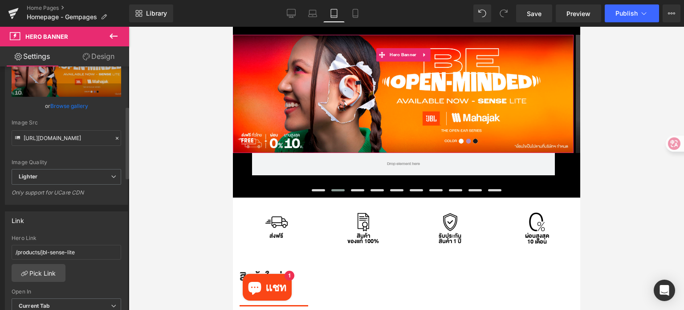
click at [114, 137] on icon at bounding box center [117, 138] width 6 height 6
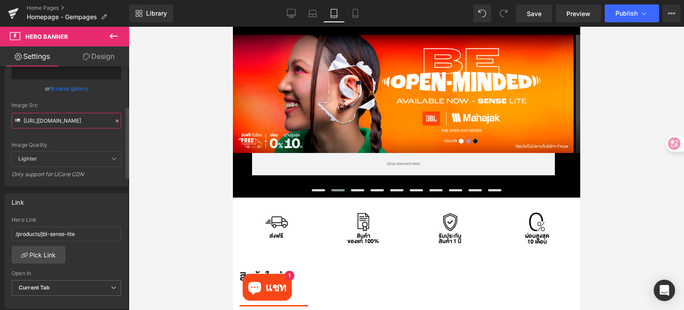
click at [82, 121] on input "[URL][DOMAIN_NAME]" at bounding box center [67, 121] width 110 height 16
paste input "https://ucarecdn.com/f53e87ce-c4e8-4615-9327-5a386cca4adb/-/format/auto/-/previ…"
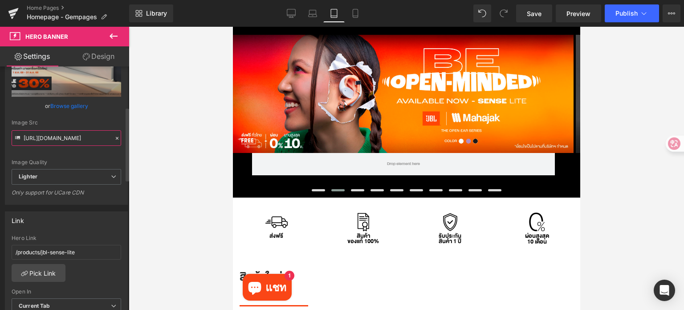
type input "https://ucarecdn.com/f53e87ce-c4e8-4615-9327-5a386cca4adb/-/format/auto/-/previ…"
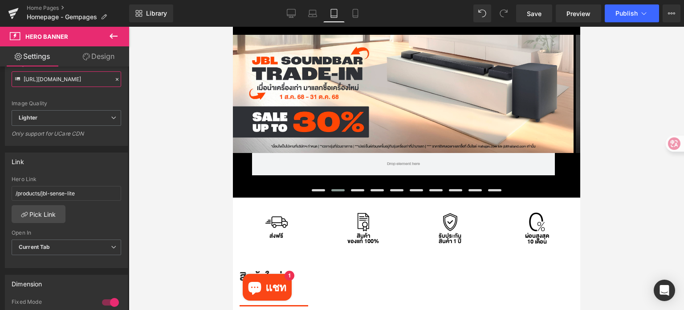
scroll to position [178, 0]
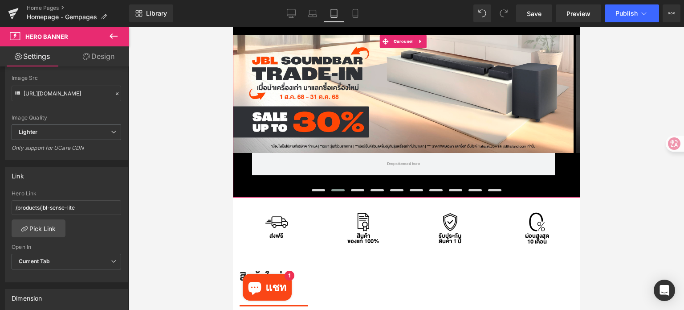
click at [333, 189] on span at bounding box center [337, 190] width 13 height 2
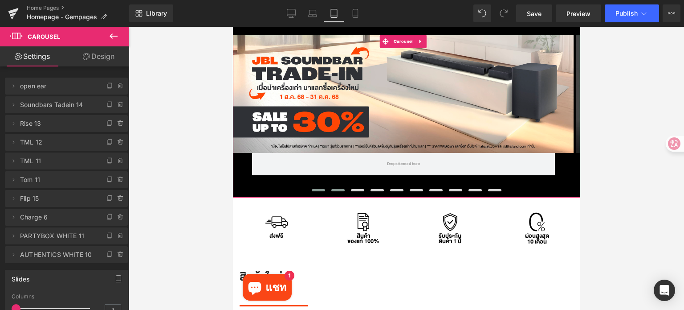
click at [314, 191] on span at bounding box center [317, 190] width 13 height 2
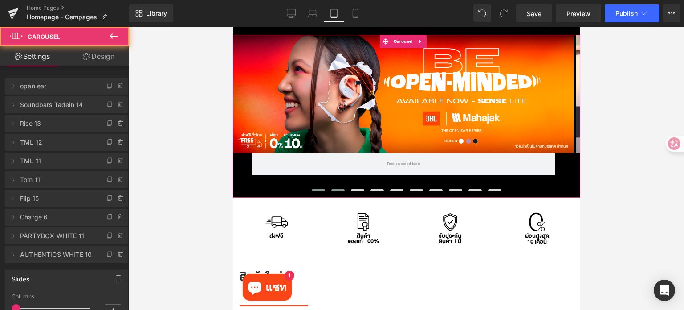
click at [335, 192] on button at bounding box center [338, 190] width 20 height 7
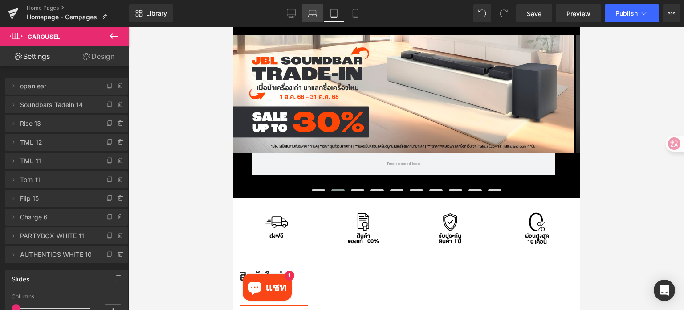
click at [311, 12] on icon at bounding box center [312, 13] width 9 height 9
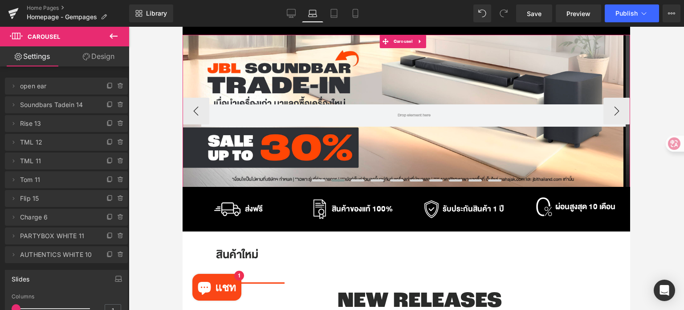
click at [335, 179] on span at bounding box center [337, 180] width 13 height 2
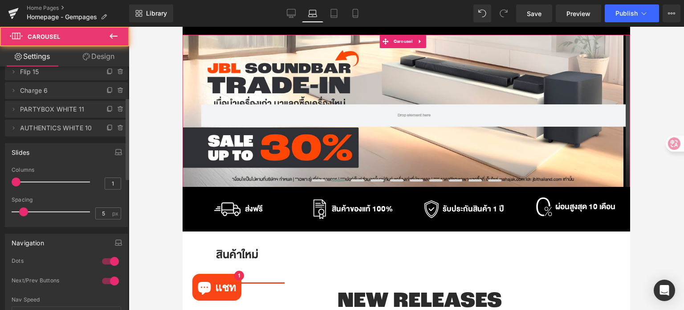
scroll to position [223, 0]
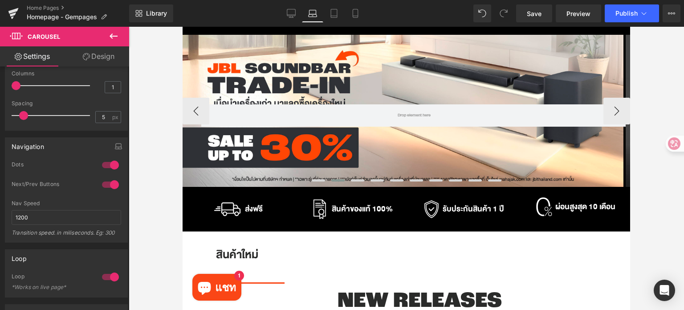
click at [274, 135] on div "Row" at bounding box center [403, 111] width 441 height 153
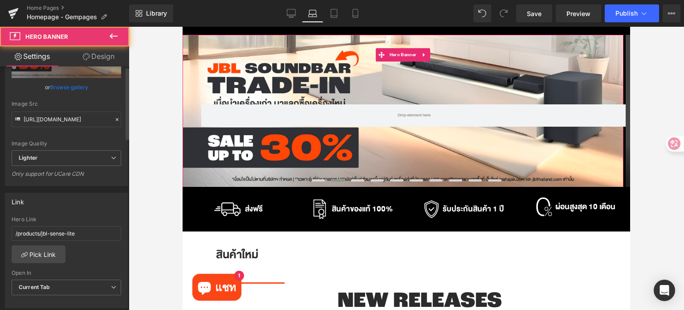
scroll to position [178, 0]
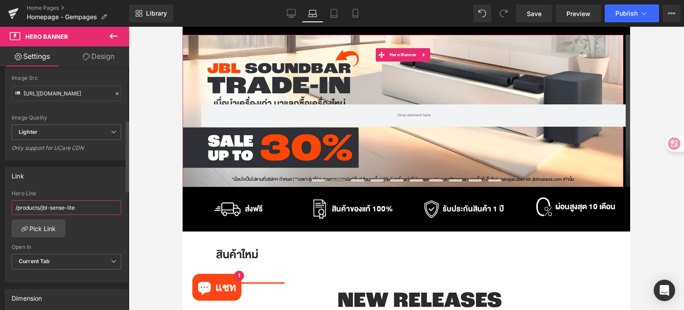
drag, startPoint x: 85, startPoint y: 208, endPoint x: 13, endPoint y: 202, distance: 71.5
click at [13, 202] on input "/products/jbl-sense-lite" at bounding box center [67, 207] width 110 height 15
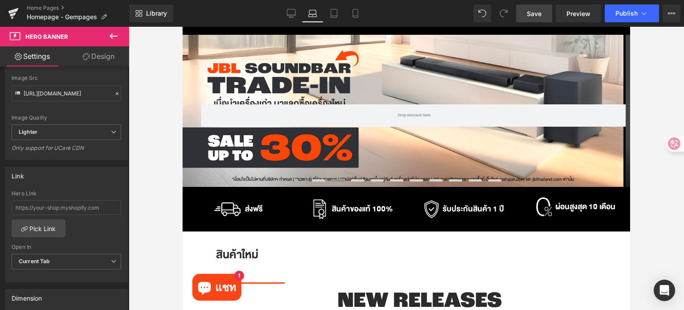
click at [538, 12] on span "Save" at bounding box center [534, 13] width 15 height 9
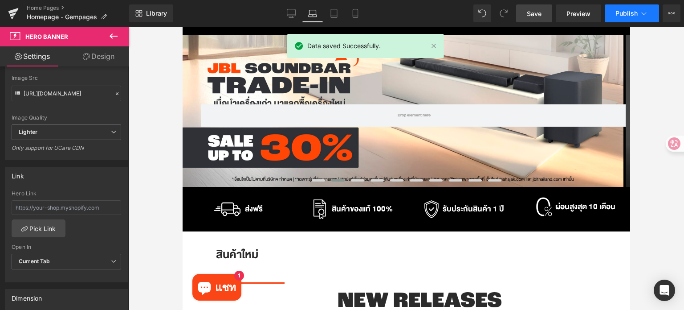
click at [616, 15] on span "Publish" at bounding box center [627, 13] width 22 height 7
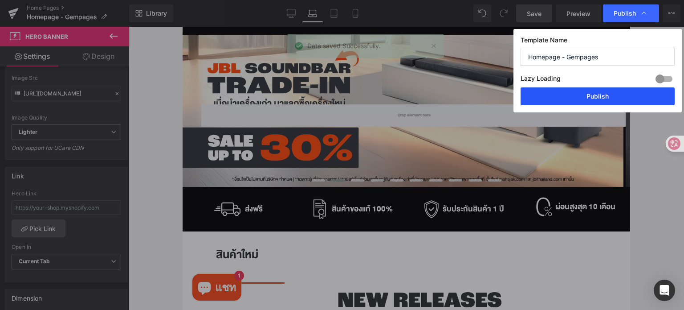
click at [616, 96] on button "Publish" at bounding box center [598, 96] width 154 height 18
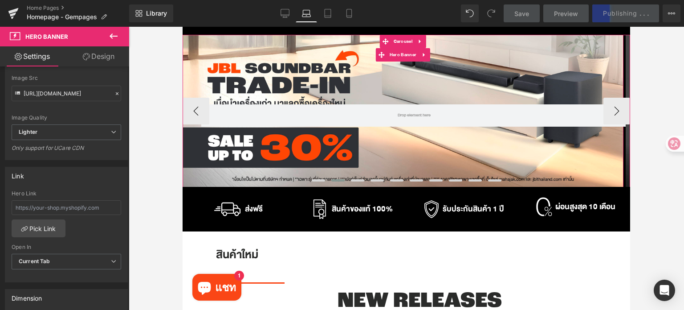
click at [281, 60] on div "Row" at bounding box center [403, 111] width 441 height 153
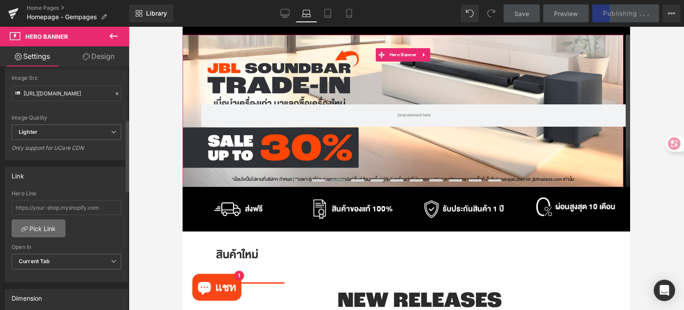
click at [52, 224] on link "Pick Link" at bounding box center [39, 228] width 54 height 18
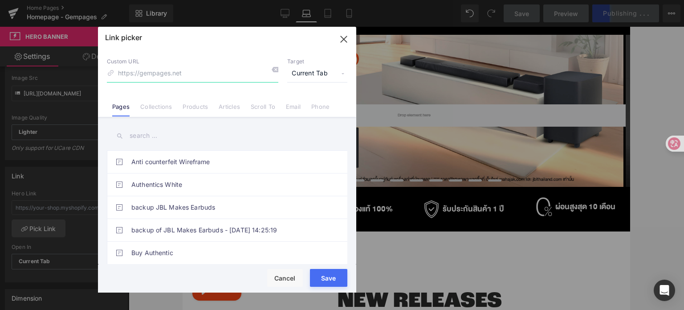
click at [160, 74] on input at bounding box center [192, 73] width 171 height 17
paste input "https://docs.google.com/forms/d/e/1FAIpQLScP9xnpcByVN4bdhShtn2TLV6d0B00azpWDSla…"
type input "https://docs.google.com/forms/d/e/1FAIpQLScP9xnpcByVN4bdhShtn2TLV6d0B00azpWDSla…"
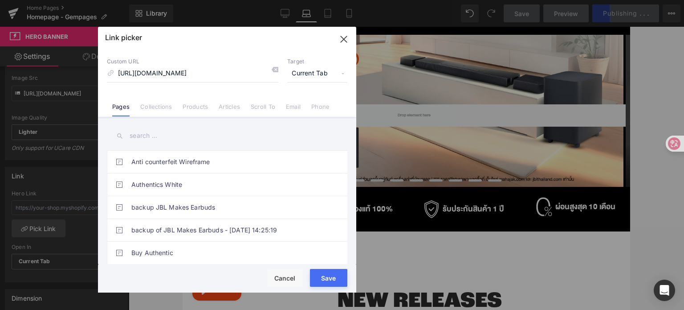
click at [322, 277] on div "Rendering Content" at bounding box center [342, 274] width 55 height 10
click at [331, 283] on button "Save" at bounding box center [328, 278] width 37 height 18
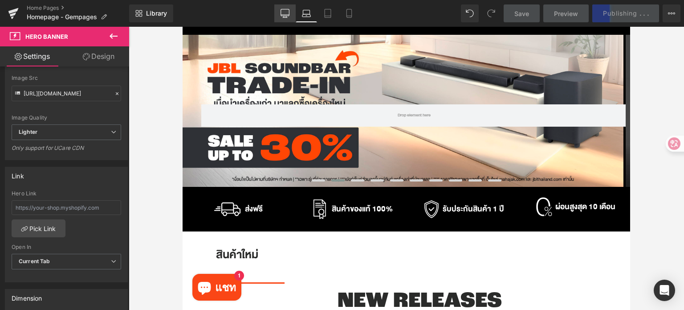
click at [289, 12] on icon at bounding box center [285, 13] width 9 height 9
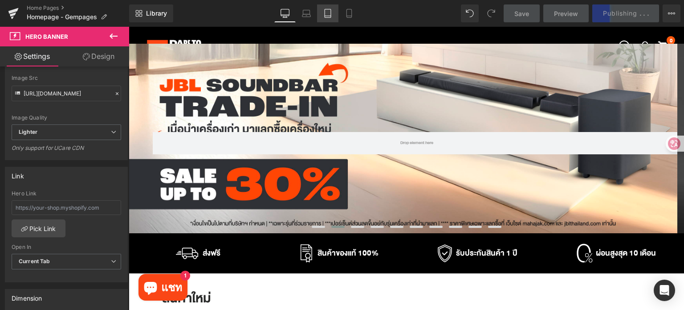
click at [323, 16] on icon at bounding box center [327, 13] width 9 height 9
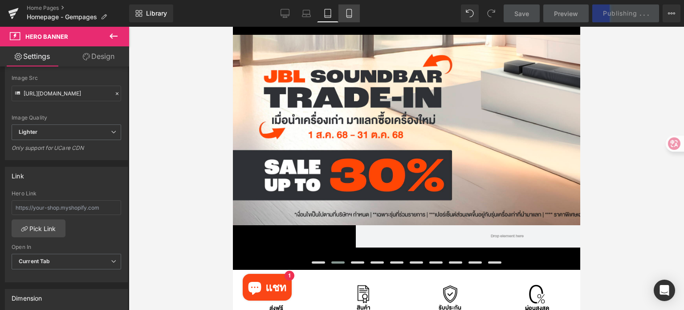
click at [353, 14] on icon at bounding box center [349, 13] width 9 height 9
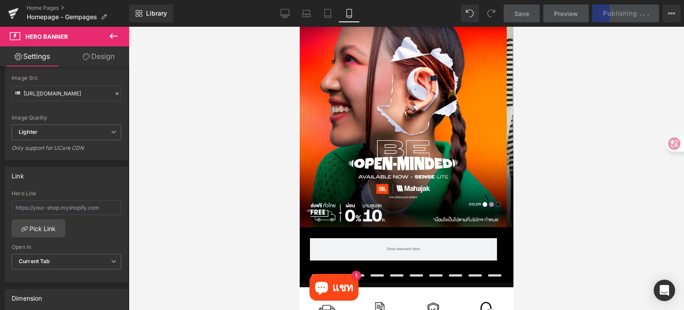
scroll to position [134, 0]
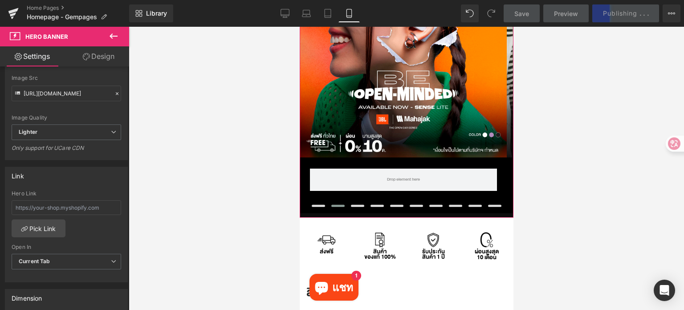
click at [335, 204] on span at bounding box center [337, 205] width 13 height 2
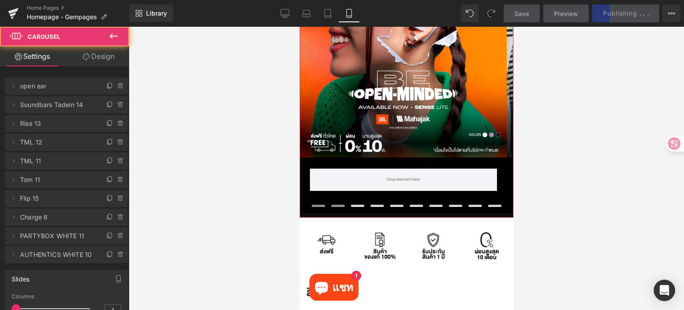
click at [313, 204] on span at bounding box center [317, 205] width 13 height 2
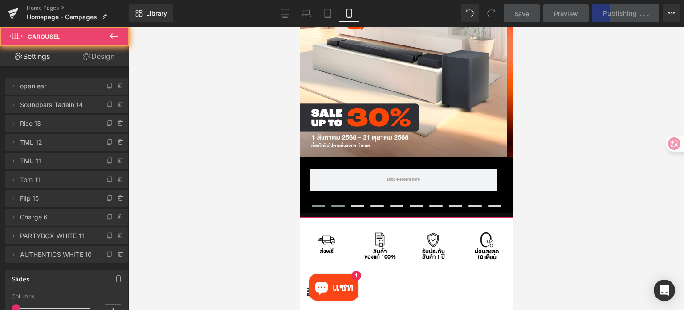
click at [334, 205] on span at bounding box center [337, 205] width 13 height 2
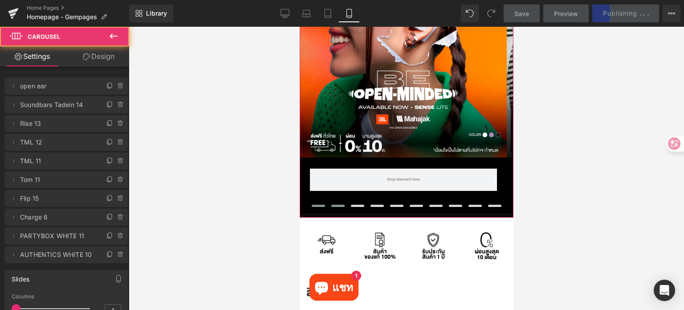
click at [316, 205] on span at bounding box center [317, 205] width 13 height 2
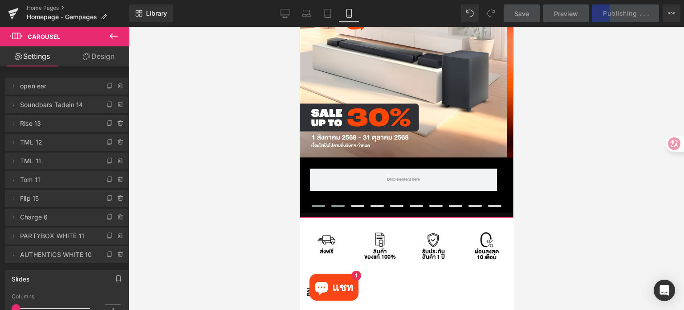
click at [336, 204] on span at bounding box center [337, 205] width 13 height 2
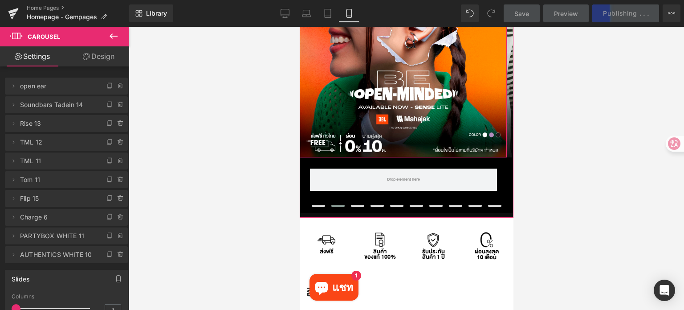
click at [376, 107] on div "Row" at bounding box center [402, 53] width 207 height 207
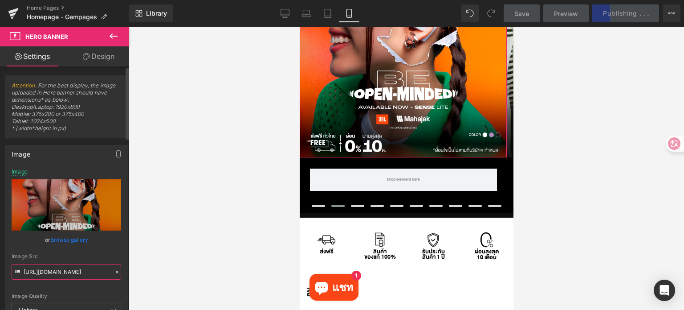
click at [85, 272] on input "[URL][DOMAIN_NAME]" at bounding box center [67, 272] width 110 height 16
click at [314, 205] on span at bounding box center [317, 205] width 13 height 2
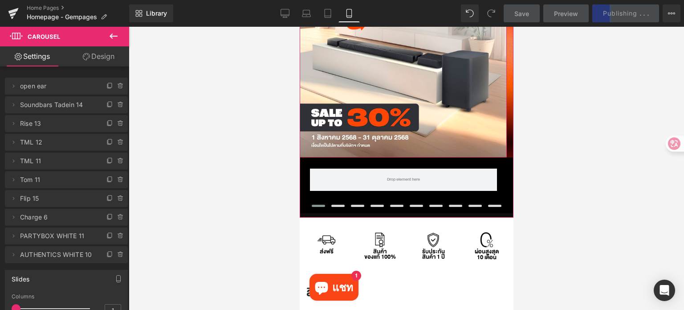
click at [391, 122] on div "Row" at bounding box center [402, 53] width 207 height 207
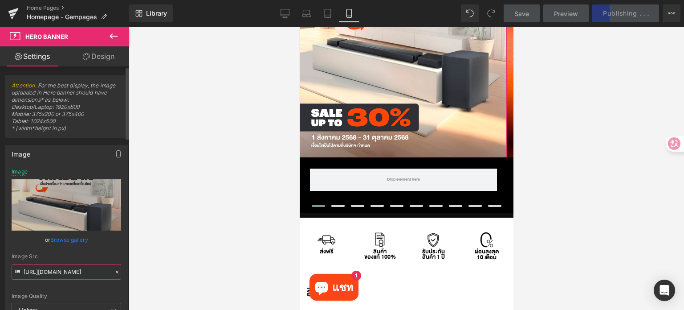
click at [74, 274] on input "https://ucarecdn.com/d3344d88-da94-412a-b525-2edd9d4b7dd4/-/format/auto/-/previ…" at bounding box center [67, 272] width 110 height 16
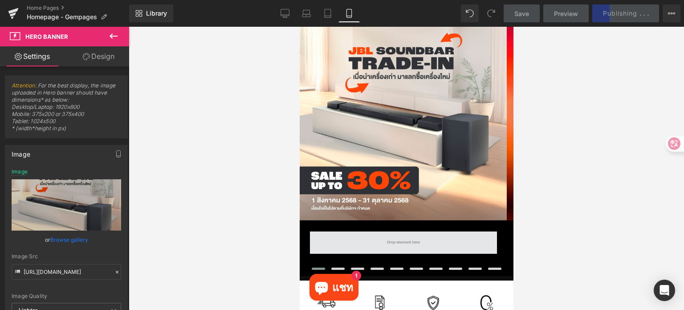
scroll to position [89, 0]
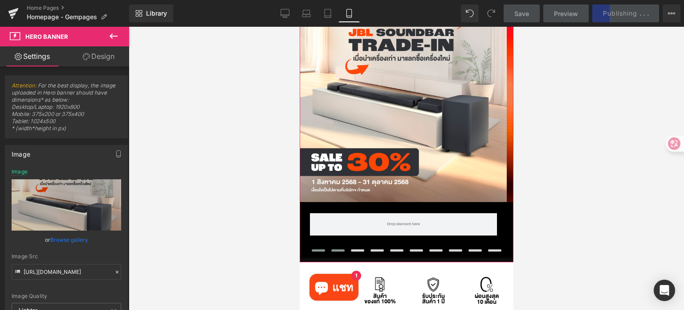
click at [313, 249] on span at bounding box center [317, 250] width 13 height 2
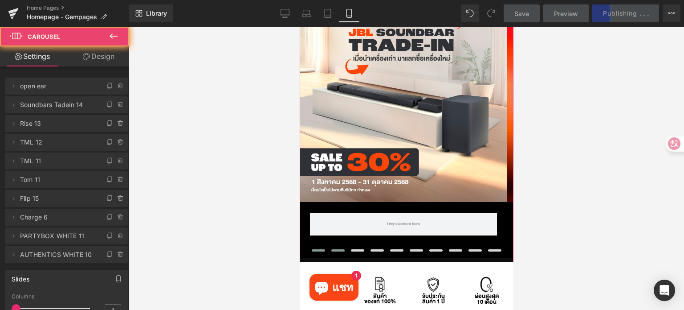
click at [331, 249] on span at bounding box center [337, 250] width 13 height 2
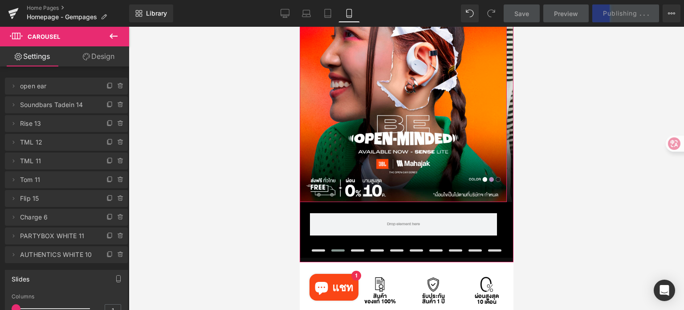
click at [341, 159] on div "Row" at bounding box center [402, 98] width 207 height 207
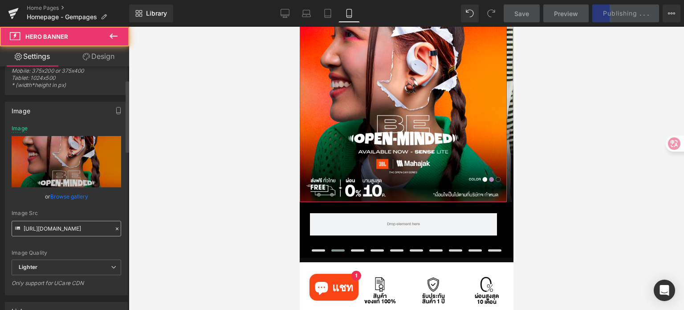
scroll to position [45, 0]
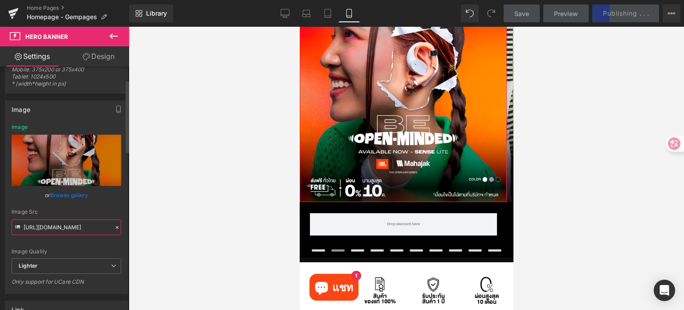
click at [90, 226] on input "[URL][DOMAIN_NAME]" at bounding box center [67, 227] width 110 height 16
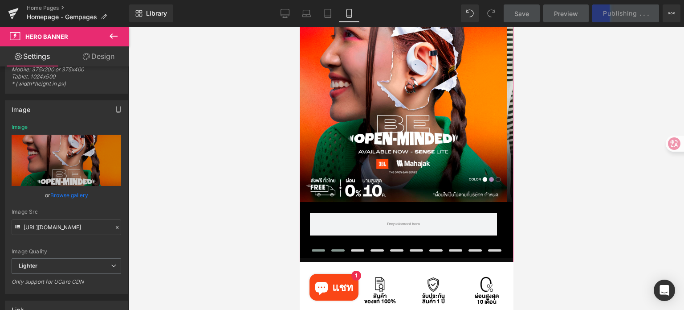
click at [312, 251] on span at bounding box center [317, 250] width 13 height 2
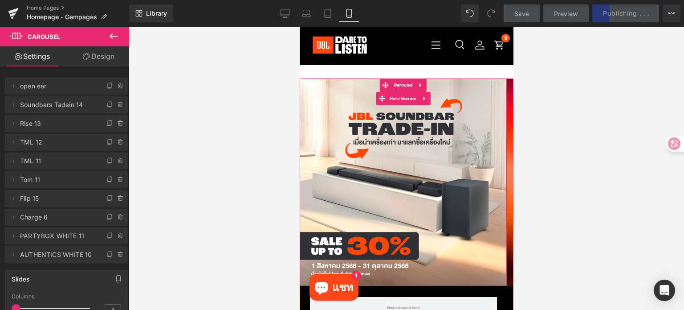
scroll to position [0, 0]
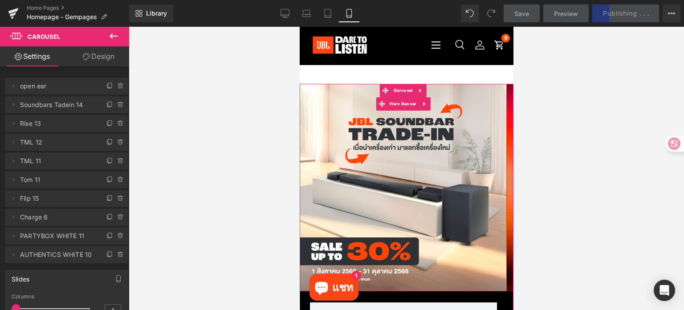
click at [370, 152] on div "Row" at bounding box center [402, 187] width 207 height 207
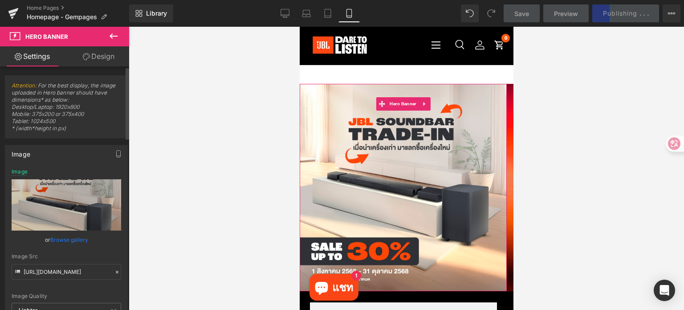
click at [114, 270] on icon at bounding box center [117, 272] width 6 height 6
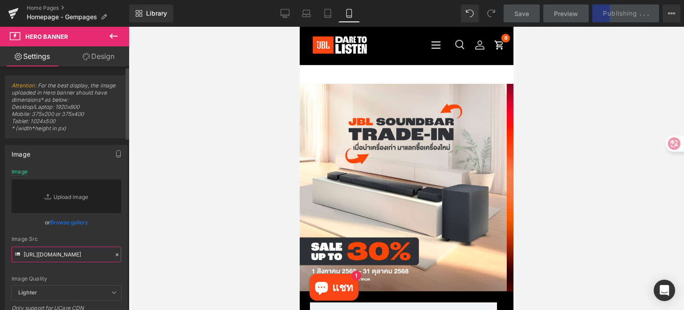
click at [78, 257] on input "https://ucarecdn.com/d3344d88-da94-412a-b525-2edd9d4b7dd4/-/format/auto/-/previ…" at bounding box center [67, 254] width 110 height 16
paste input "[URL][DOMAIN_NAME]"
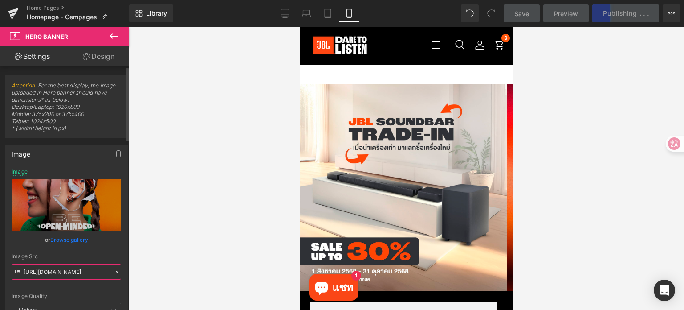
type input "[URL][DOMAIN_NAME]"
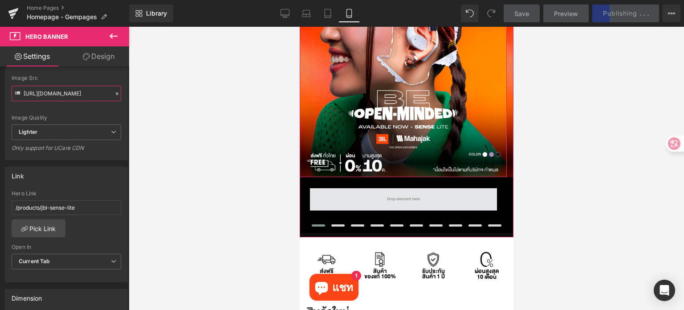
scroll to position [134, 0]
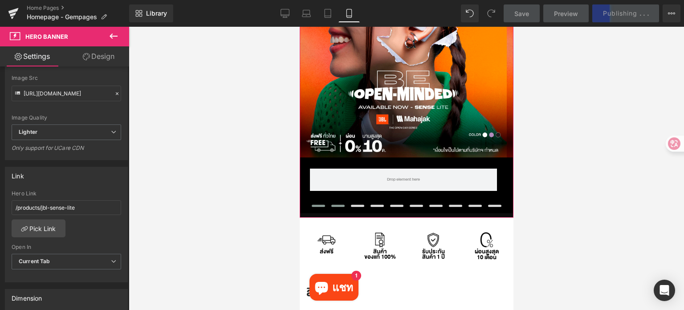
click at [332, 206] on span at bounding box center [337, 205] width 13 height 2
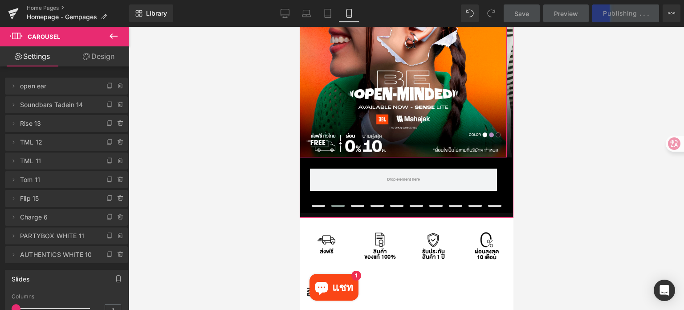
click at [337, 113] on div "Row" at bounding box center [402, 53] width 207 height 207
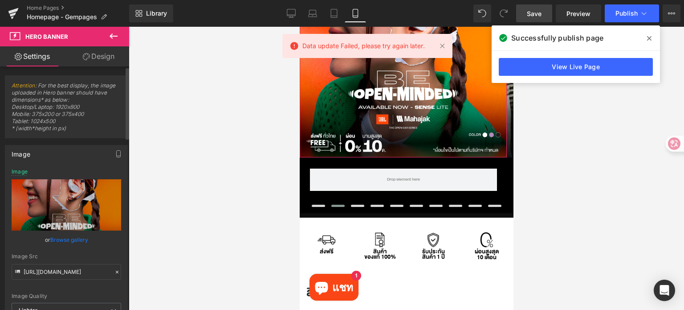
click at [114, 269] on icon at bounding box center [117, 272] width 6 height 6
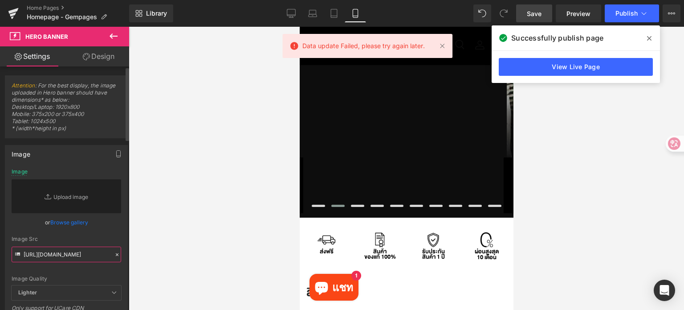
click at [62, 254] on input "[URL][DOMAIN_NAME]" at bounding box center [67, 254] width 110 height 16
paste input "[URL][DOMAIN_NAME]"
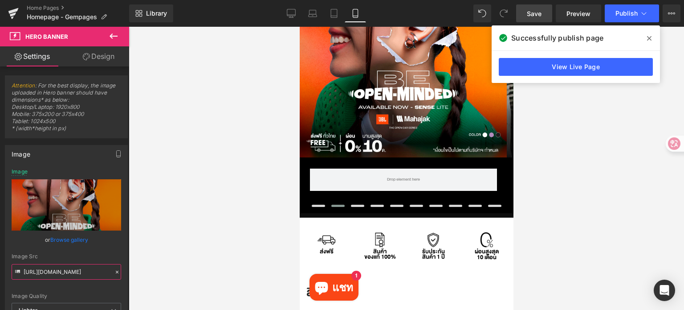
type input "[URL][DOMAIN_NAME]"
click at [116, 270] on icon at bounding box center [117, 271] width 3 height 3
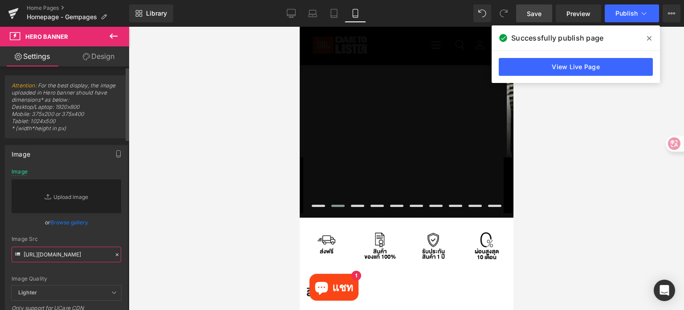
click at [70, 256] on input "[URL][DOMAIN_NAME]" at bounding box center [67, 254] width 110 height 16
paste input "https://ucarecdn.com/d3344d88-da94-412a-b525-2edd9d4b7dd4/-/format/auto/-/previ…"
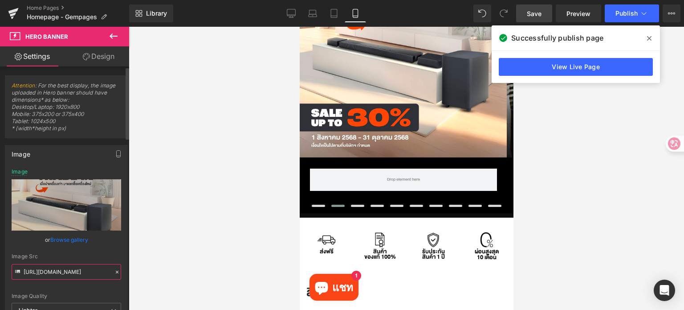
type input "https://ucarecdn.com/d3344d88-da94-412a-b525-2edd9d4b7dd4/-/format/auto/-/previ…"
click at [533, 13] on span "Save" at bounding box center [534, 13] width 15 height 9
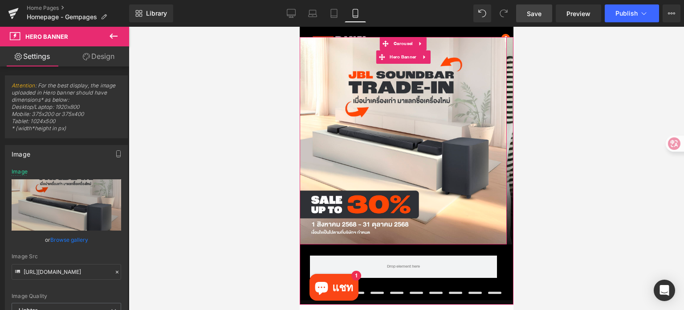
scroll to position [45, 0]
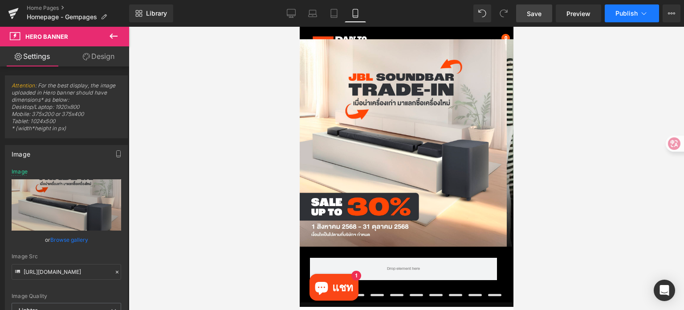
click at [621, 18] on button "Publish" at bounding box center [632, 13] width 54 height 18
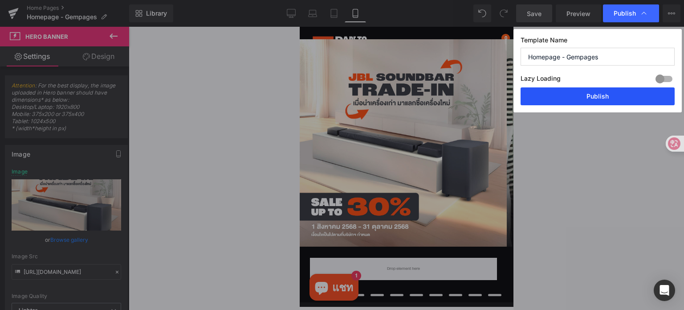
click at [588, 95] on button "Publish" at bounding box center [598, 96] width 154 height 18
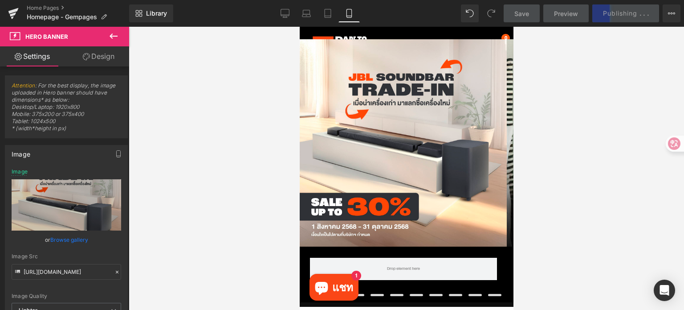
click at [616, 163] on div at bounding box center [406, 168] width 555 height 283
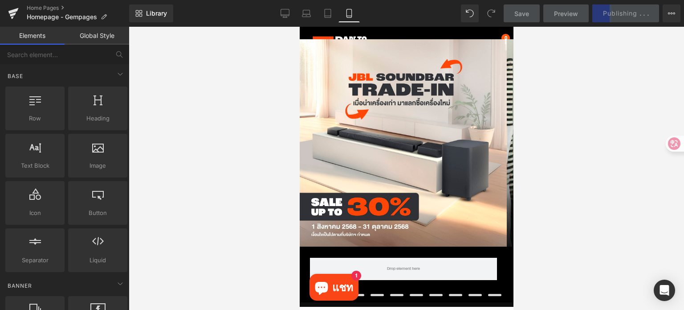
click at [546, 165] on div at bounding box center [406, 168] width 555 height 283
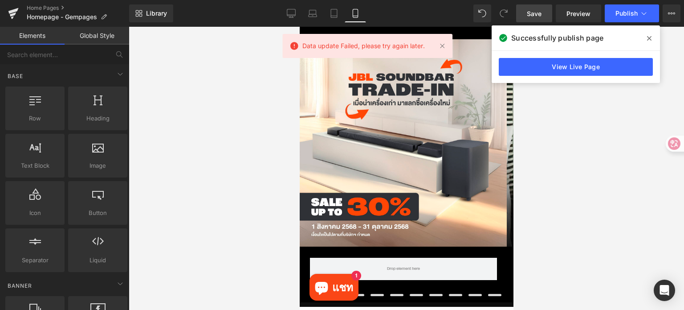
click at [616, 155] on div at bounding box center [406, 168] width 555 height 283
click at [534, 13] on span "Save" at bounding box center [534, 13] width 15 height 9
click at [628, 167] on div at bounding box center [406, 168] width 555 height 283
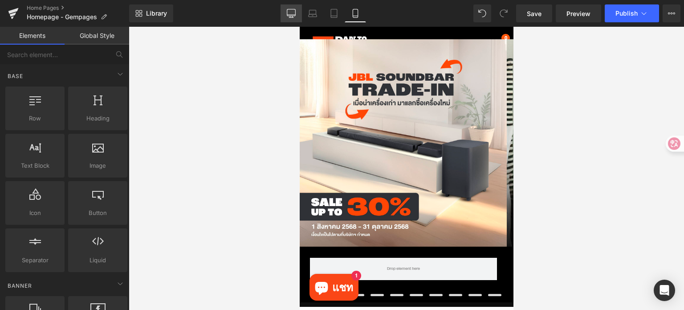
click at [290, 12] on icon at bounding box center [291, 13] width 9 height 9
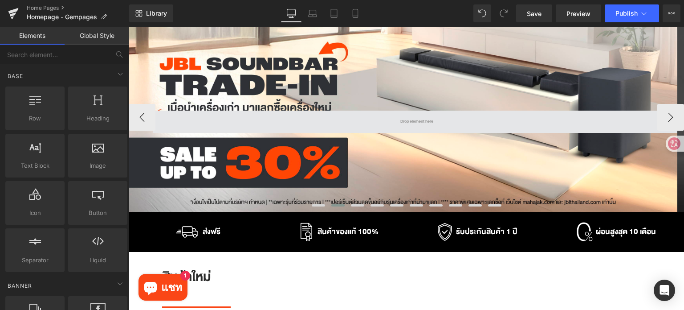
scroll to position [0, 0]
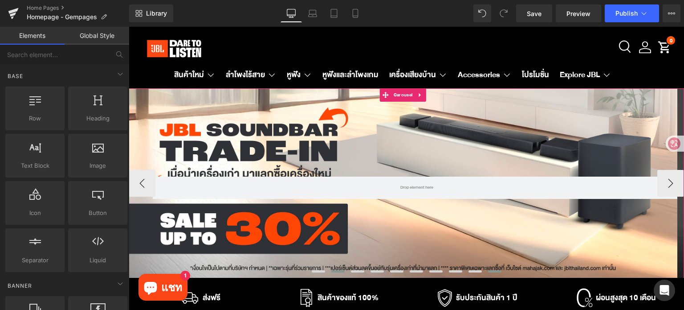
click at [488, 271] on span at bounding box center [494, 271] width 13 height 2
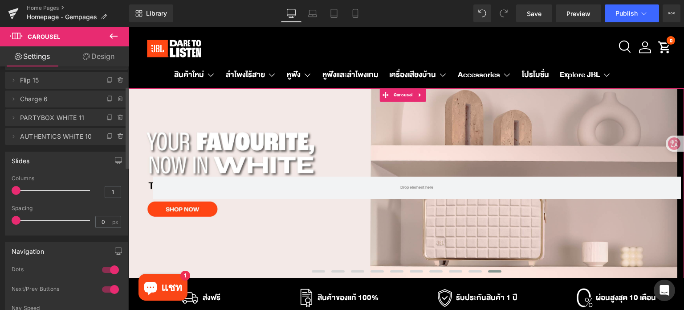
scroll to position [134, 0]
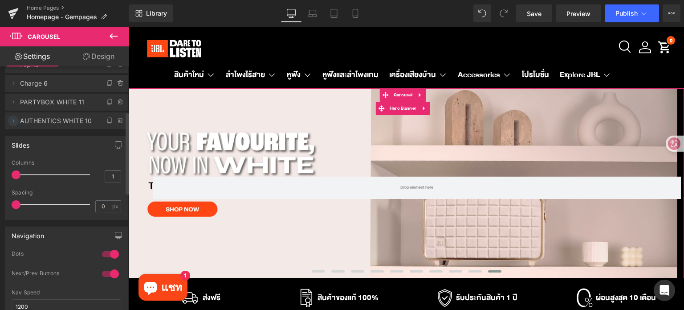
click at [14, 122] on icon at bounding box center [13, 120] width 7 height 7
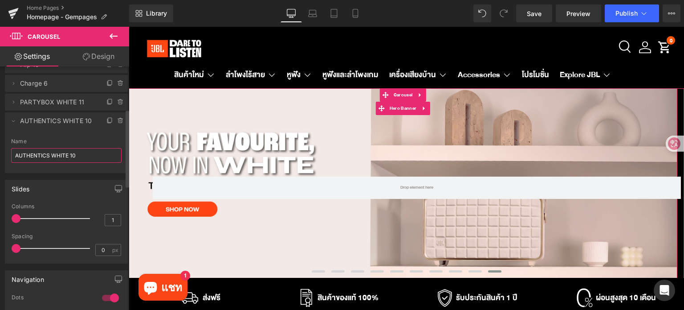
drag, startPoint x: 68, startPoint y: 155, endPoint x: 13, endPoint y: 154, distance: 54.8
click at [13, 155] on input "AUTHENTICS WHITE 10" at bounding box center [66, 155] width 110 height 15
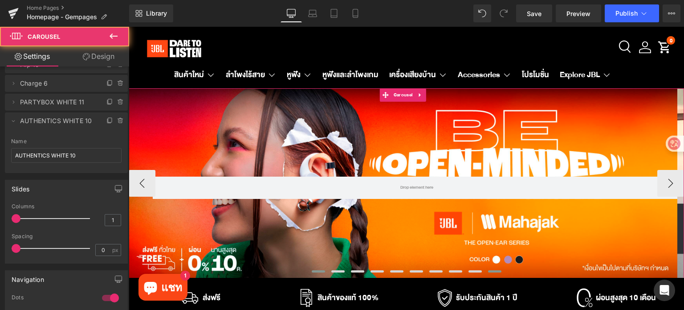
click at [490, 271] on span at bounding box center [494, 271] width 13 height 2
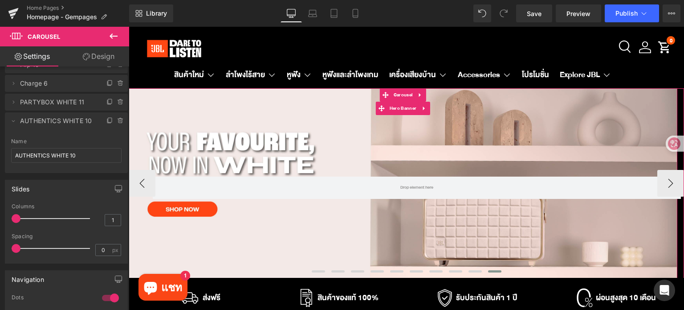
click at [526, 145] on div "Row" at bounding box center [403, 183] width 549 height 190
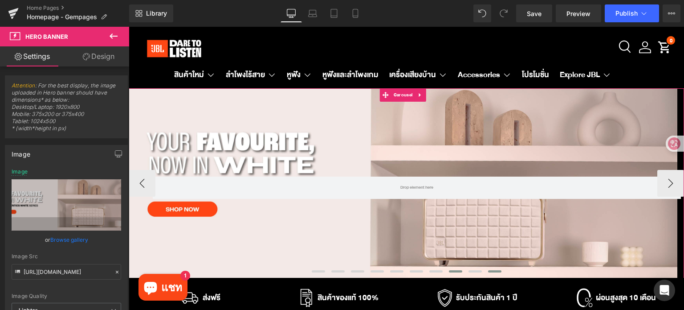
click at [453, 271] on span at bounding box center [455, 271] width 13 height 2
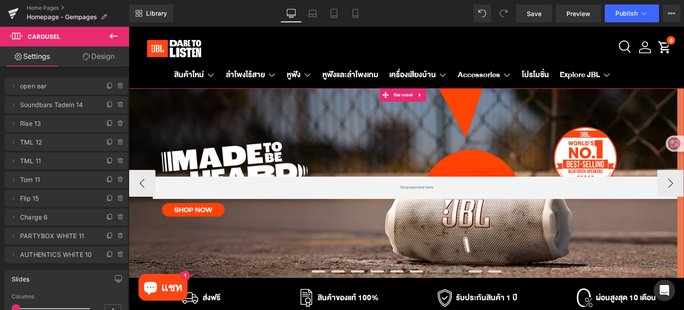
click at [437, 271] on span at bounding box center [435, 271] width 13 height 2
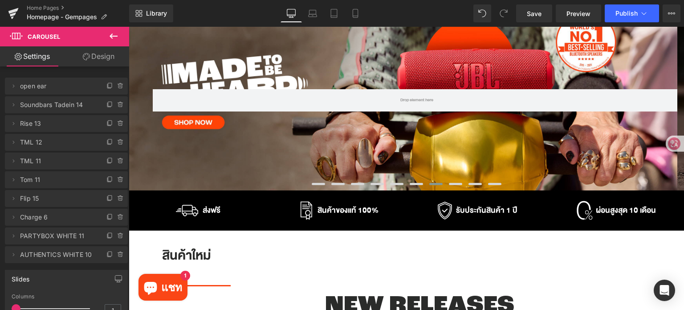
scroll to position [0, 0]
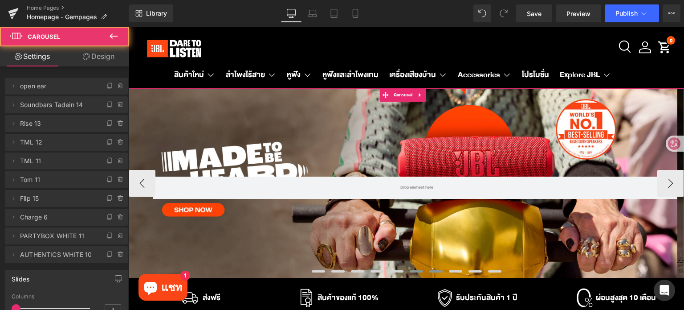
click at [412, 270] on span at bounding box center [416, 271] width 13 height 2
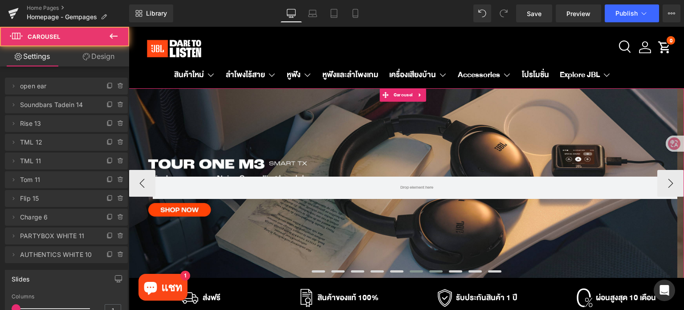
click at [435, 272] on span at bounding box center [435, 271] width 13 height 2
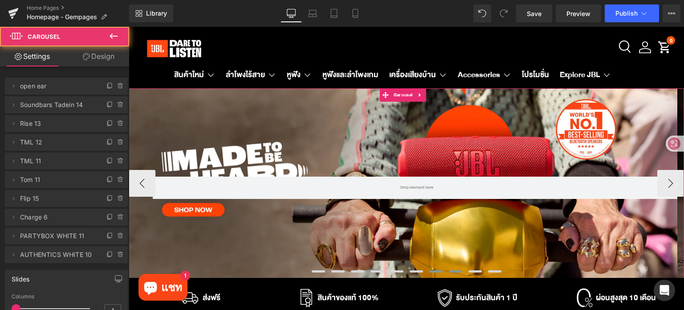
click at [450, 270] on span at bounding box center [455, 271] width 13 height 2
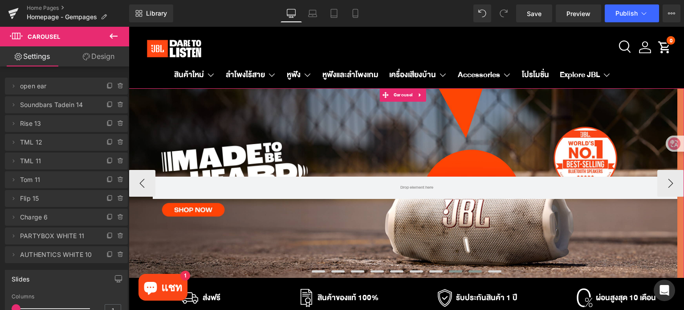
click at [470, 270] on span at bounding box center [475, 271] width 13 height 2
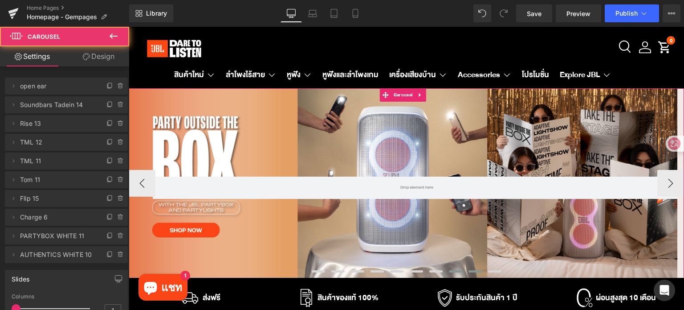
click at [449, 270] on span at bounding box center [455, 271] width 13 height 2
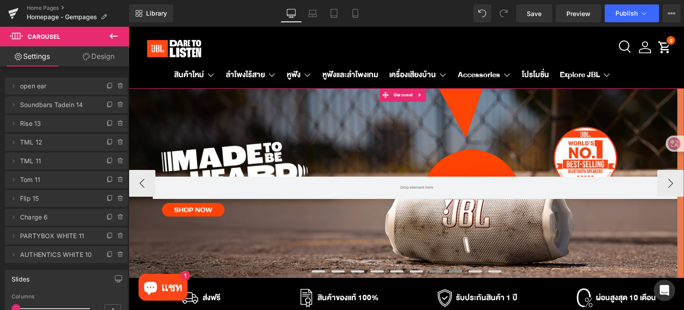
click at [429, 269] on button at bounding box center [436, 271] width 20 height 7
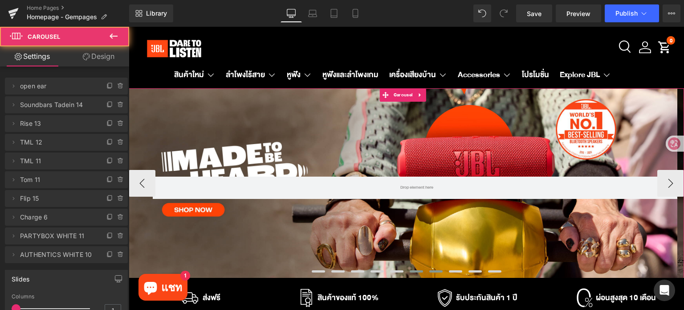
click at [411, 270] on span at bounding box center [416, 271] width 13 height 2
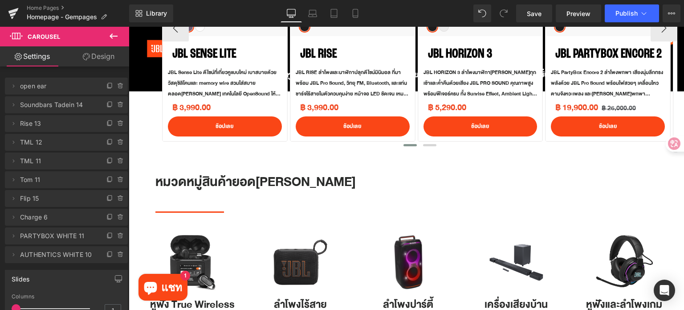
scroll to position [490, 0]
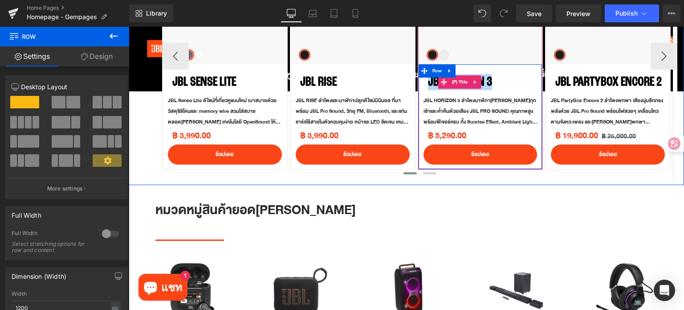
drag, startPoint x: 424, startPoint y: 81, endPoint x: 491, endPoint y: 82, distance: 66.8
click at [491, 82] on div "JBL HORIZON 3 (P) Title JBL HORIZON 3 ลำโพงนาฬิกาอัจฉริยะ เติมเต็มทุกเช้าและค่ำ…" at bounding box center [481, 117] width 124 height 96
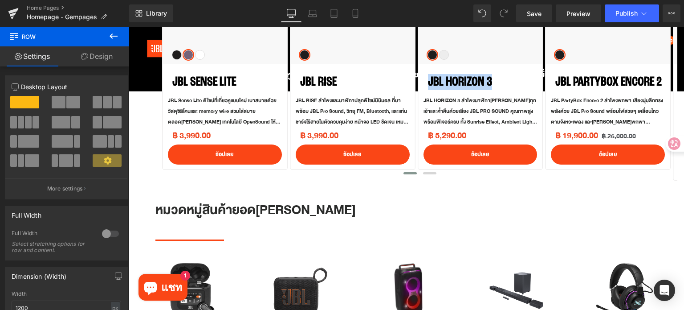
copy link "JBL HORIZON 3"
click at [408, 14] on div "Library Desktop Desktop Laptop Tablet Mobile Save Preview Publish Scheduled Vie…" at bounding box center [406, 13] width 555 height 18
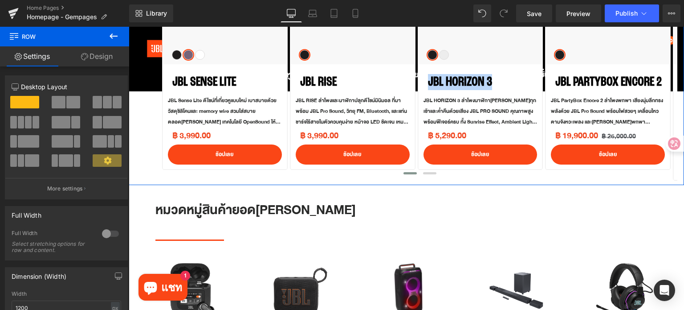
click at [146, 124] on div "สินค้าใหม่ Heading Separator NEW RELEASES Heading NEW Text Block Row Sale Off" at bounding box center [406, 6] width 555 height 357
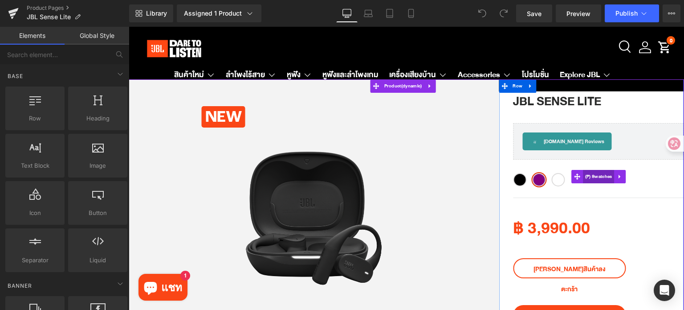
click at [596, 178] on span "(P) Swatches" at bounding box center [599, 176] width 32 height 13
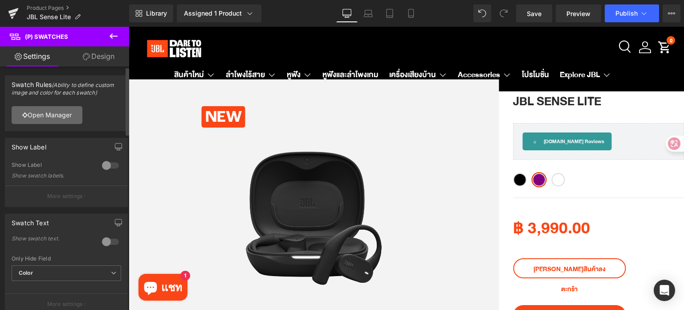
click at [49, 109] on link "Open Manager" at bounding box center [47, 115] width 71 height 18
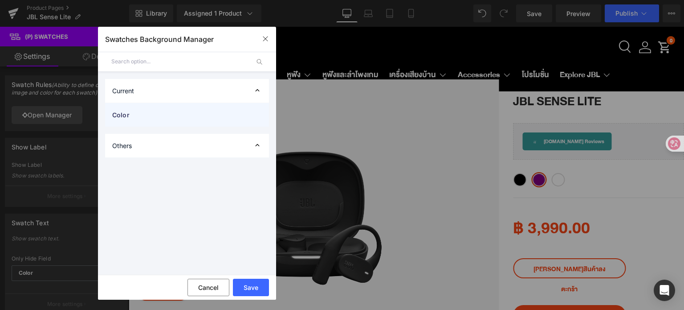
click at [147, 113] on span "Color" at bounding box center [178, 114] width 132 height 9
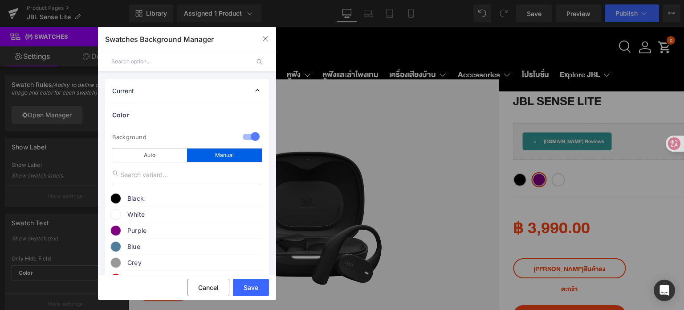
click at [152, 230] on span "Purple" at bounding box center [194, 230] width 135 height 11
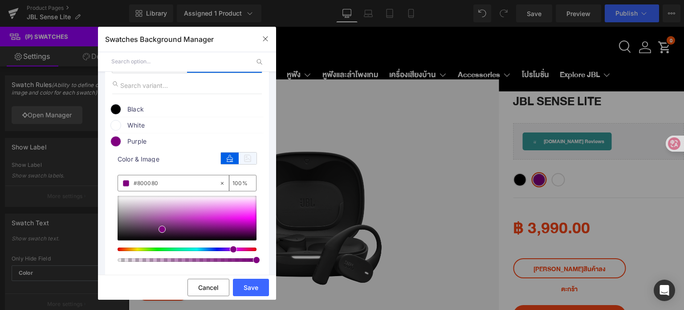
click at [241, 158] on icon at bounding box center [248, 158] width 18 height 12
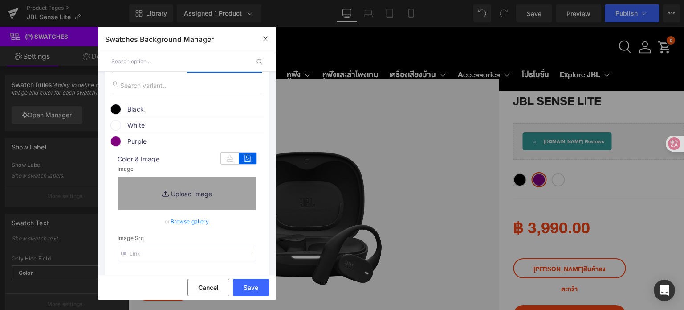
click at [180, 253] on input "text" at bounding box center [187, 253] width 139 height 16
paste input "https://www.mahajak.com/media/attribute/swatch/swatch_image/30x20/p/u/purple_4.…"
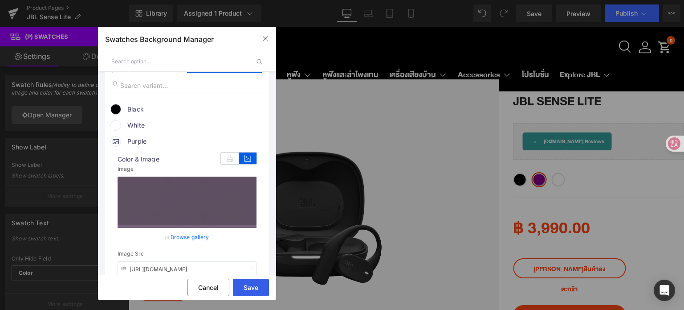
type input "https://www.mahajak.com/media/attribute/swatch/swatch_image/30x20/p/u/purple_4.…"
click at [255, 286] on button "Save" at bounding box center [251, 286] width 36 height 17
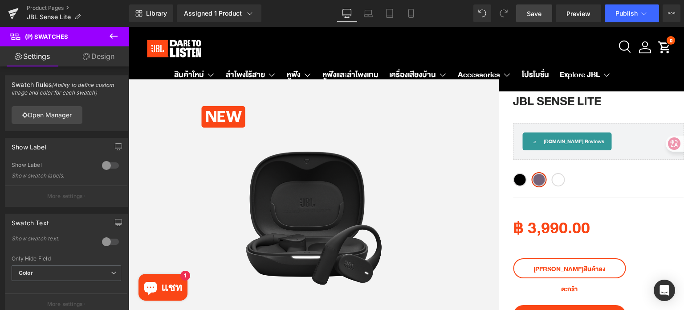
click at [533, 17] on span "Save" at bounding box center [534, 13] width 15 height 9
click at [622, 16] on span "Publish" at bounding box center [627, 13] width 22 height 7
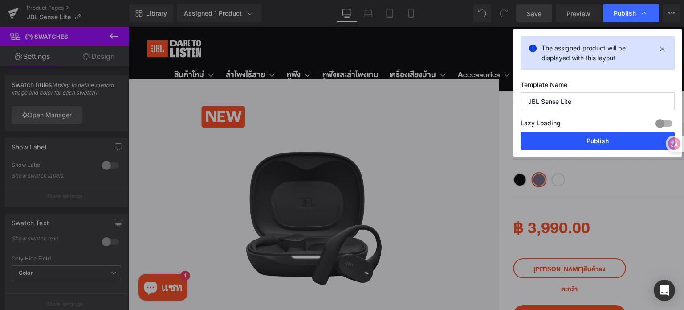
drag, startPoint x: 579, startPoint y: 138, endPoint x: 552, endPoint y: 92, distance: 52.7
click at [579, 138] on button "Publish" at bounding box center [598, 141] width 154 height 18
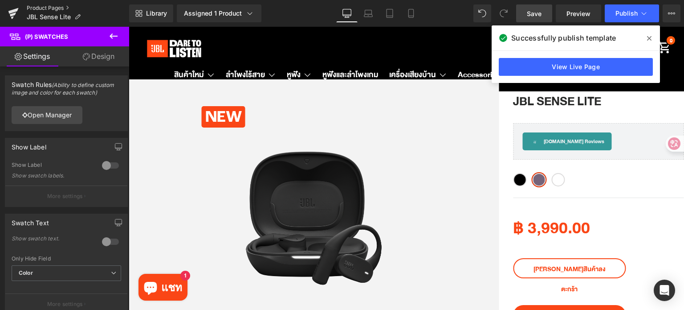
drag, startPoint x: 14, startPoint y: 11, endPoint x: 31, endPoint y: 10, distance: 16.5
click at [14, 11] on icon at bounding box center [13, 11] width 10 height 6
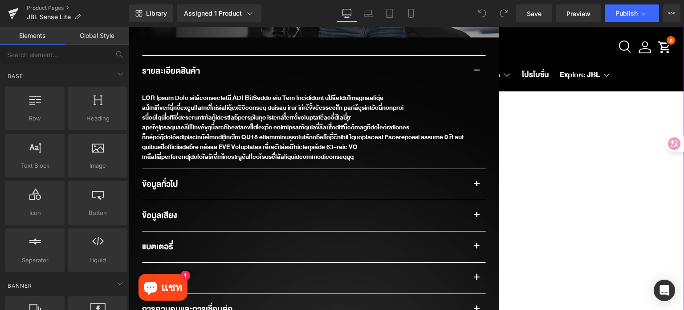
scroll to position [846, 0]
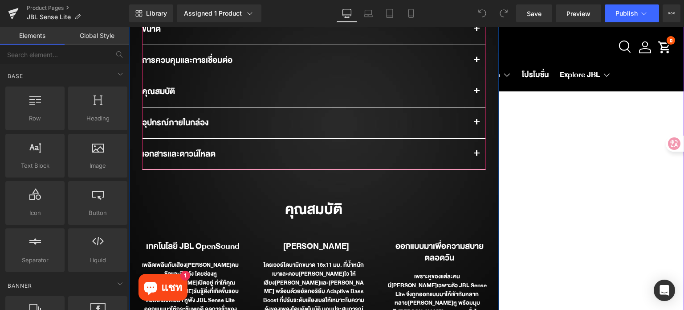
drag, startPoint x: 473, startPoint y: 78, endPoint x: 461, endPoint y: 85, distance: 14.2
click at [474, 78] on button "button" at bounding box center [477, 91] width 18 height 31
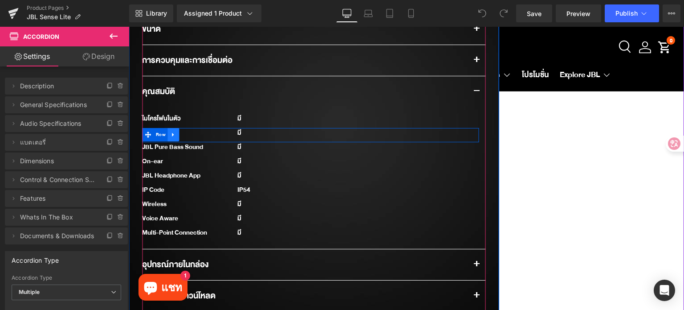
click at [169, 128] on link at bounding box center [174, 134] width 12 height 13
click at [194, 131] on icon at bounding box center [197, 134] width 6 height 7
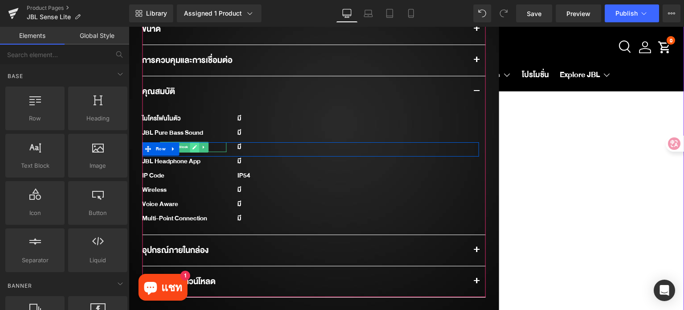
click at [192, 145] on icon at bounding box center [194, 147] width 4 height 4
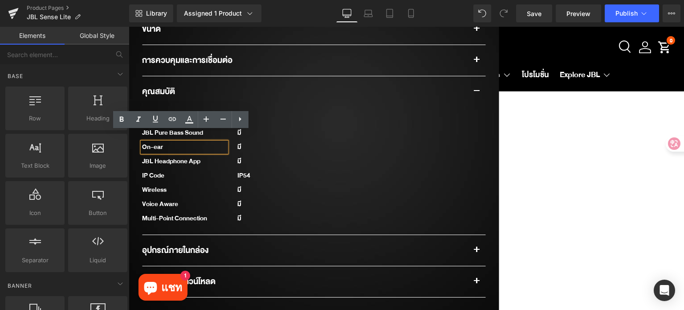
click at [186, 142] on div "On-ear" at bounding box center [184, 147] width 84 height 10
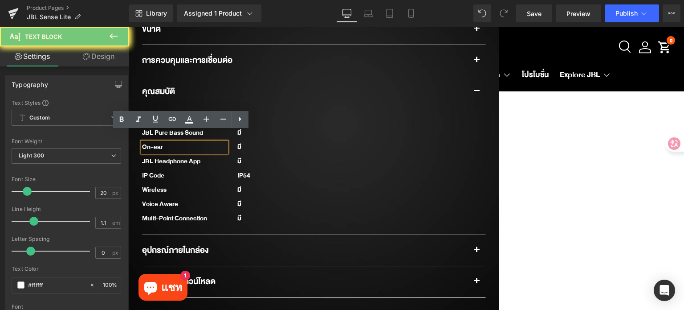
click at [186, 142] on div "On-ear" at bounding box center [184, 147] width 84 height 10
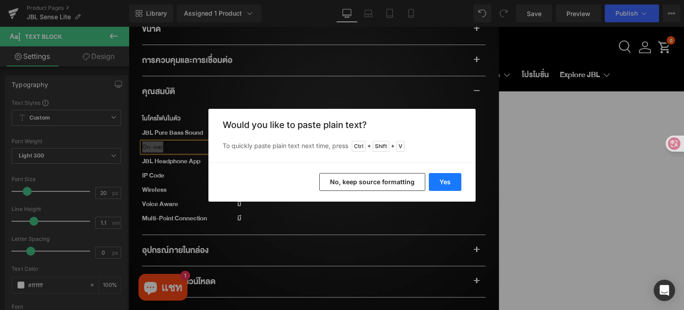
click at [447, 177] on button "Yes" at bounding box center [445, 182] width 33 height 18
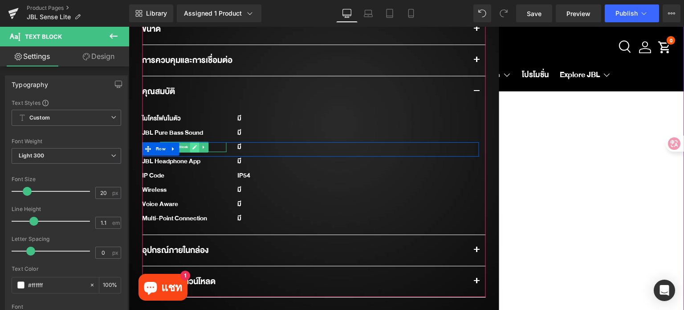
click at [190, 142] on link at bounding box center [194, 147] width 9 height 11
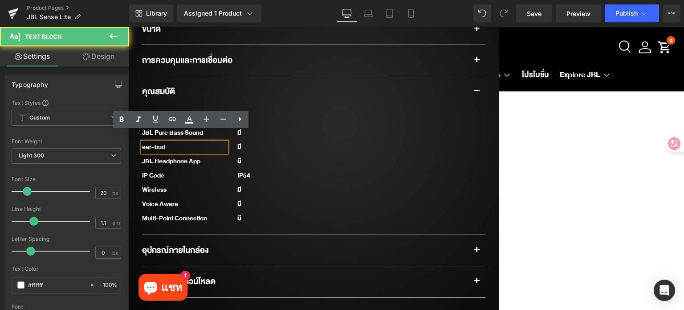
click at [142, 142] on div "ear-bud" at bounding box center [184, 147] width 84 height 10
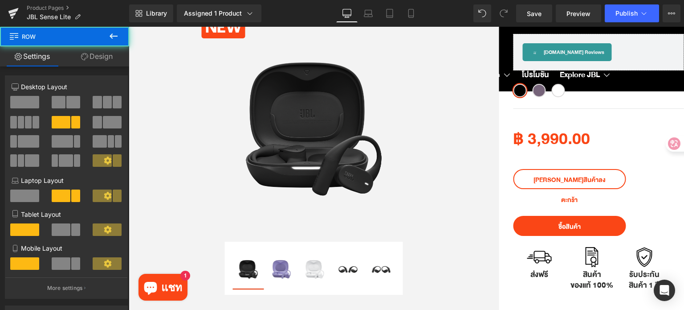
scroll to position [0, 0]
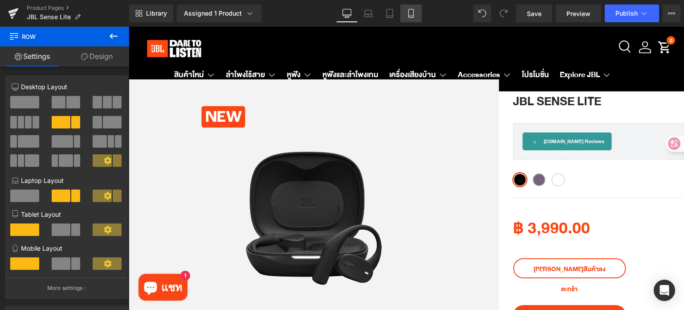
click at [413, 17] on icon at bounding box center [410, 13] width 5 height 8
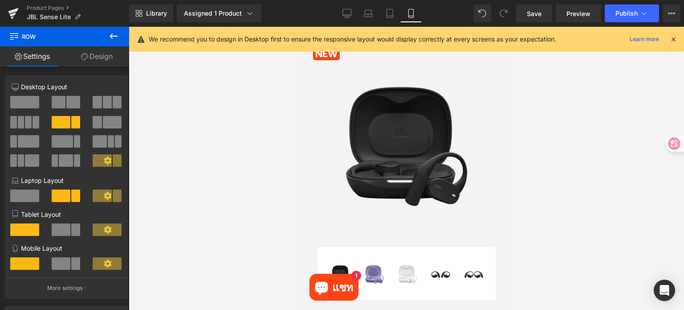
scroll to position [223, 0]
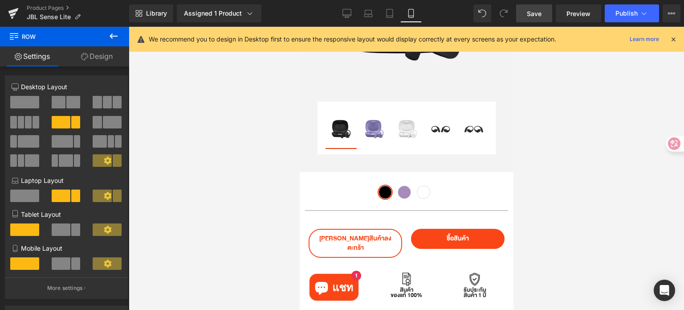
click at [540, 10] on span "Save" at bounding box center [534, 13] width 15 height 9
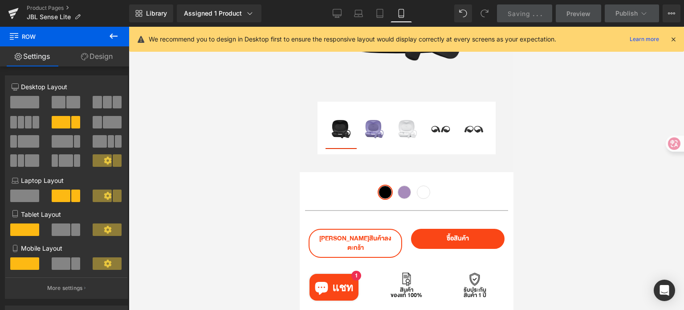
click at [673, 41] on icon at bounding box center [673, 39] width 8 height 8
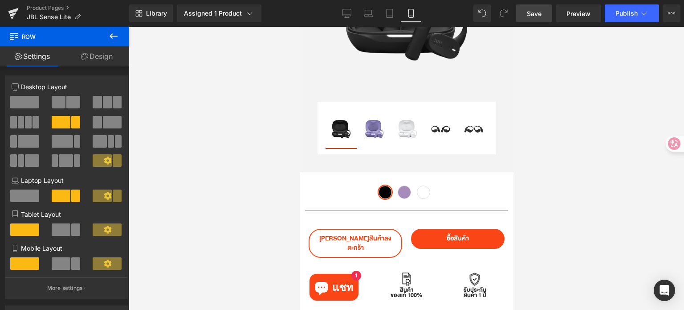
click at [594, 106] on div at bounding box center [406, 168] width 555 height 283
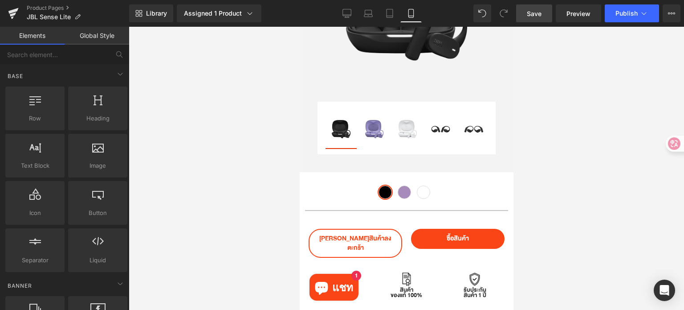
click at [575, 167] on div at bounding box center [406, 168] width 555 height 283
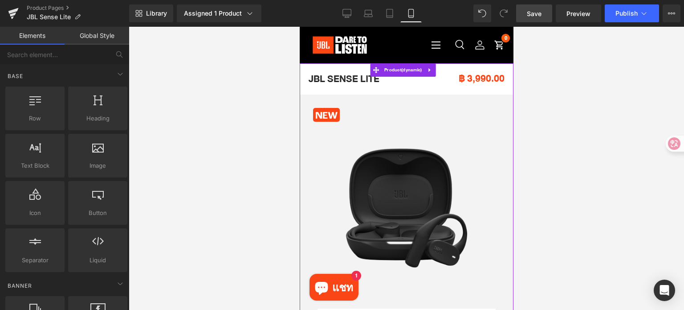
scroll to position [0, 0]
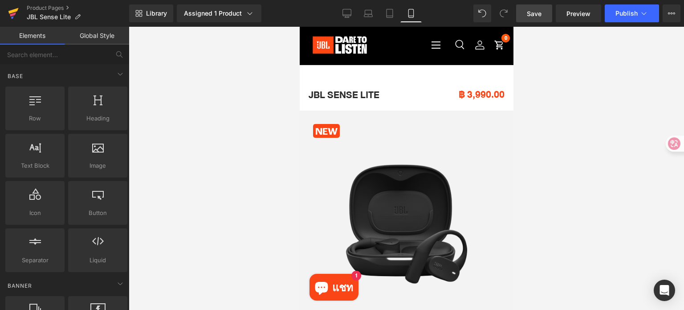
click at [5, 12] on link at bounding box center [13, 13] width 27 height 27
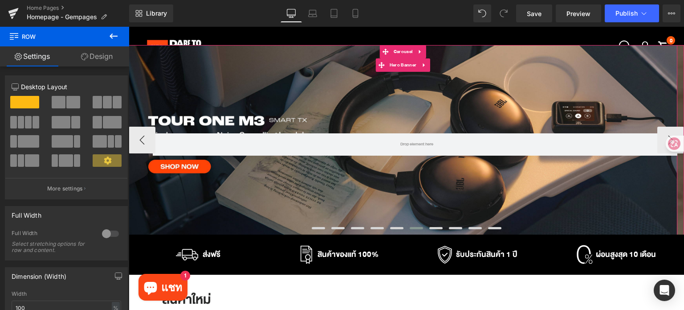
scroll to position [45, 0]
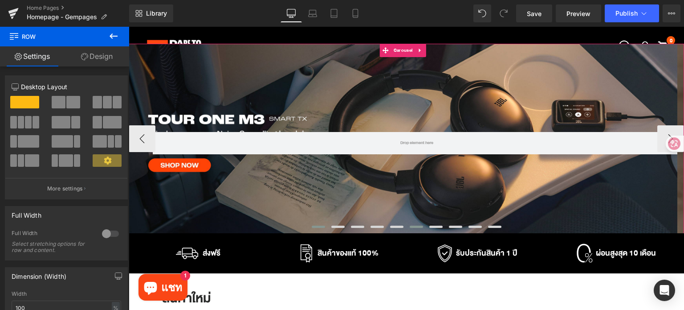
drag, startPoint x: 316, startPoint y: 227, endPoint x: 321, endPoint y: 225, distance: 4.8
click at [317, 227] on span at bounding box center [318, 226] width 13 height 2
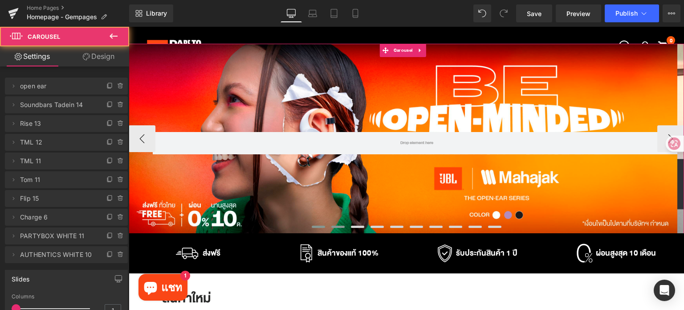
click at [331, 226] on span at bounding box center [337, 226] width 13 height 2
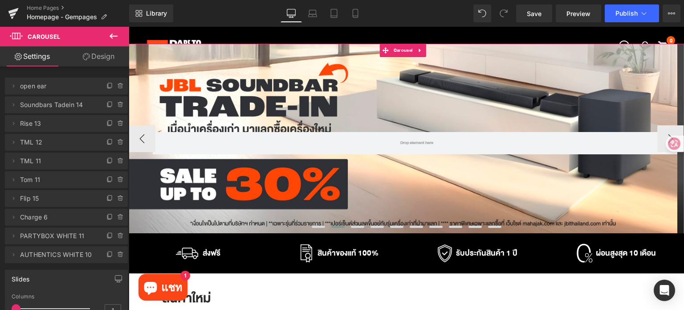
click at [304, 223] on div at bounding box center [406, 227] width 555 height 13
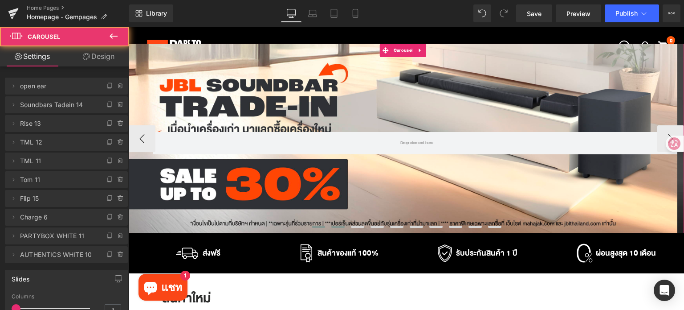
click at [312, 226] on span at bounding box center [318, 226] width 13 height 2
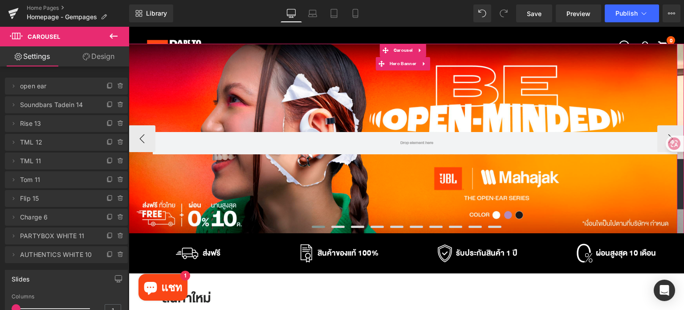
click at [381, 187] on div "Row" at bounding box center [403, 139] width 549 height 190
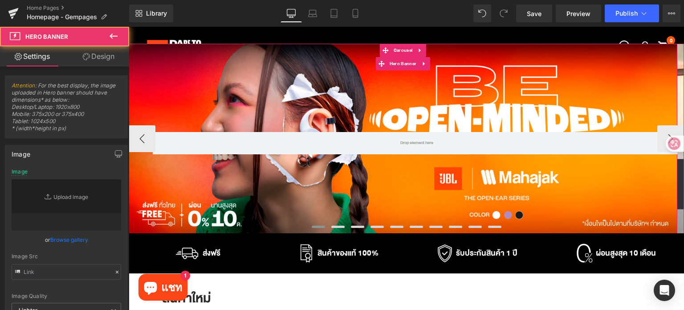
type input "[URL][DOMAIN_NAME]"
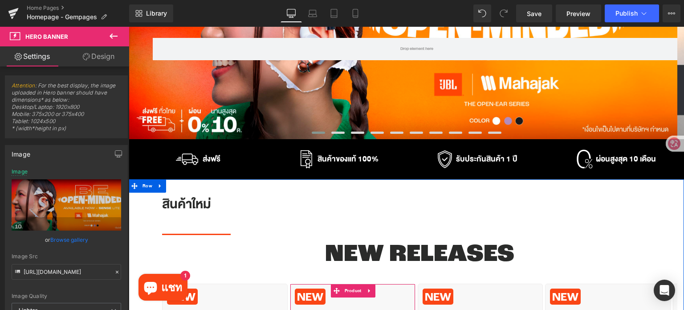
scroll to position [89, 0]
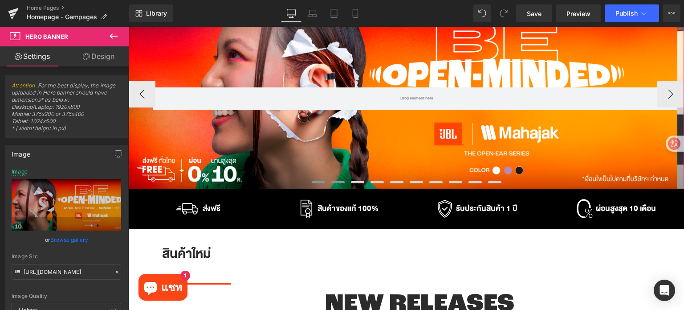
click at [337, 181] on span at bounding box center [337, 182] width 13 height 2
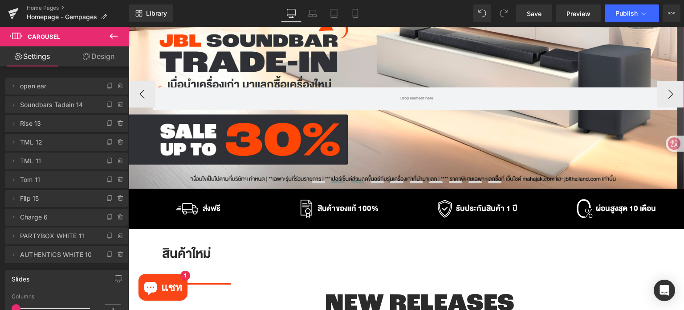
click at [351, 181] on span at bounding box center [357, 182] width 13 height 2
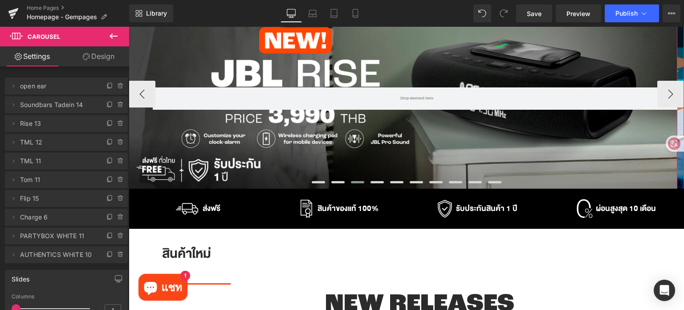
click at [351, 165] on div "Row" at bounding box center [403, 94] width 549 height 190
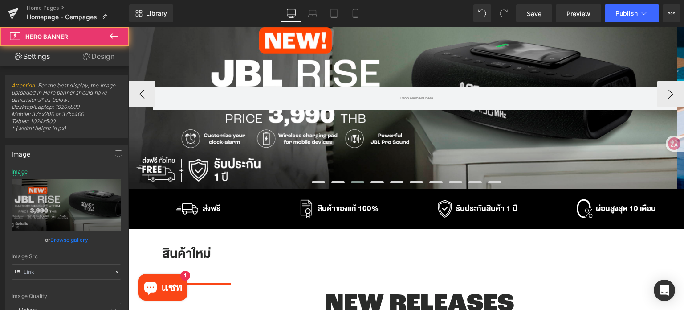
type input "[URL][DOMAIN_NAME]"
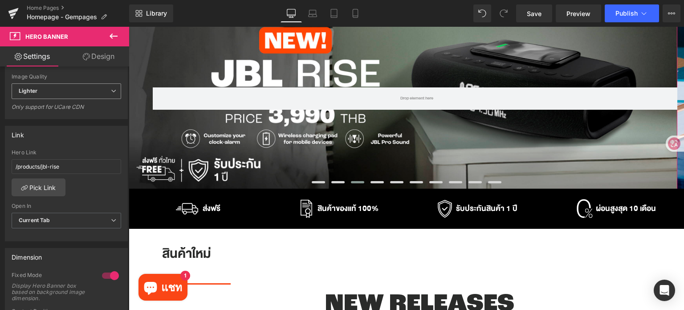
scroll to position [223, 0]
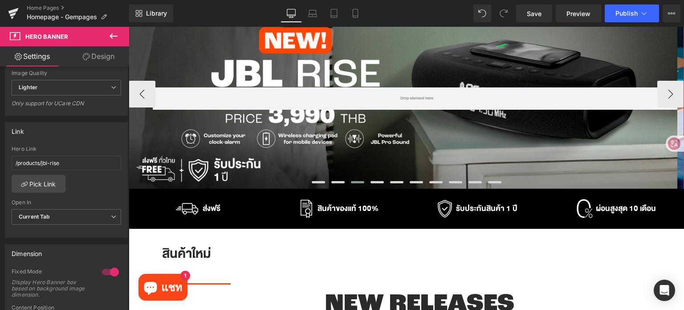
click at [336, 182] on span at bounding box center [337, 182] width 13 height 2
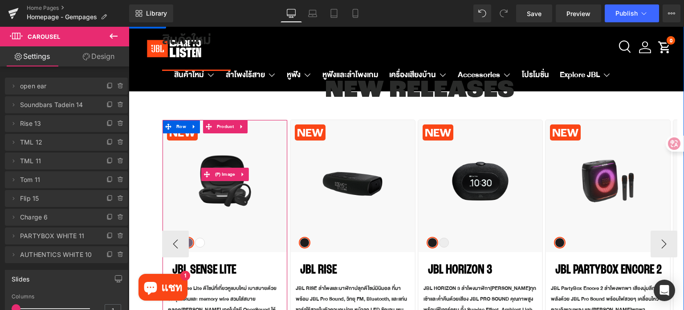
scroll to position [445, 0]
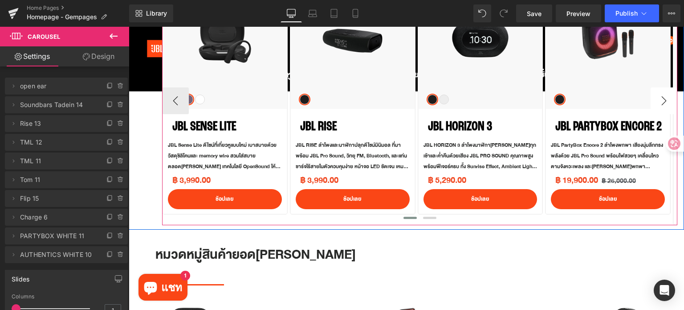
click at [657, 102] on button "›" at bounding box center [664, 100] width 27 height 27
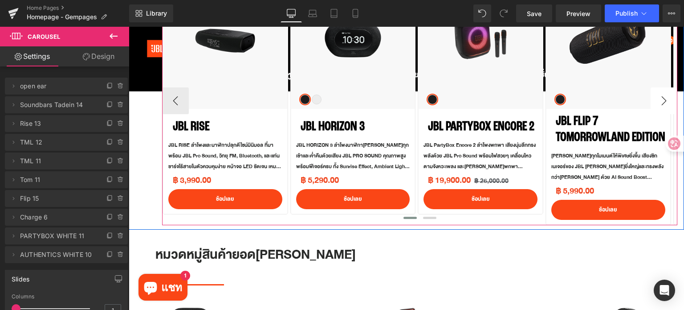
click at [657, 102] on button "›" at bounding box center [664, 100] width 27 height 27
click at [657, 101] on button "›" at bounding box center [664, 100] width 27 height 27
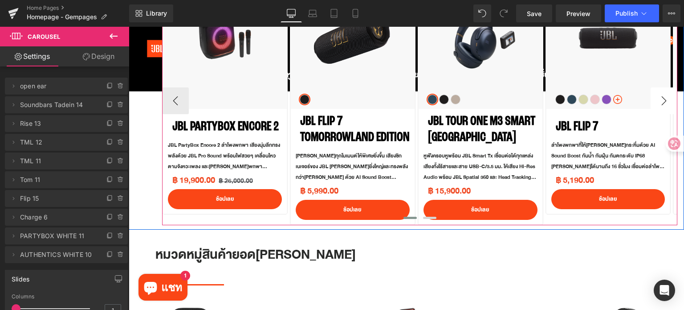
click at [654, 99] on button "›" at bounding box center [664, 100] width 27 height 27
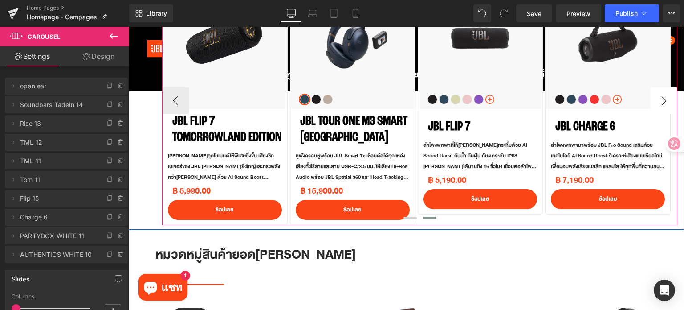
click at [652, 97] on button "›" at bounding box center [664, 100] width 27 height 27
click at [651, 92] on button "›" at bounding box center [664, 100] width 27 height 27
click at [651, 89] on button "›" at bounding box center [664, 100] width 27 height 27
click at [647, 84] on div "NEW Text Block Row Sale Off (P) Image" at bounding box center [419, 100] width 515 height 249
click at [645, 82] on div "Black Blue Purple Red Pink" at bounding box center [612, 95] width 115 height 28
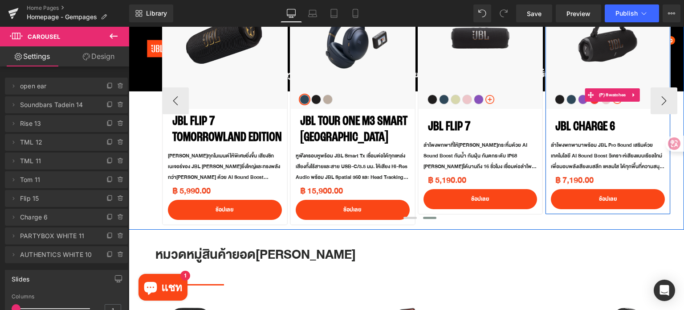
drag, startPoint x: 645, startPoint y: 82, endPoint x: 641, endPoint y: 75, distance: 8.4
click at [644, 80] on div "NEW Text Block Row Sale Off (P) Image Black Blue Purple Red Pink (P) Swatches" at bounding box center [608, 97] width 125 height 232
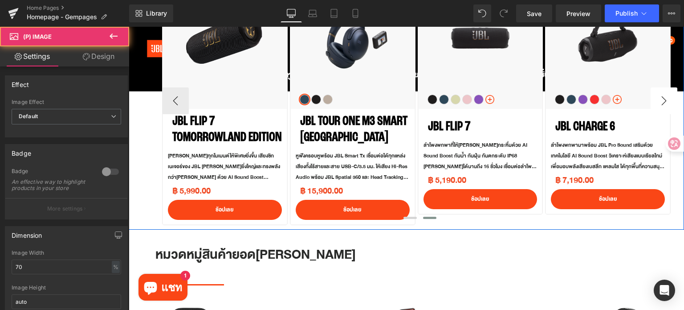
click at [660, 99] on button "›" at bounding box center [664, 100] width 27 height 27
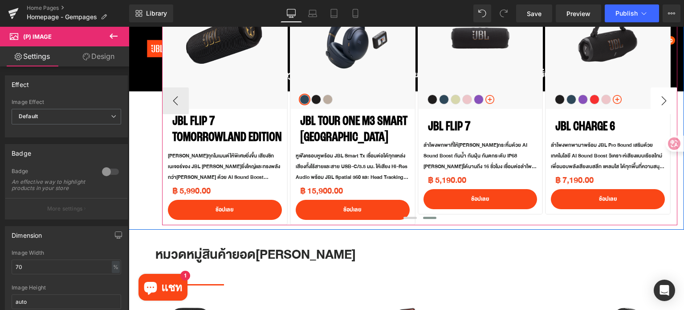
click at [660, 99] on button "›" at bounding box center [664, 100] width 27 height 27
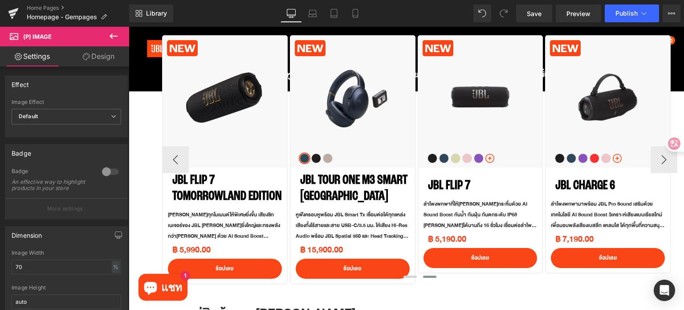
scroll to position [356, 0]
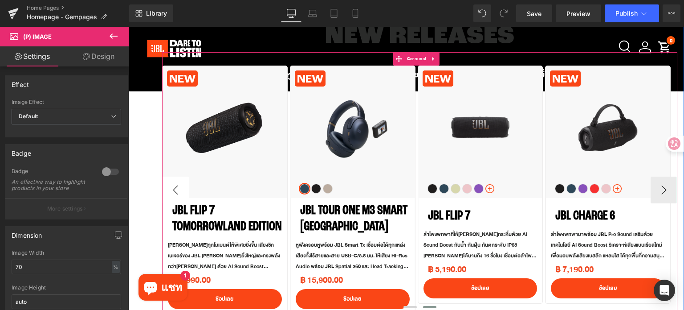
click at [177, 191] on button "‹" at bounding box center [175, 189] width 27 height 27
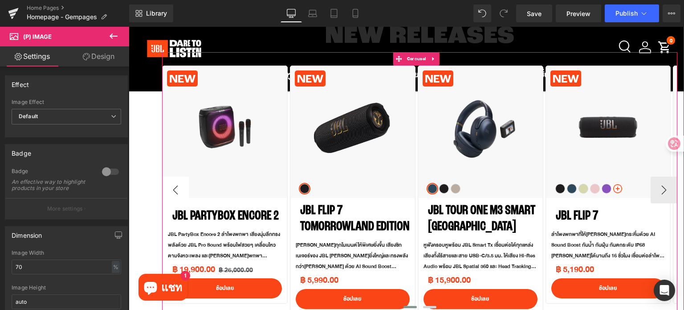
click at [177, 191] on button "‹" at bounding box center [175, 189] width 27 height 27
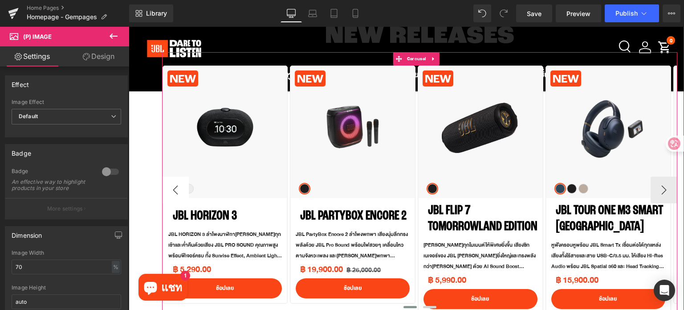
click at [177, 191] on button "‹" at bounding box center [175, 189] width 27 height 27
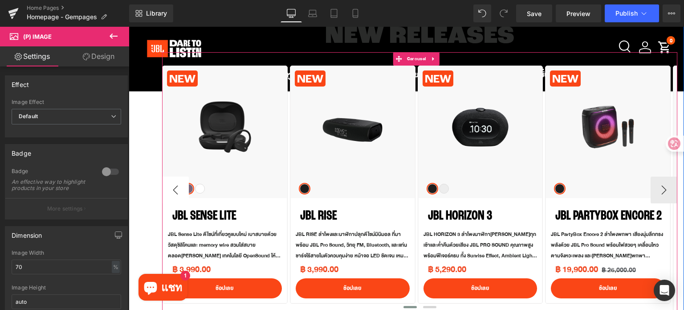
click at [177, 191] on button "‹" at bounding box center [175, 189] width 27 height 27
click at [651, 187] on button "›" at bounding box center [664, 189] width 27 height 27
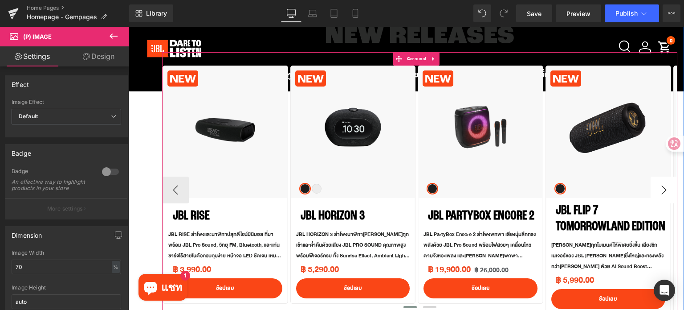
click at [651, 187] on button "›" at bounding box center [664, 189] width 27 height 27
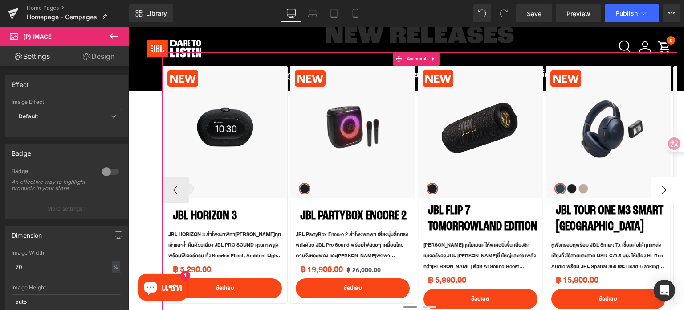
click at [651, 187] on button "›" at bounding box center [664, 189] width 27 height 27
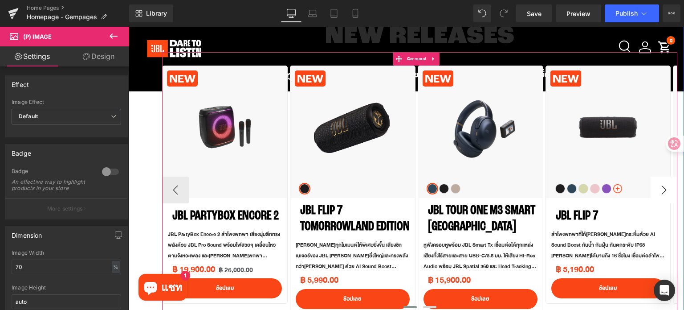
click at [651, 188] on button "›" at bounding box center [664, 189] width 27 height 27
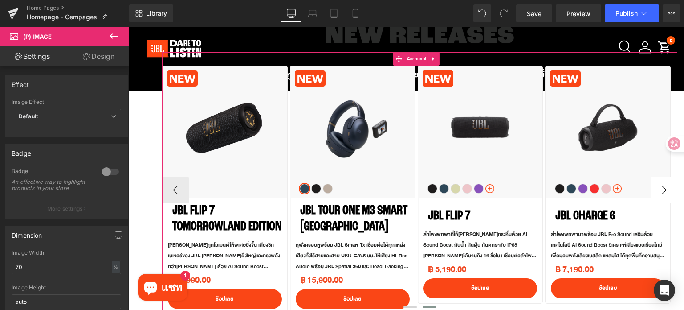
click at [651, 188] on button "›" at bounding box center [664, 189] width 27 height 27
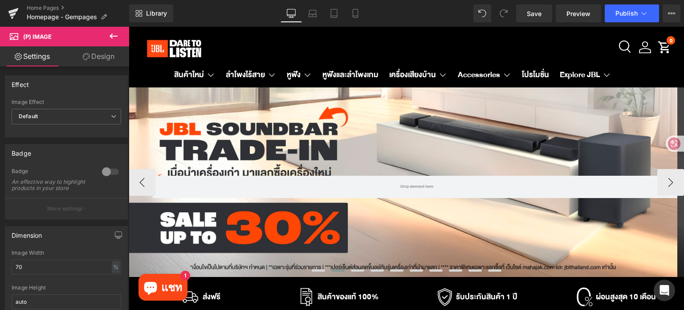
scroll to position [0, 0]
